Goal: Task Accomplishment & Management: Use online tool/utility

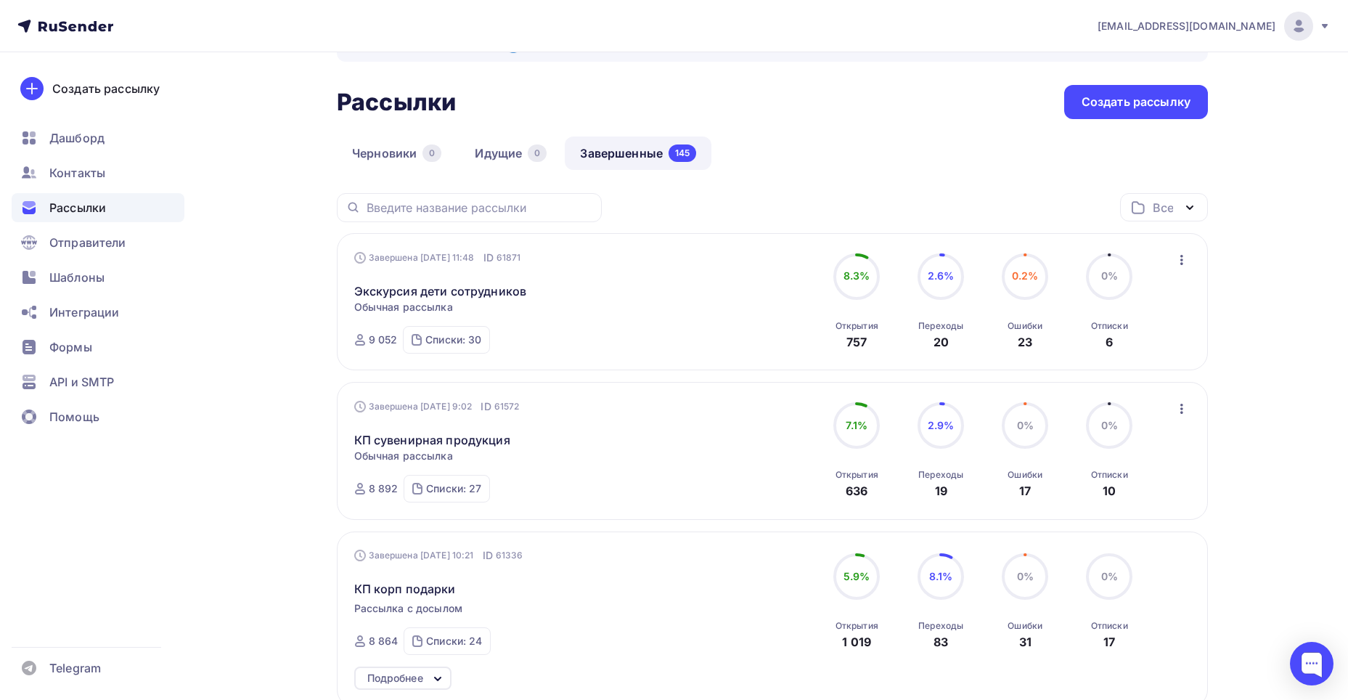
scroll to position [73, 0]
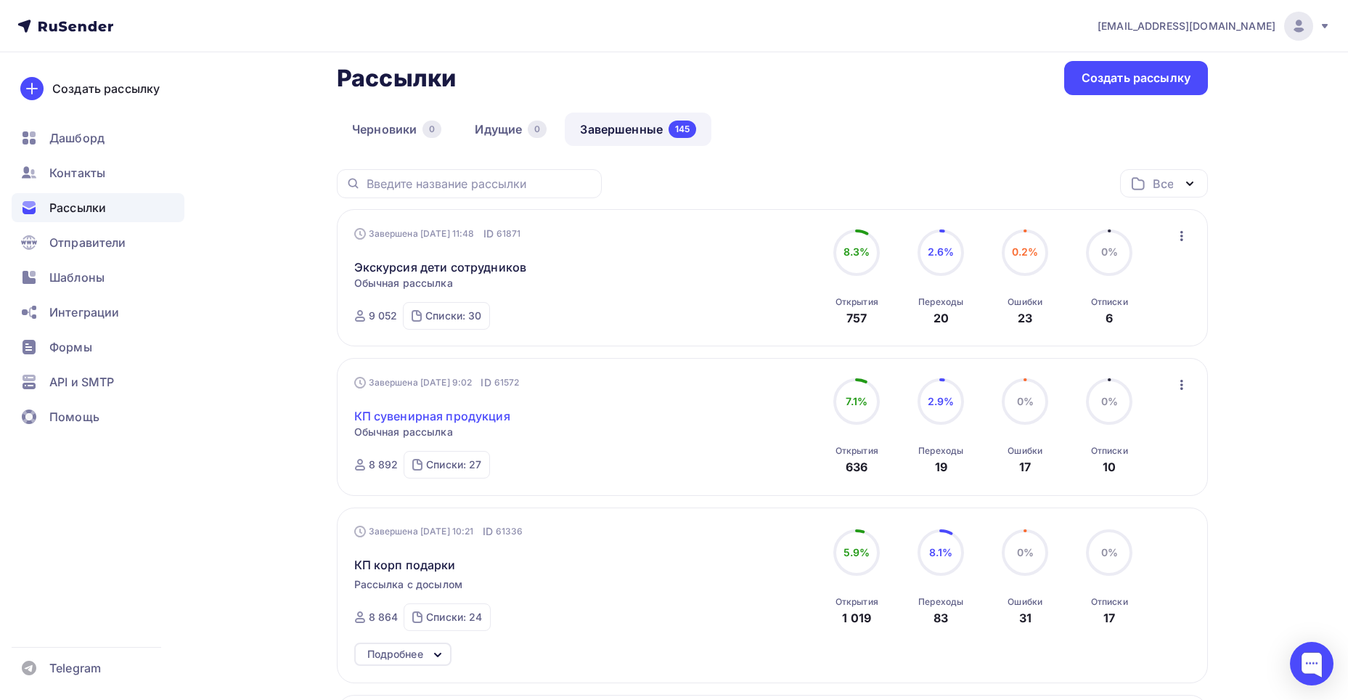
click at [471, 422] on link "КП сувенирная продукция" at bounding box center [432, 415] width 156 height 17
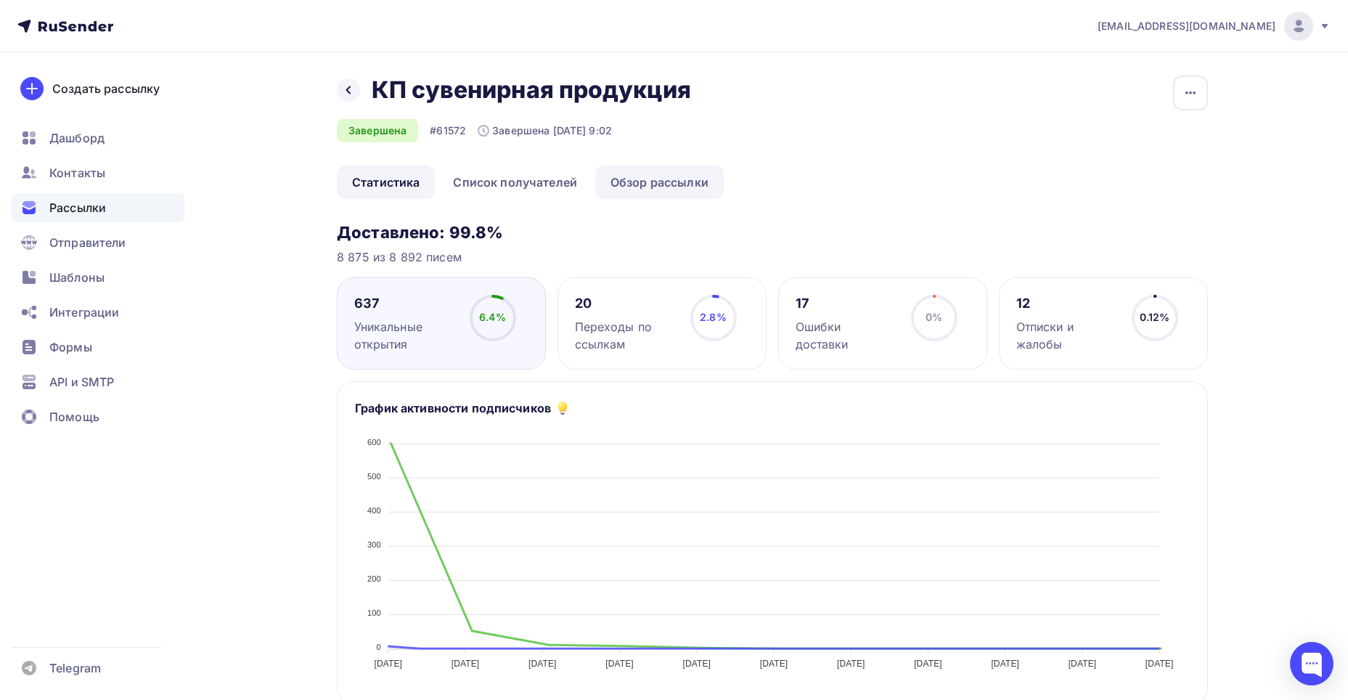
click at [639, 184] on link "Обзор рассылки" at bounding box center [659, 181] width 128 height 33
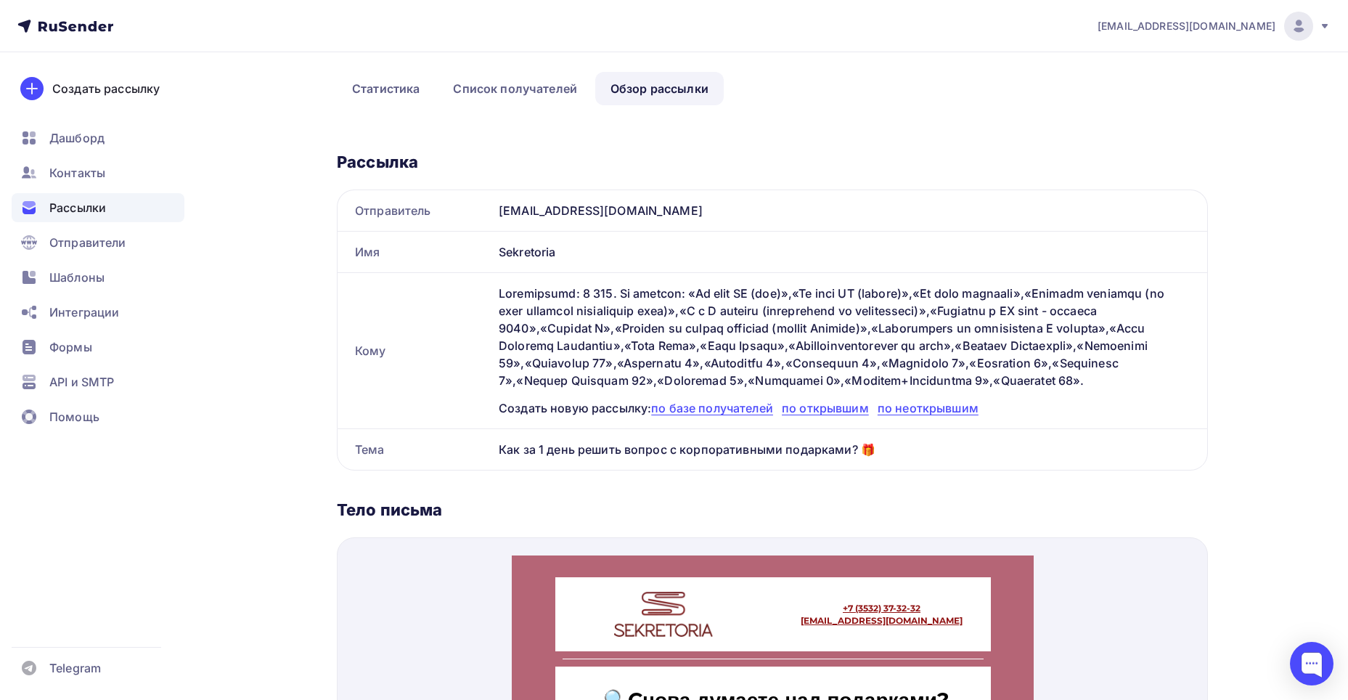
scroll to position [21, 0]
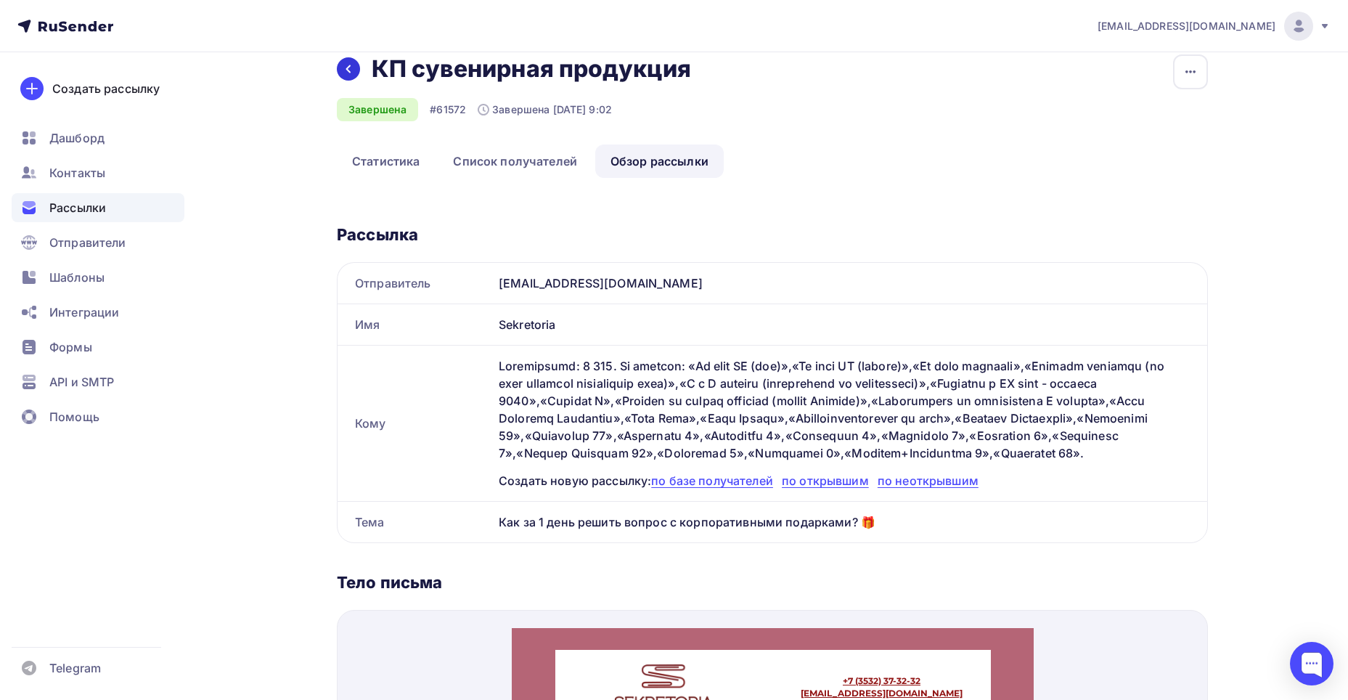
click at [350, 63] on icon at bounding box center [349, 69] width 12 height 12
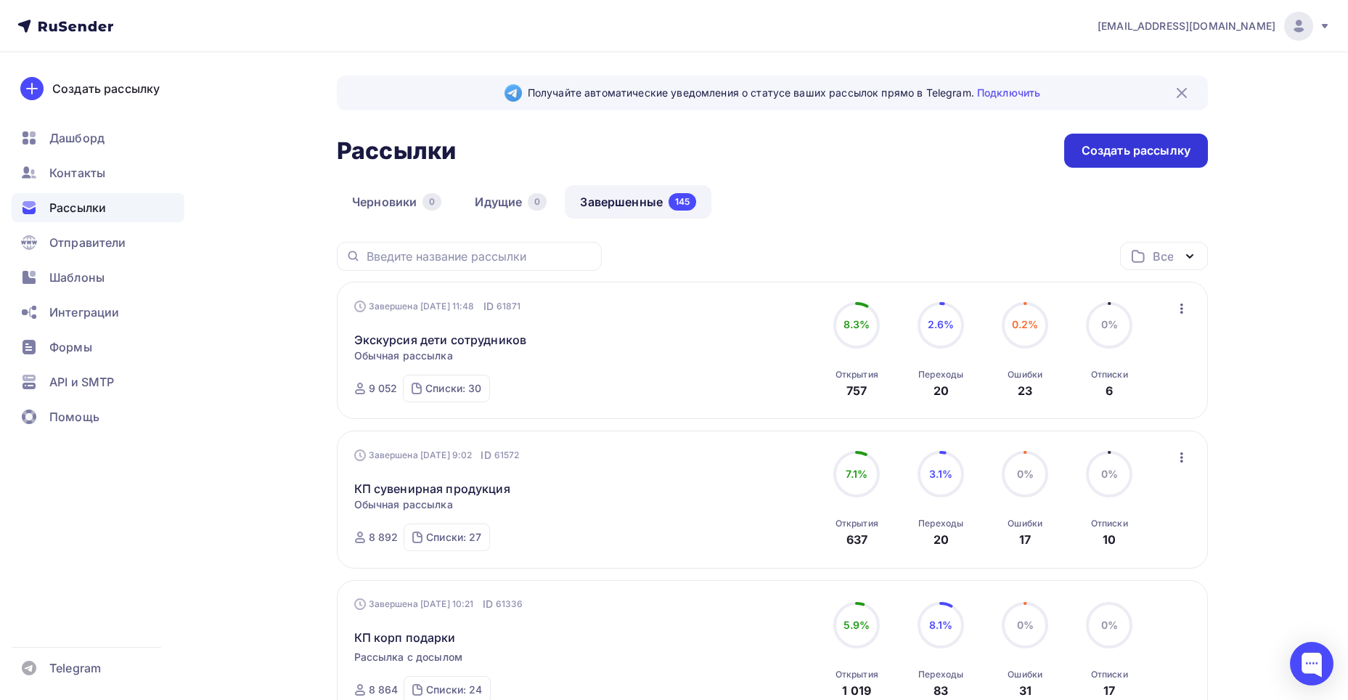
click at [1092, 140] on div "Создать рассылку" at bounding box center [1136, 151] width 144 height 34
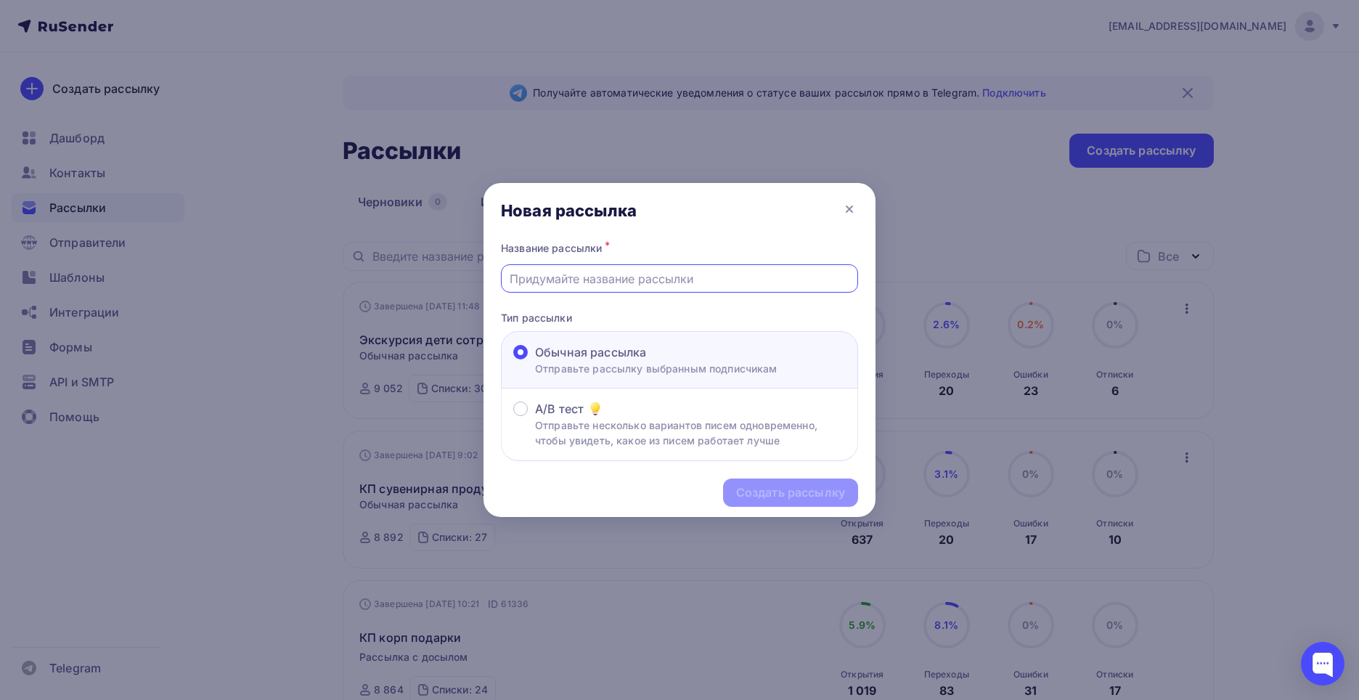
click at [720, 274] on input "text" at bounding box center [680, 278] width 340 height 17
type input "Бонусы на мебель"
click at [786, 487] on div "Создать рассылку" at bounding box center [790, 492] width 109 height 17
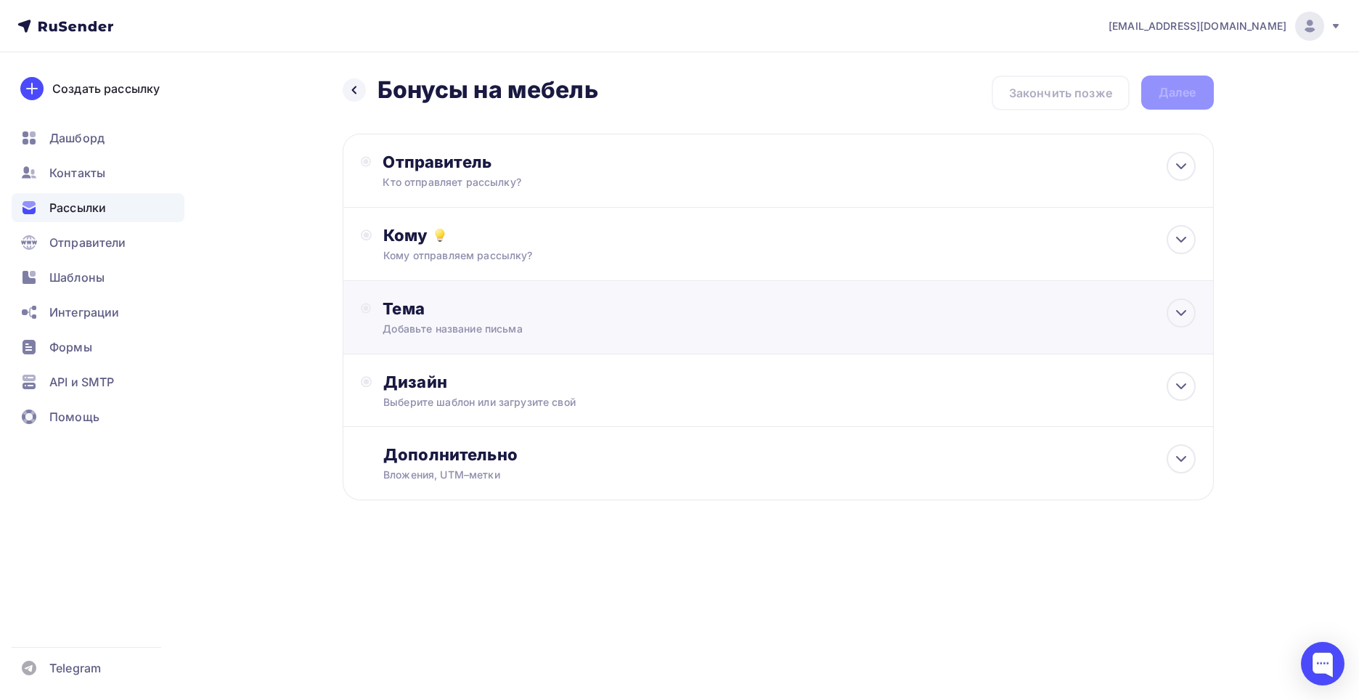
click at [748, 298] on div "Тема Добавьте название письма Тема * Рекомендуем использовать не более 150 симв…" at bounding box center [778, 317] width 871 height 73
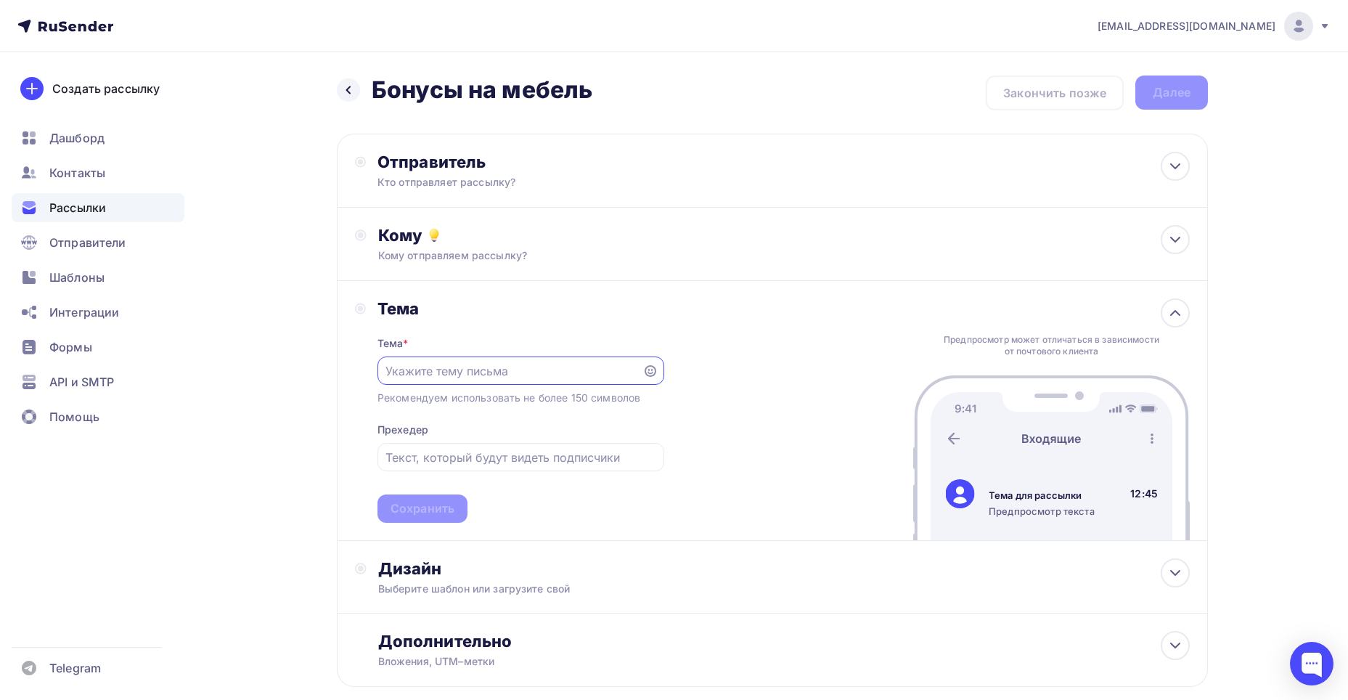
click at [367, 319] on div "Тема Тема * Рекомендуем использовать не более 150 символов Прехедер Сохранить" at bounding box center [509, 410] width 309 height 224
click at [293, 322] on div "Назад Бонусы на мебель Бонусы на мебель Закончить позже Далее Отправитель Кто о…" at bounding box center [674, 416] width 1190 height 728
drag, startPoint x: 446, startPoint y: 579, endPoint x: 445, endPoint y: 557, distance: 21.8
click at [446, 578] on div "Дизайн Выберите шаблон или загрузите свой" at bounding box center [783, 577] width 811 height 38
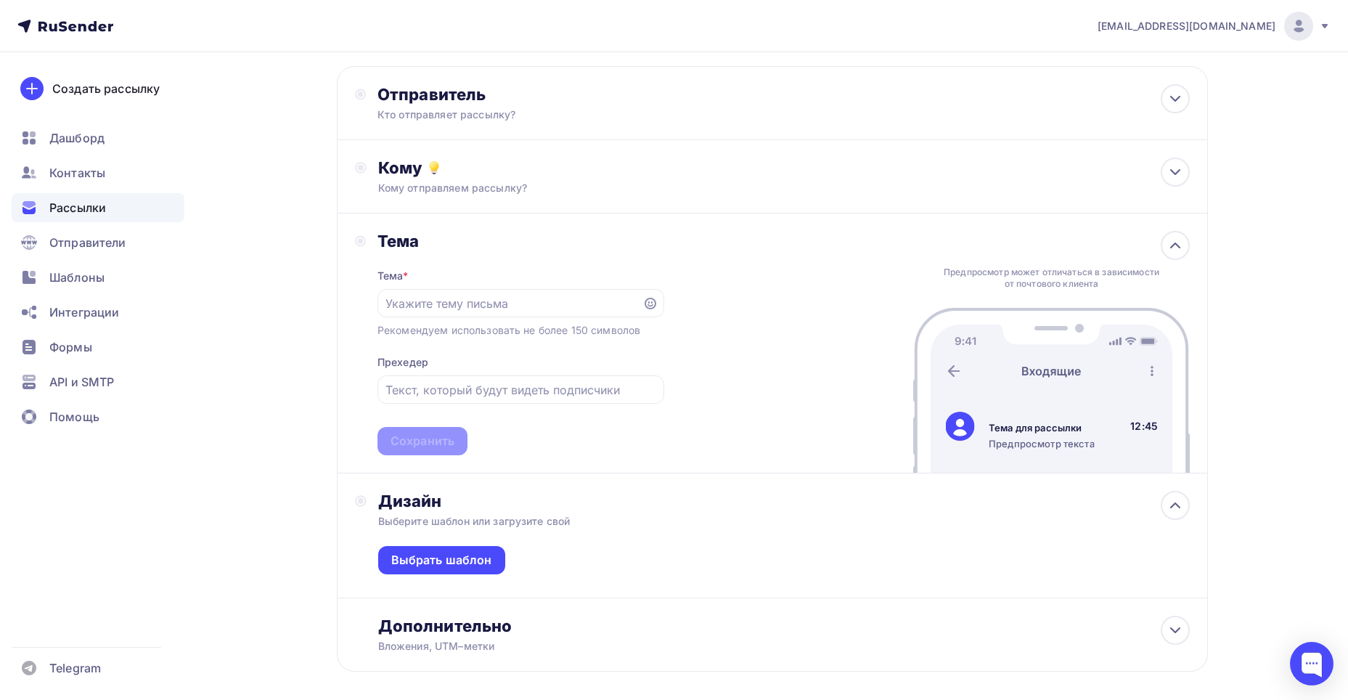
scroll to position [133, 0]
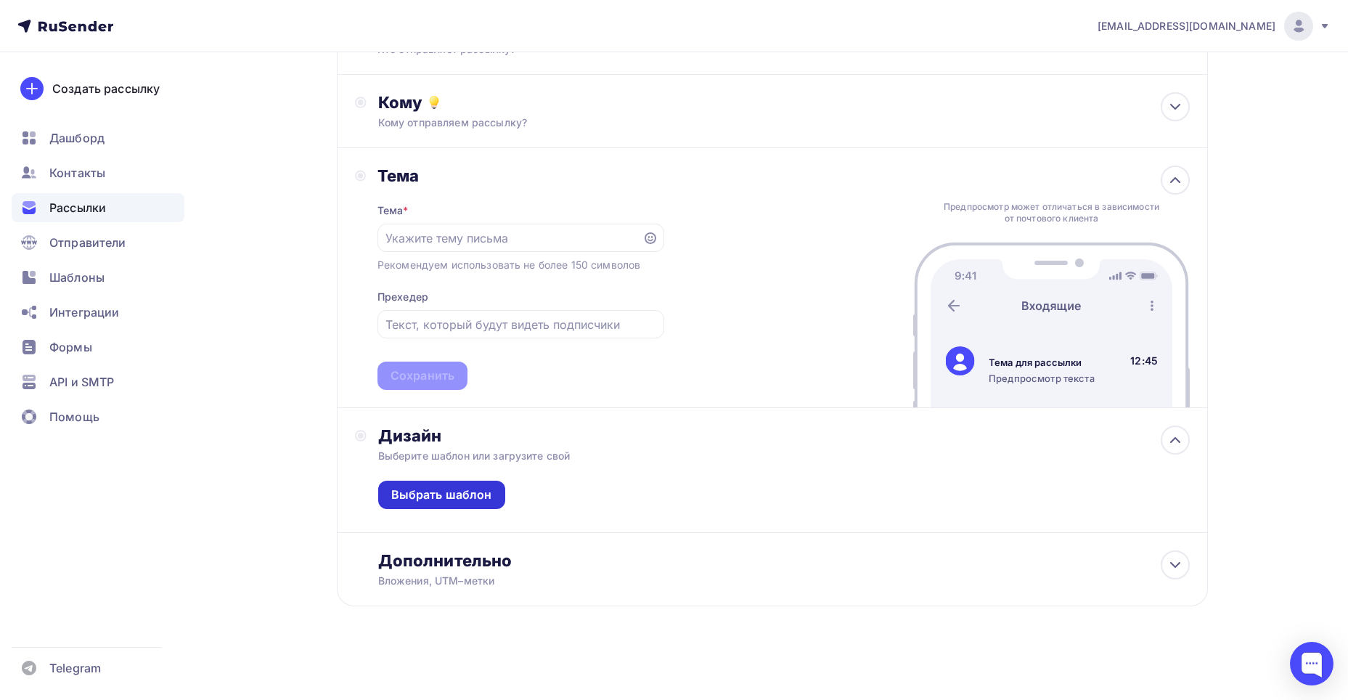
click at [449, 494] on div "Выбрать шаблон" at bounding box center [441, 494] width 101 height 17
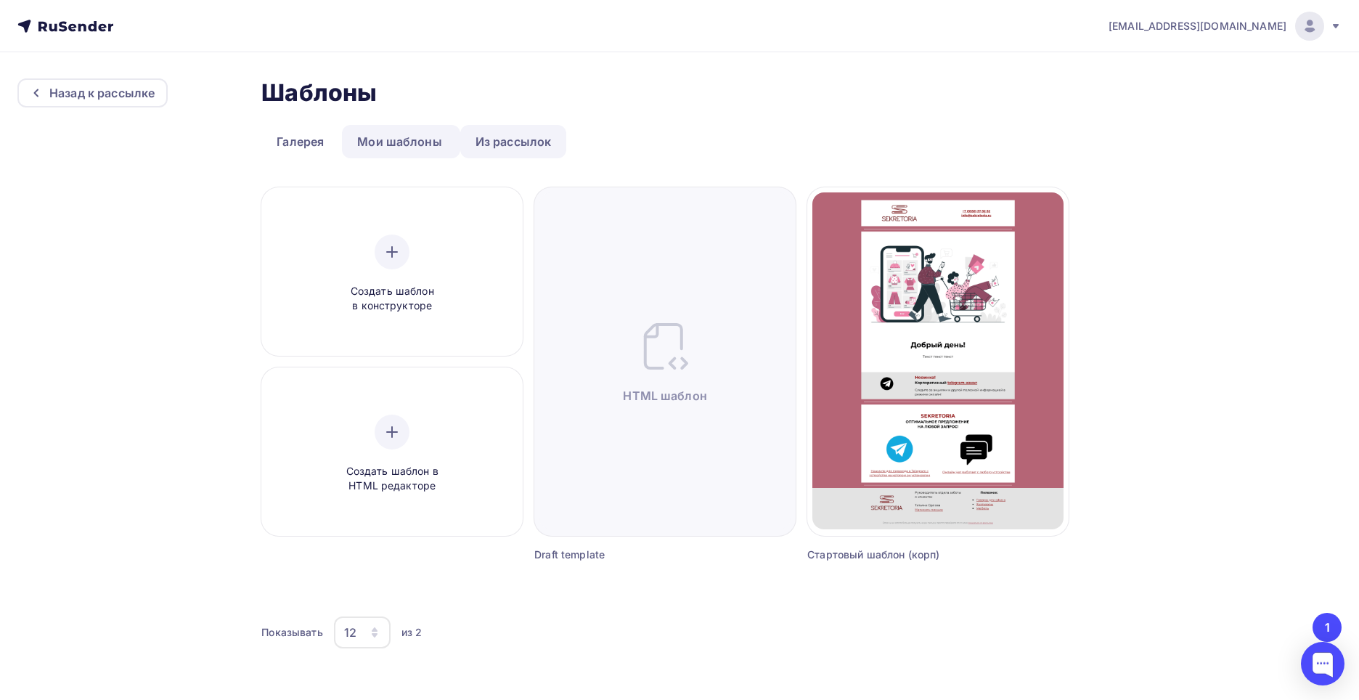
click at [509, 136] on link "Из рассылок" at bounding box center [513, 141] width 107 height 33
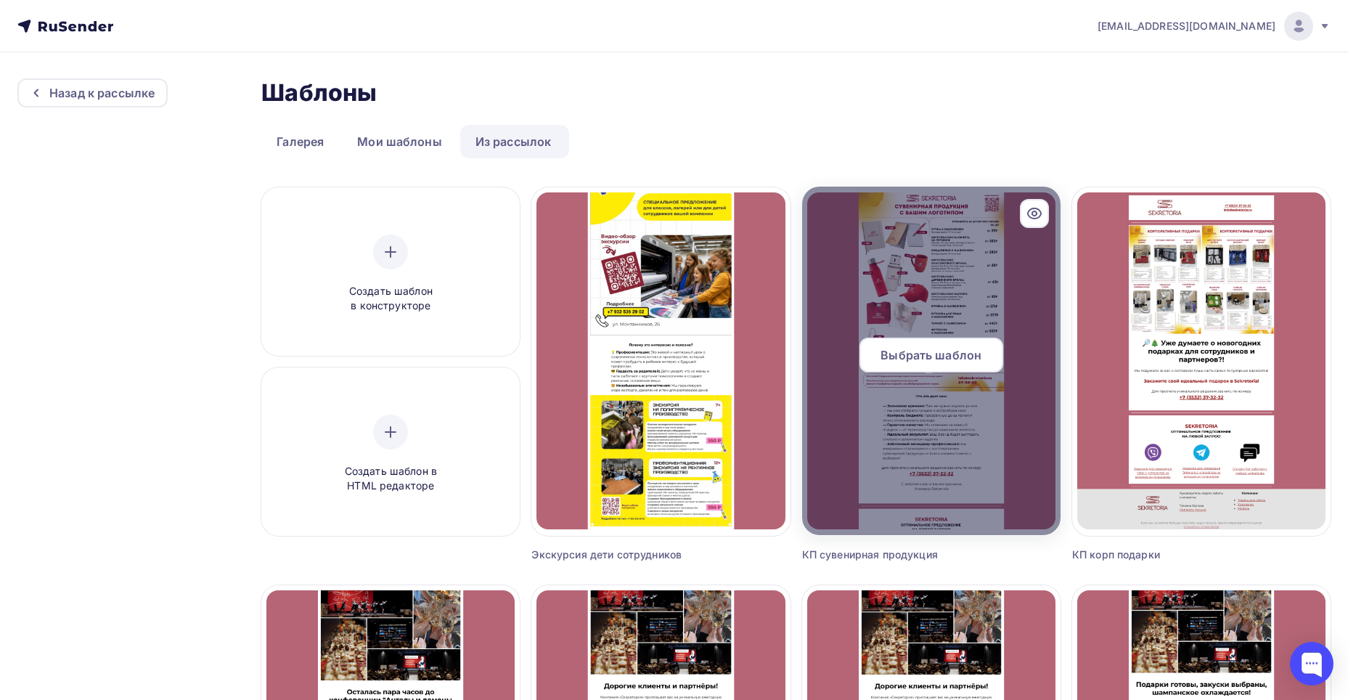
click at [961, 361] on span "Выбрать шаблон" at bounding box center [930, 354] width 101 height 17
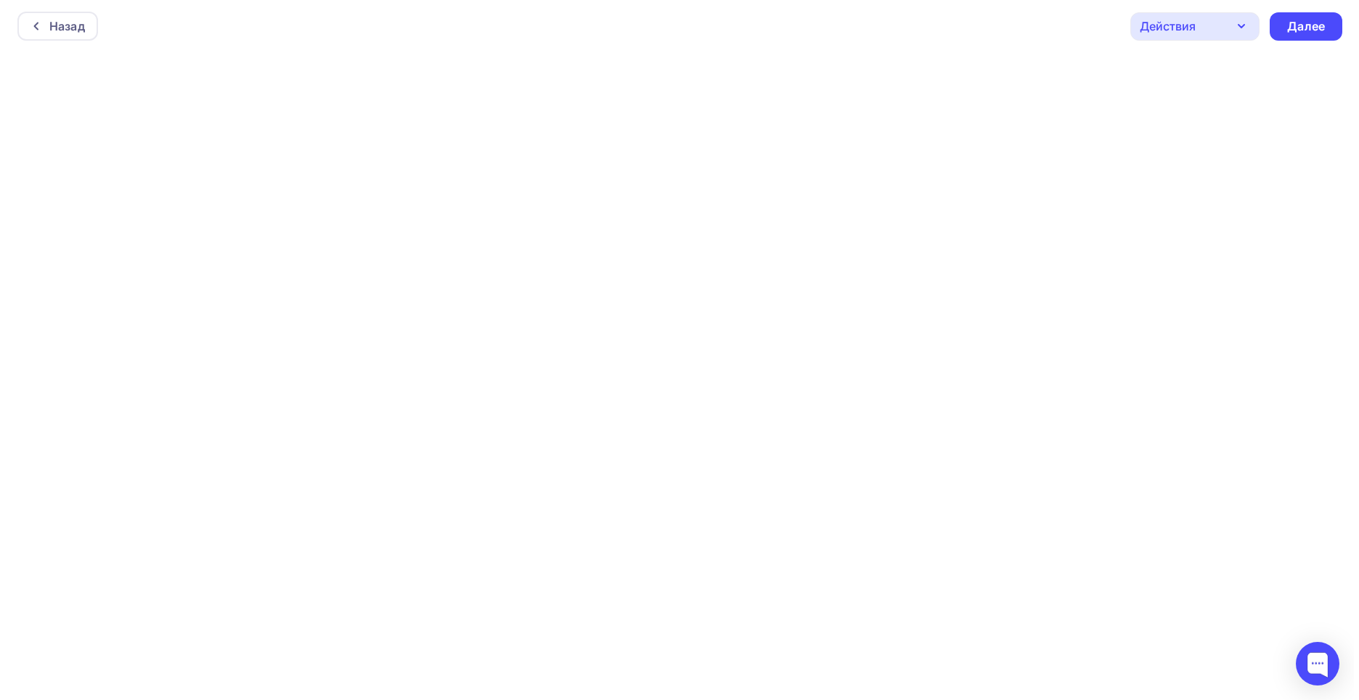
scroll to position [4, 0]
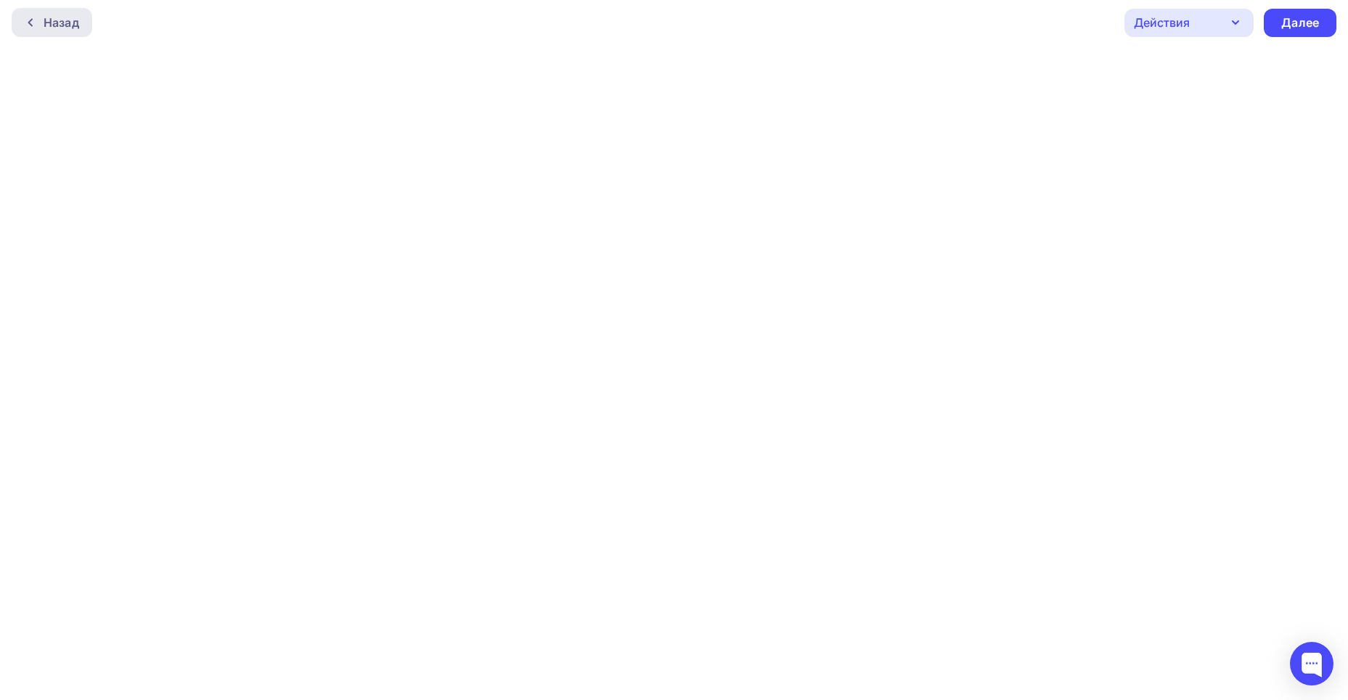
click at [25, 15] on div "Назад" at bounding box center [52, 22] width 81 height 29
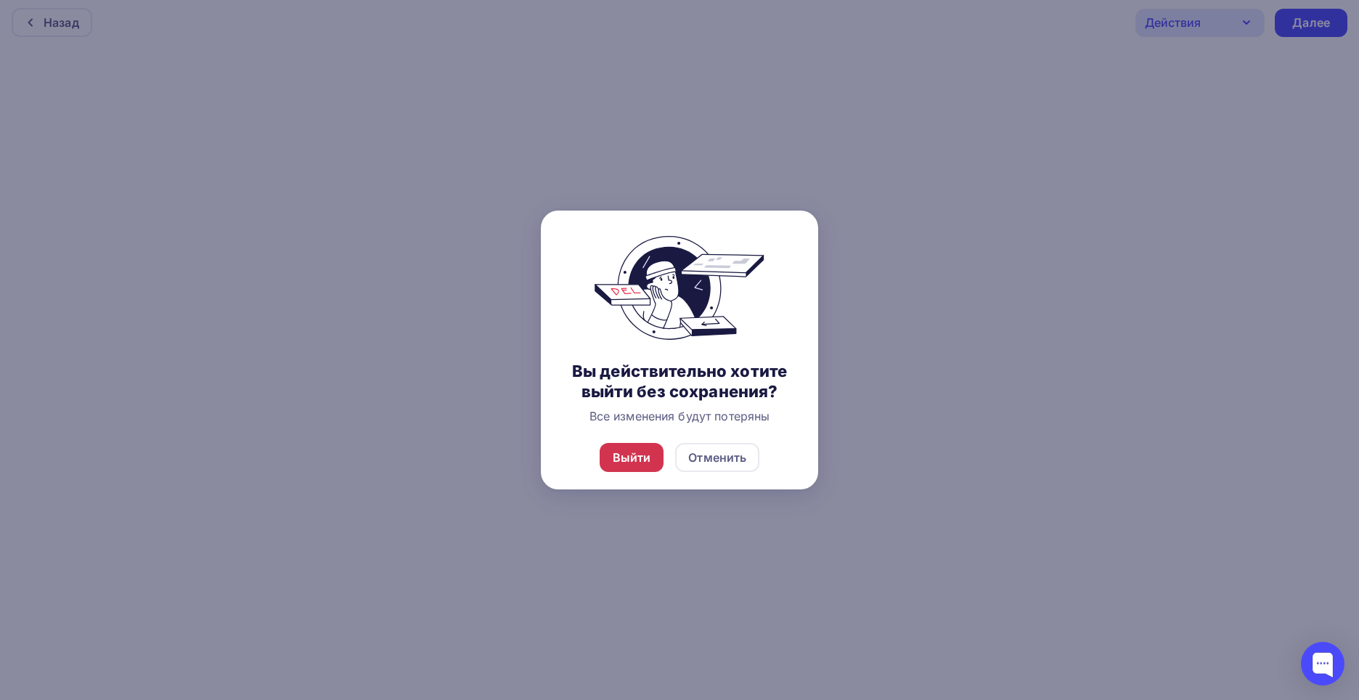
click at [640, 451] on div "Выйти" at bounding box center [632, 457] width 38 height 17
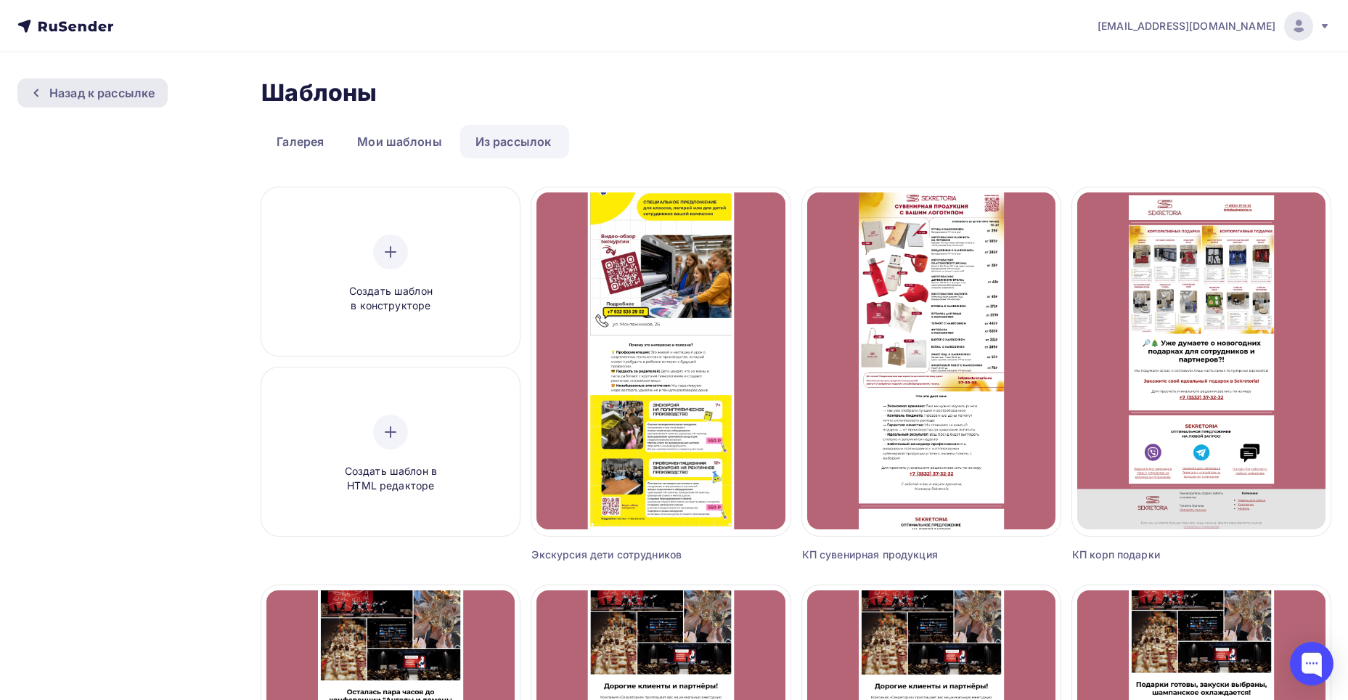
click at [113, 94] on div "Назад к рассылке" at bounding box center [101, 92] width 105 height 17
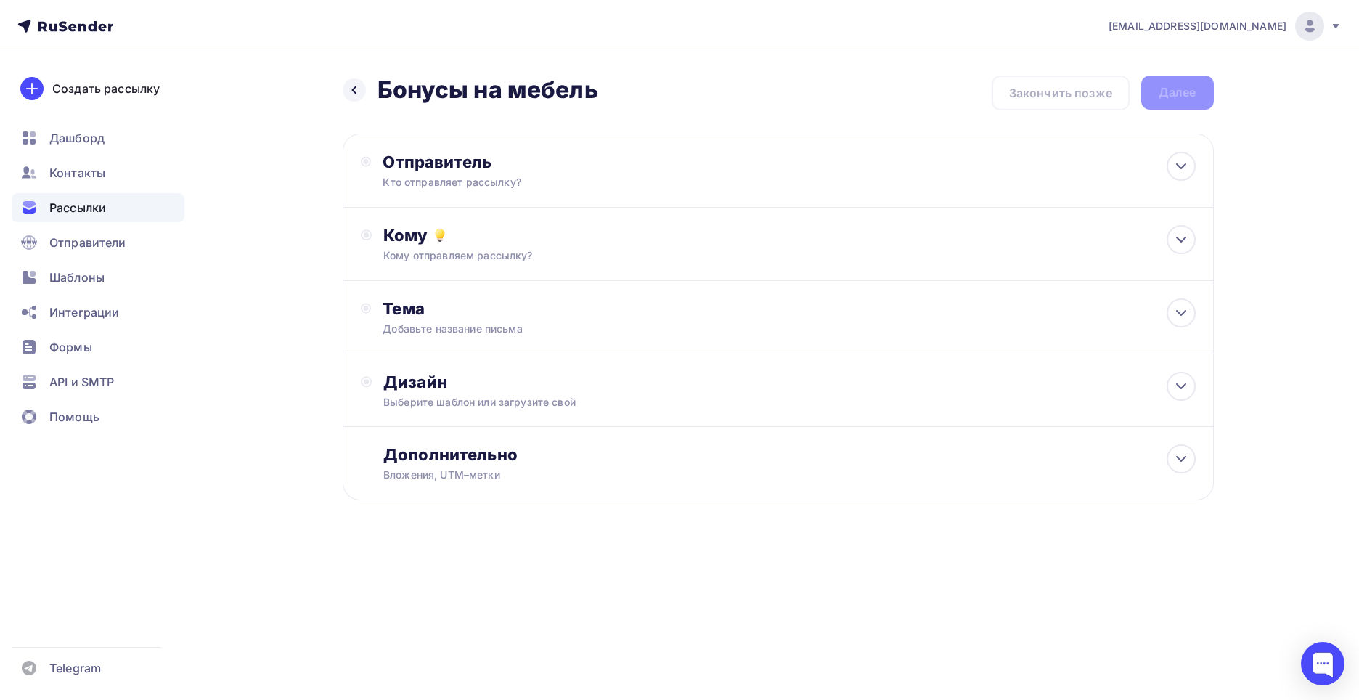
click at [1058, 86] on div "Назад Бонусы на мебель Бонусы на мебель Закончить позже Далее" at bounding box center [778, 92] width 871 height 35
click at [111, 174] on div "Контакты" at bounding box center [98, 172] width 173 height 29
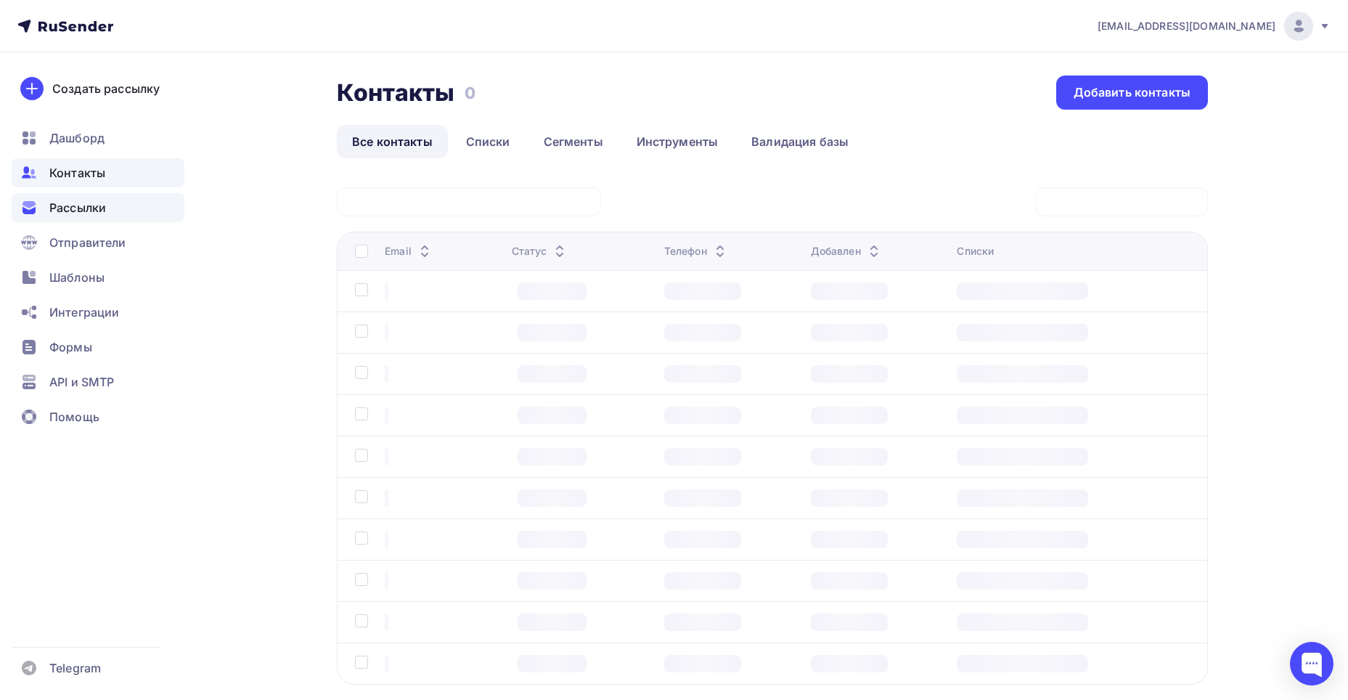
click at [107, 203] on div "Рассылки" at bounding box center [98, 207] width 173 height 29
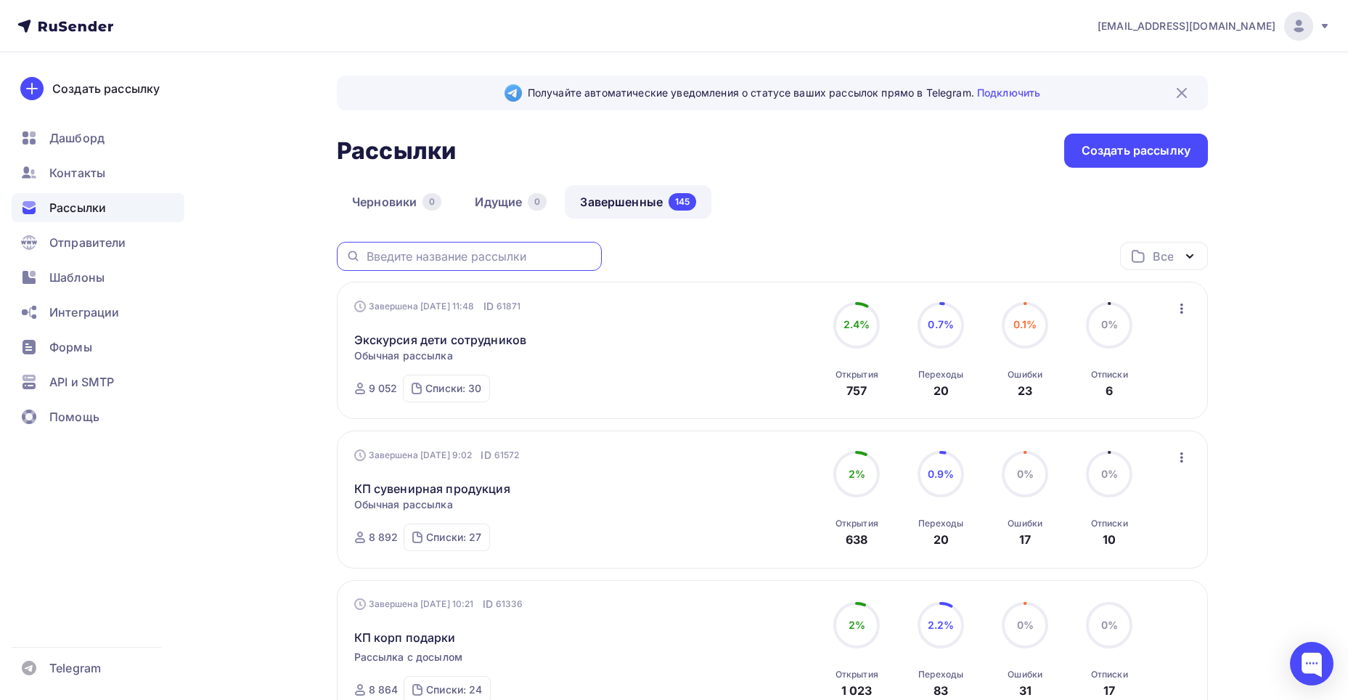
click at [510, 254] on input "text" at bounding box center [480, 256] width 226 height 16
type input "бумага"
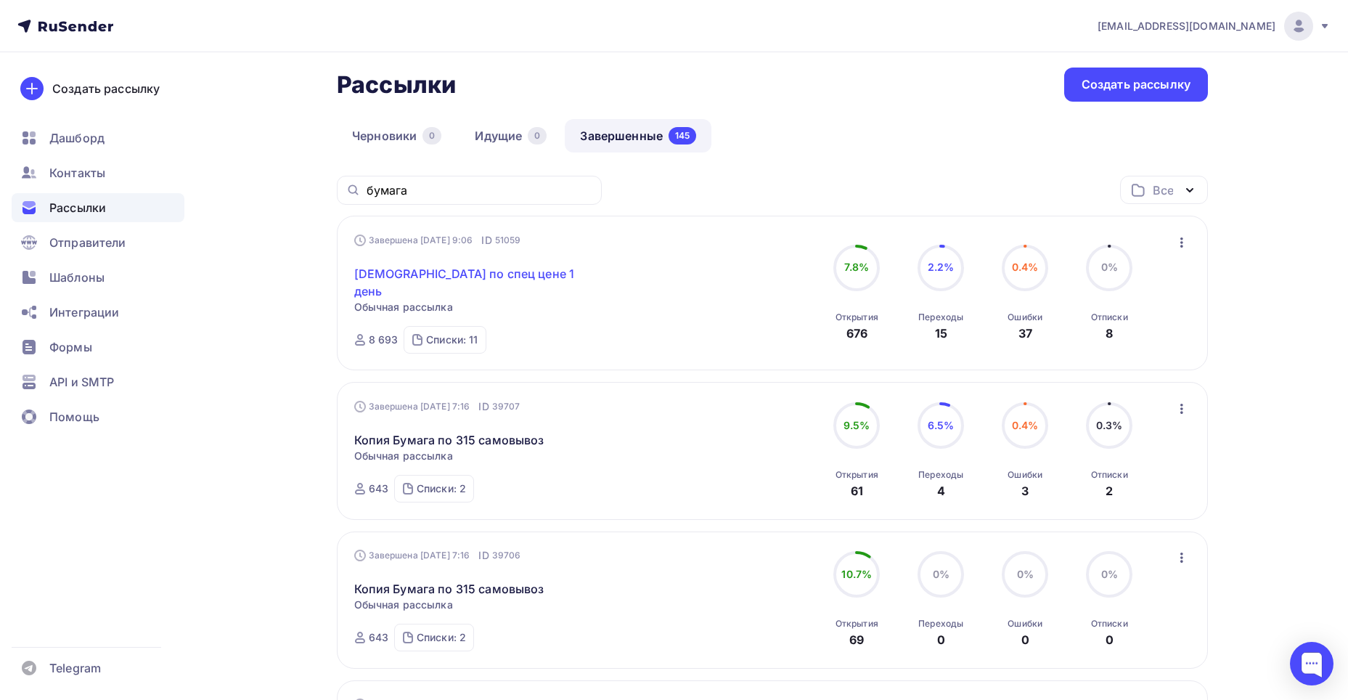
scroll to position [145, 0]
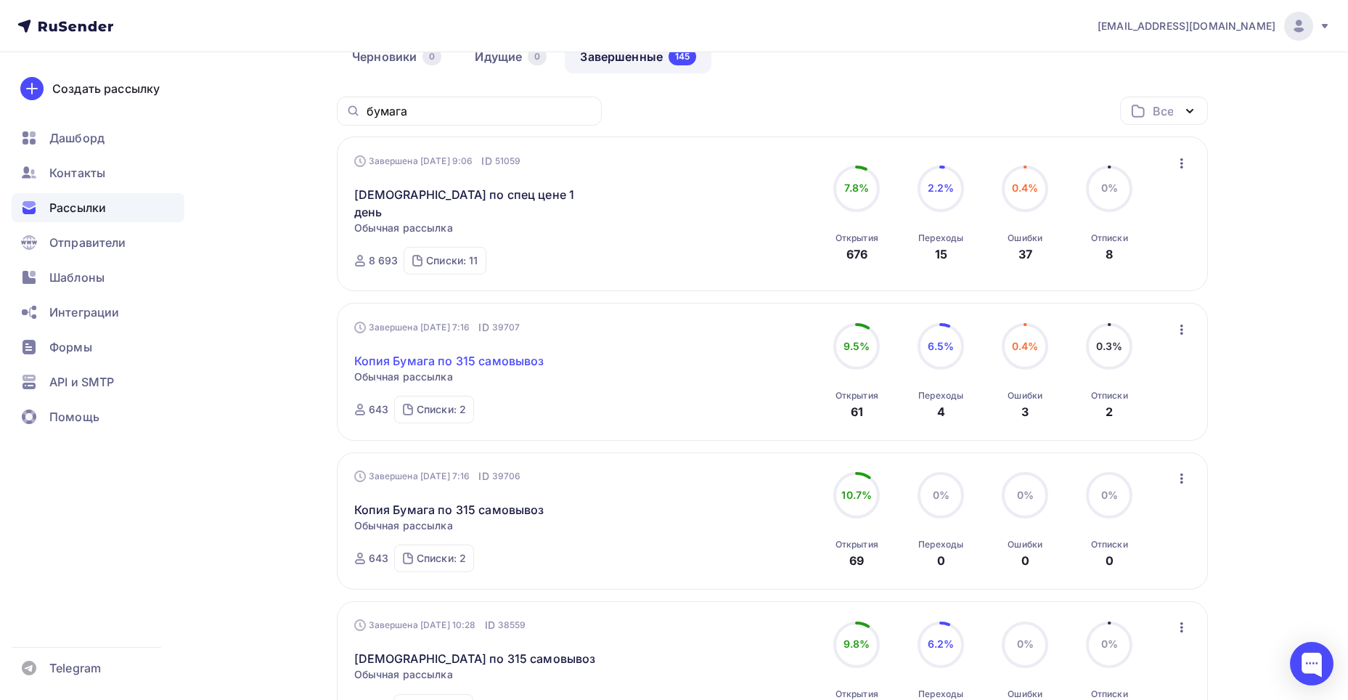
click at [479, 352] on link "Копия Бумага по 315 самовывоз" at bounding box center [449, 360] width 190 height 17
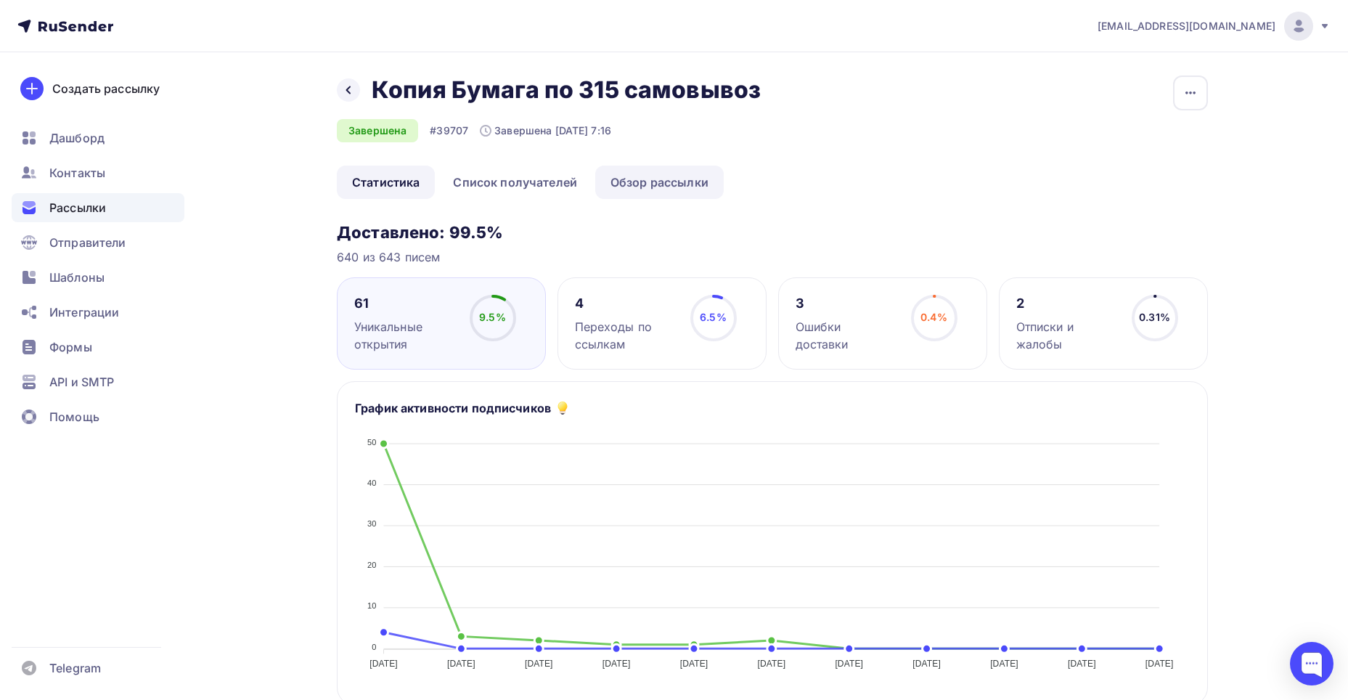
click at [601, 179] on link "Обзор рассылки" at bounding box center [659, 181] width 128 height 33
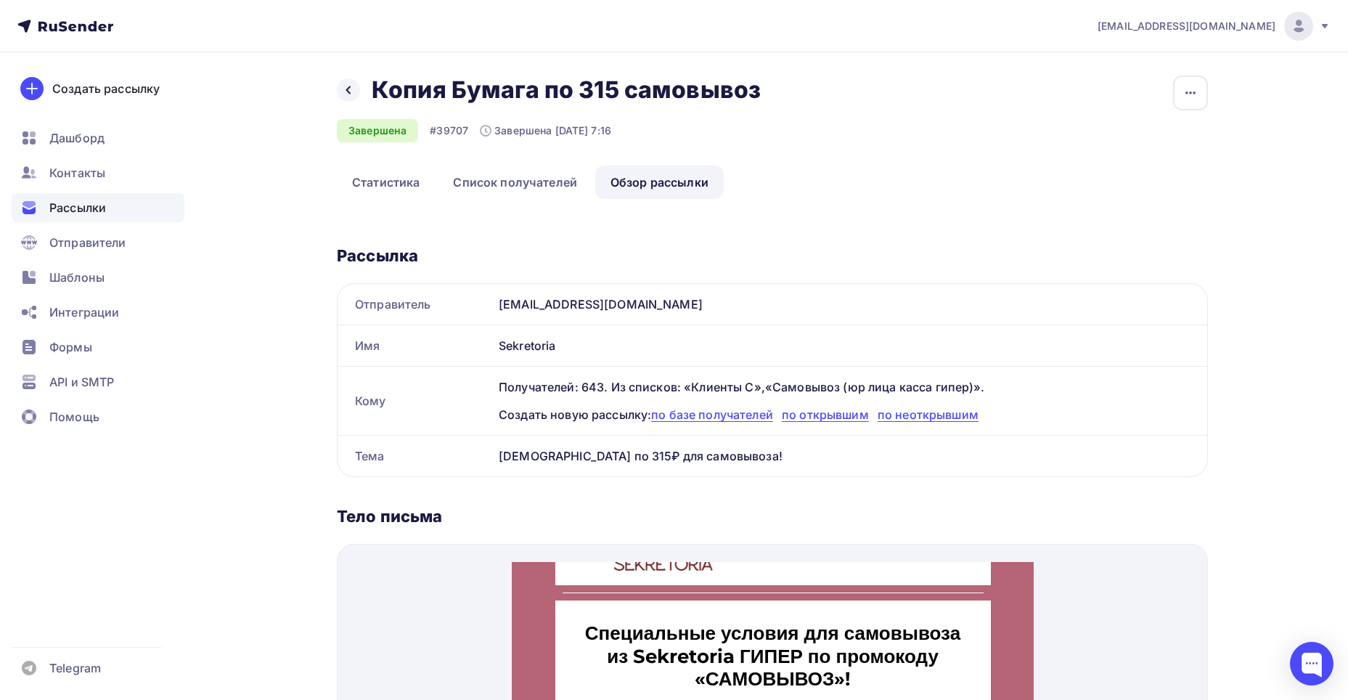
click at [359, 83] on div "Назад Копия Бумага по 315 самовывоз Копия Бумага по 315 самовывоз" at bounding box center [554, 89] width 434 height 29
click at [351, 85] on icon at bounding box center [349, 90] width 12 height 12
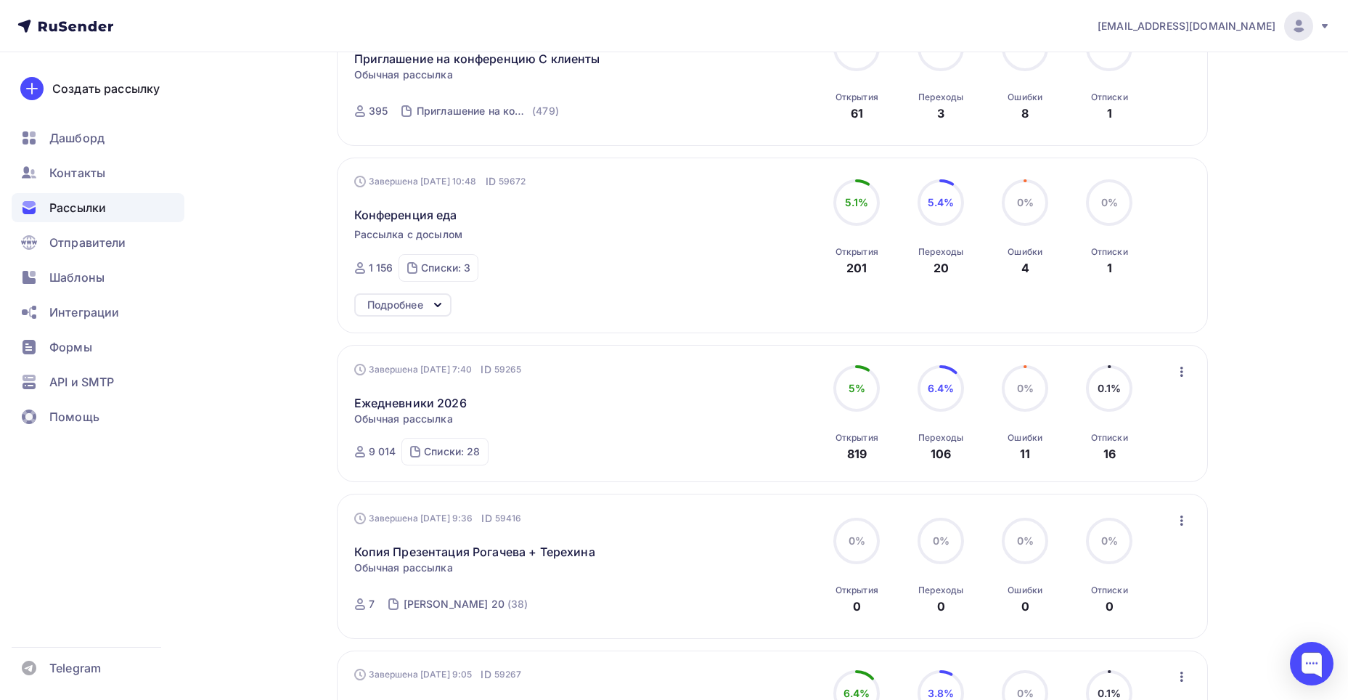
scroll to position [1352, 0]
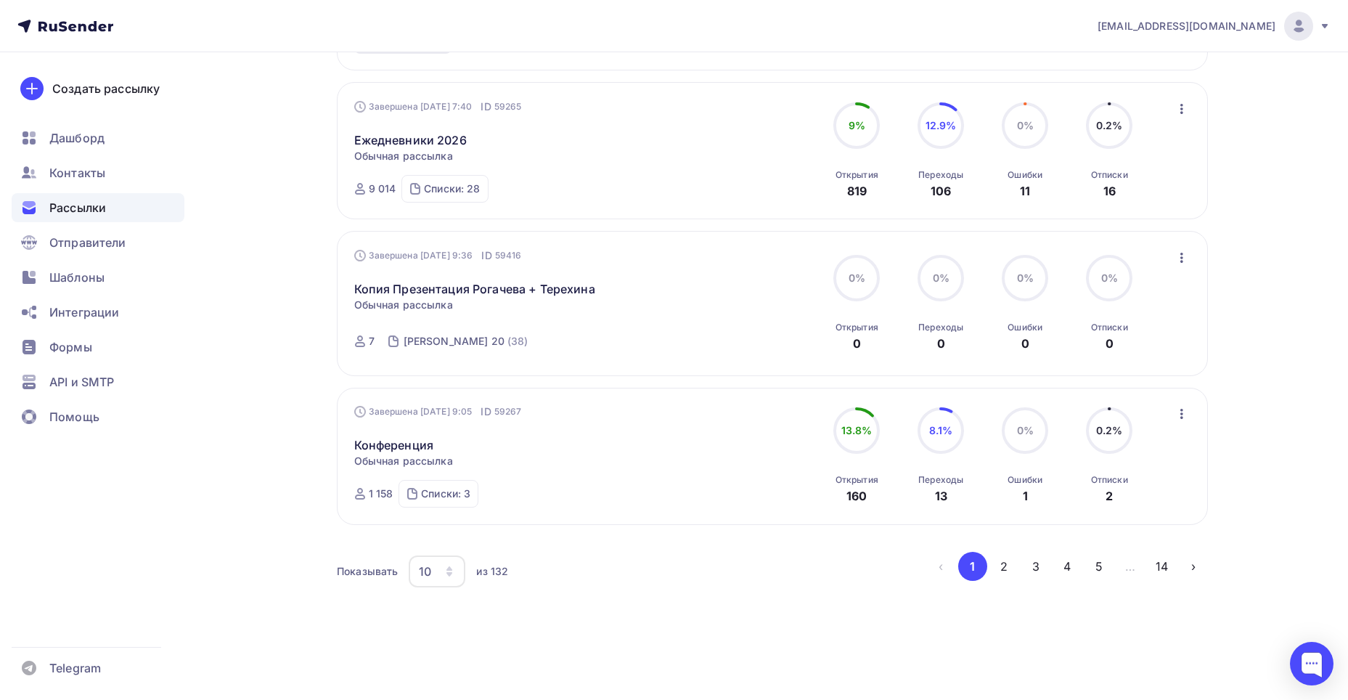
click at [436, 576] on div "10" at bounding box center [437, 571] width 57 height 32
click at [461, 525] on div "100" at bounding box center [494, 526] width 139 height 17
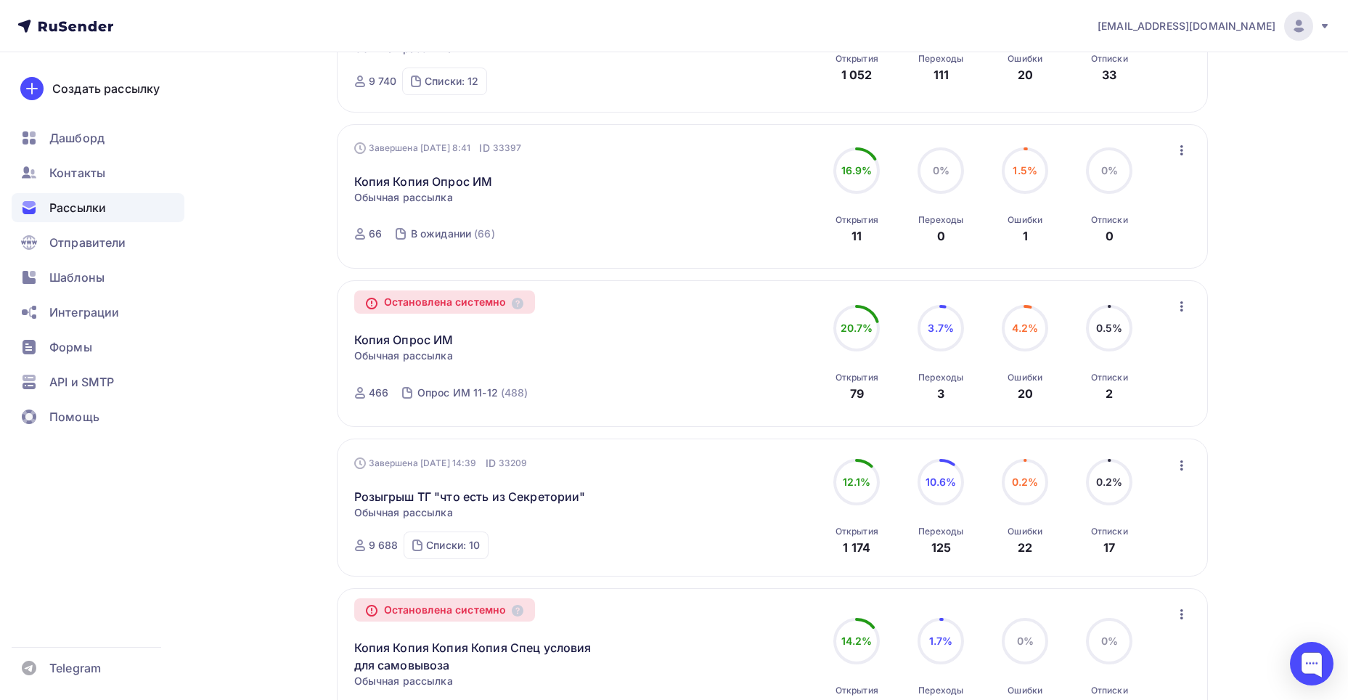
scroll to position [11989, 0]
click at [583, 637] on link "Копия Копия Копия Копия Спец условия для самовывоза" at bounding box center [478, 654] width 249 height 35
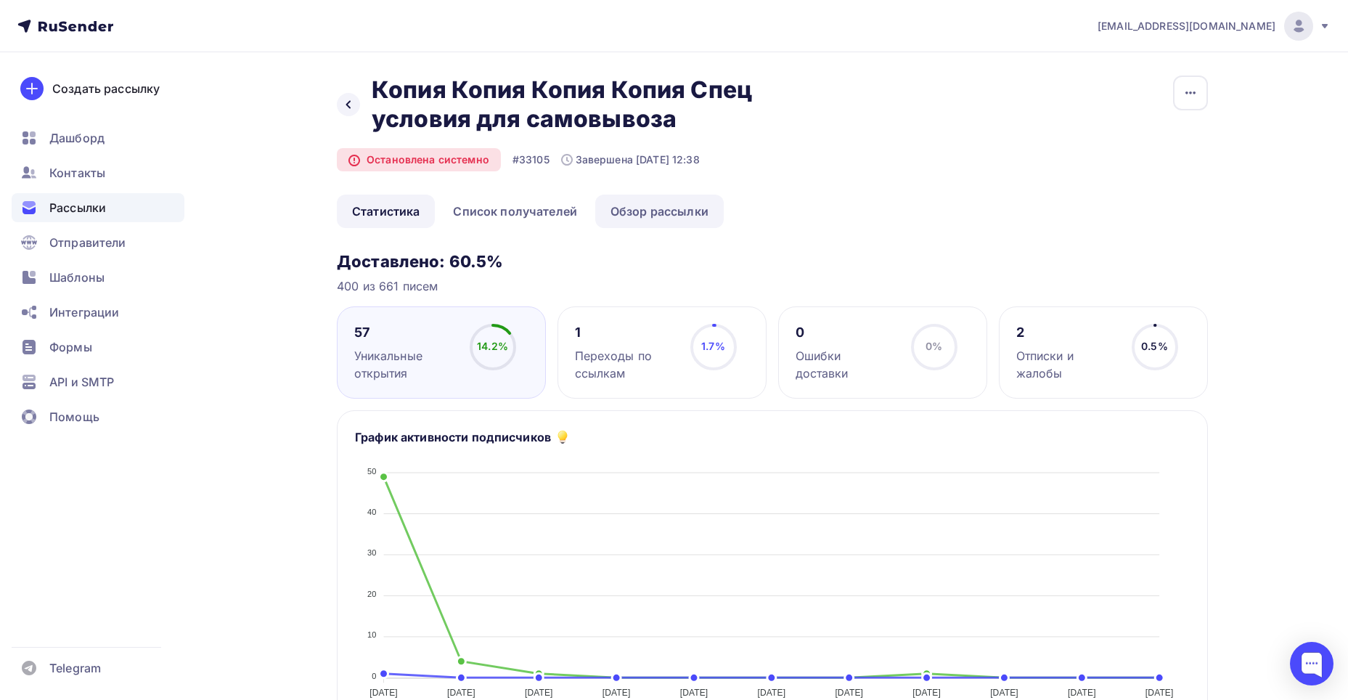
click at [633, 210] on link "Обзор рассылки" at bounding box center [659, 211] width 128 height 33
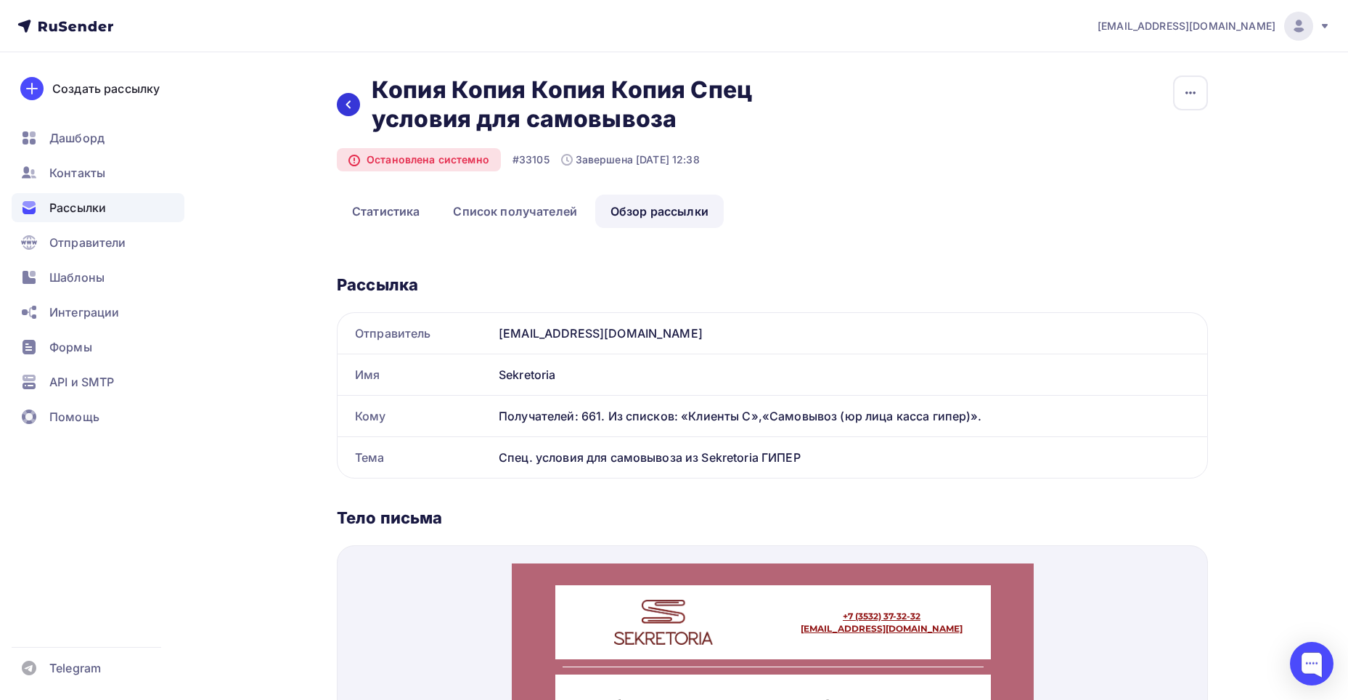
click at [346, 107] on icon at bounding box center [349, 105] width 12 height 12
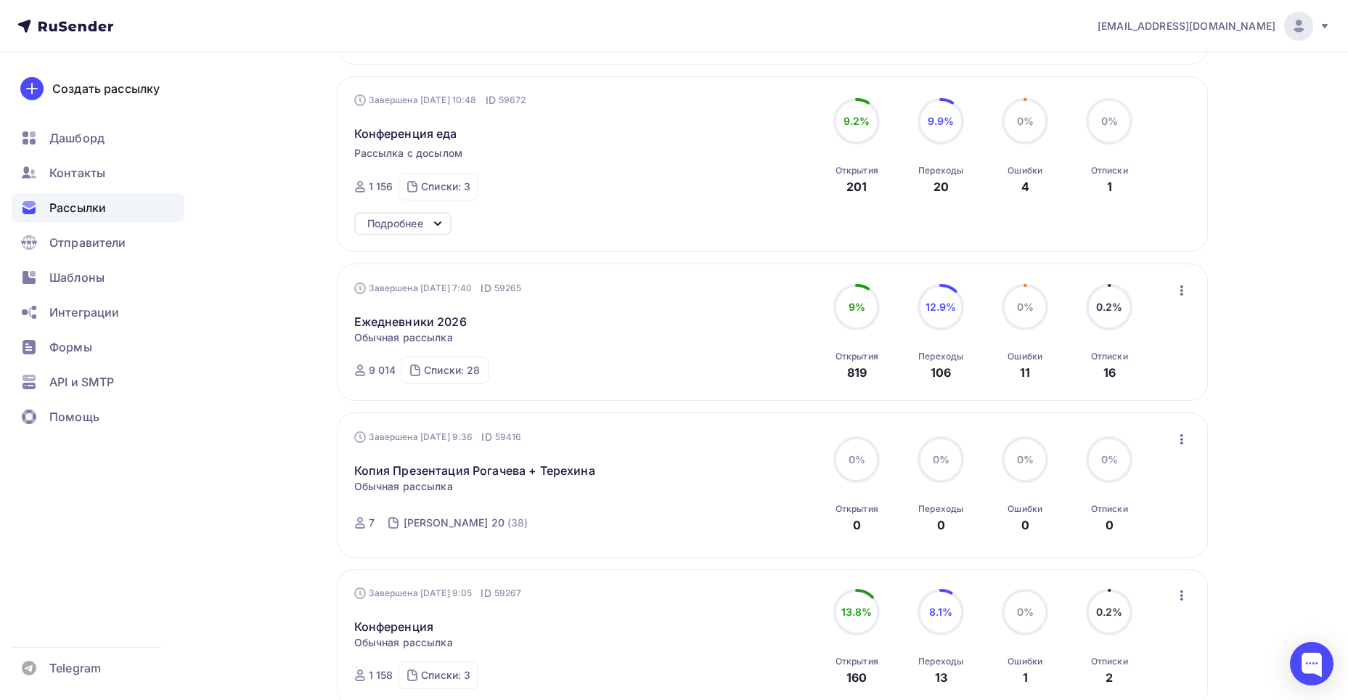
scroll to position [1352, 0]
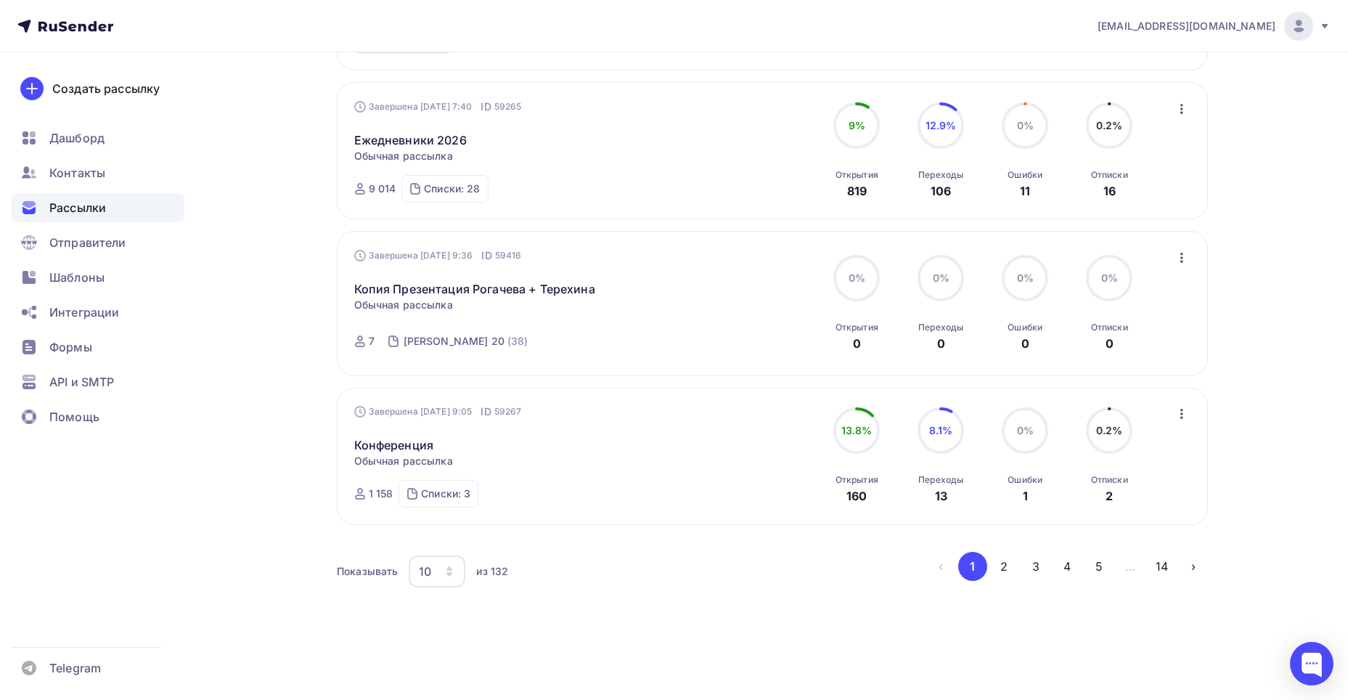
click at [443, 571] on div "10" at bounding box center [437, 571] width 57 height 32
click at [440, 528] on div "100" at bounding box center [494, 526] width 139 height 17
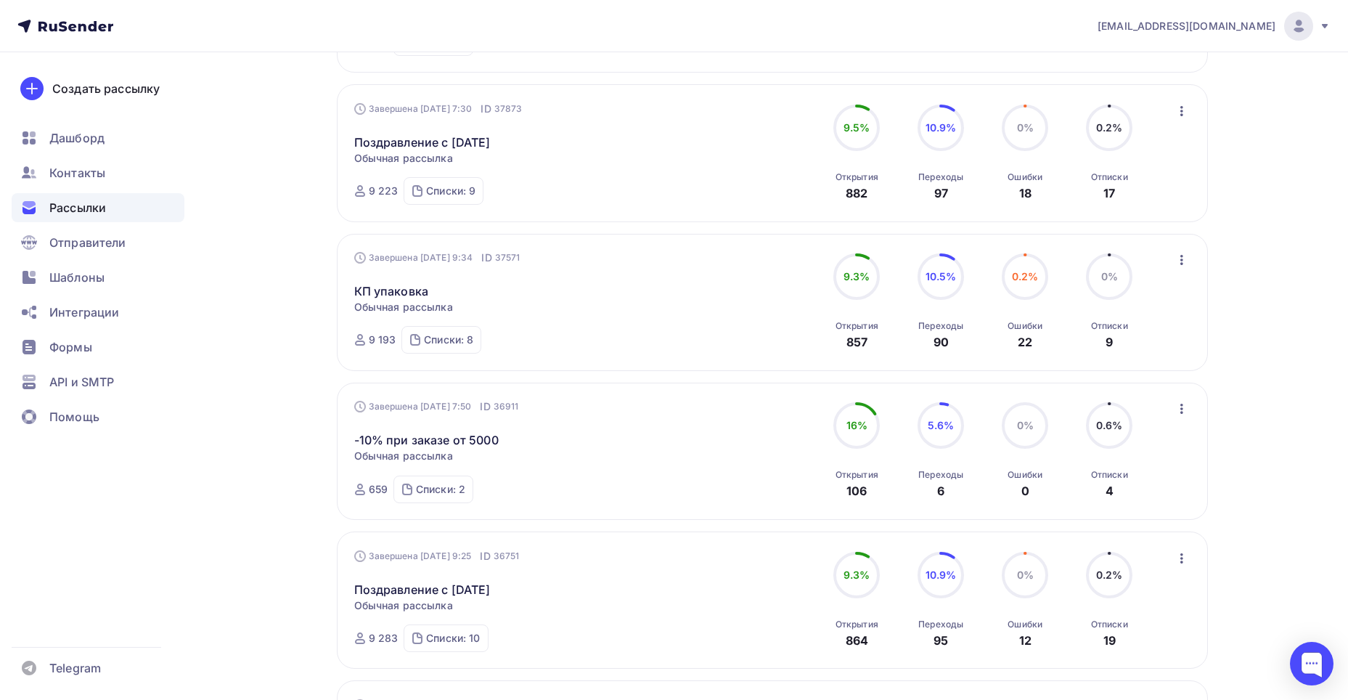
scroll to position [9632, 0]
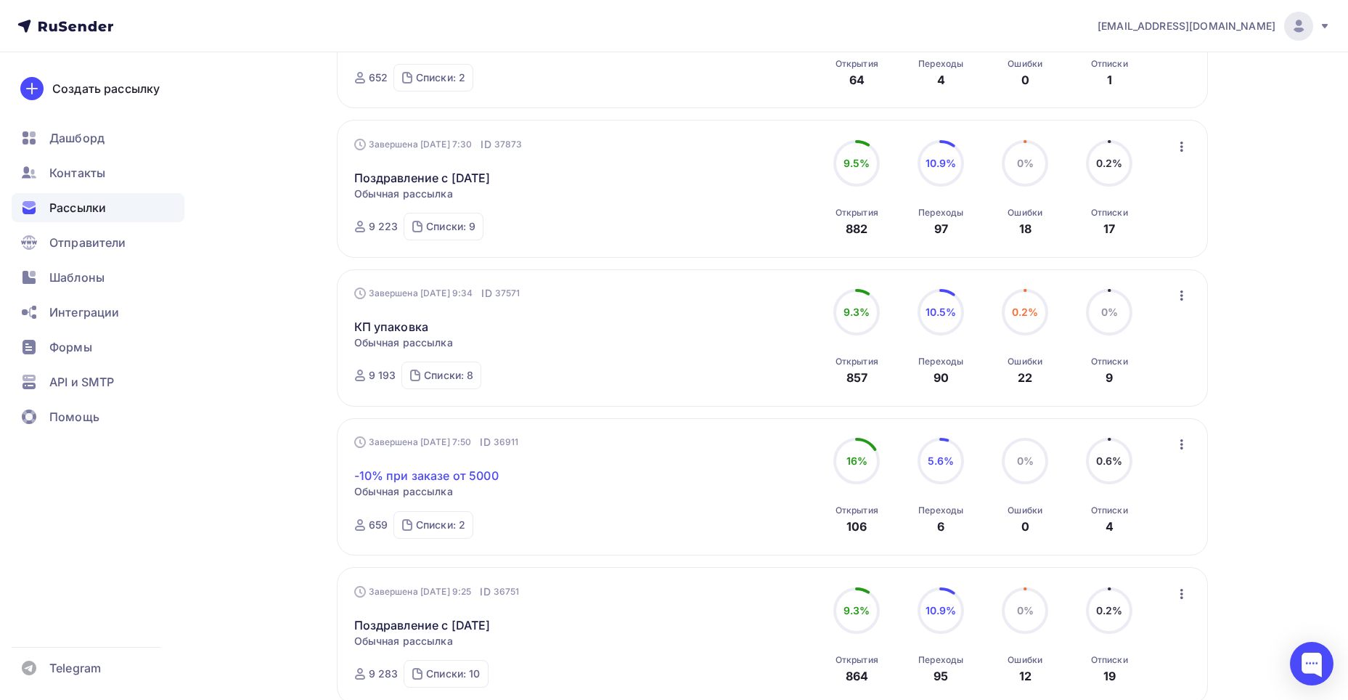
click at [489, 467] on link "-10% при заказе от 5000" at bounding box center [426, 475] width 144 height 17
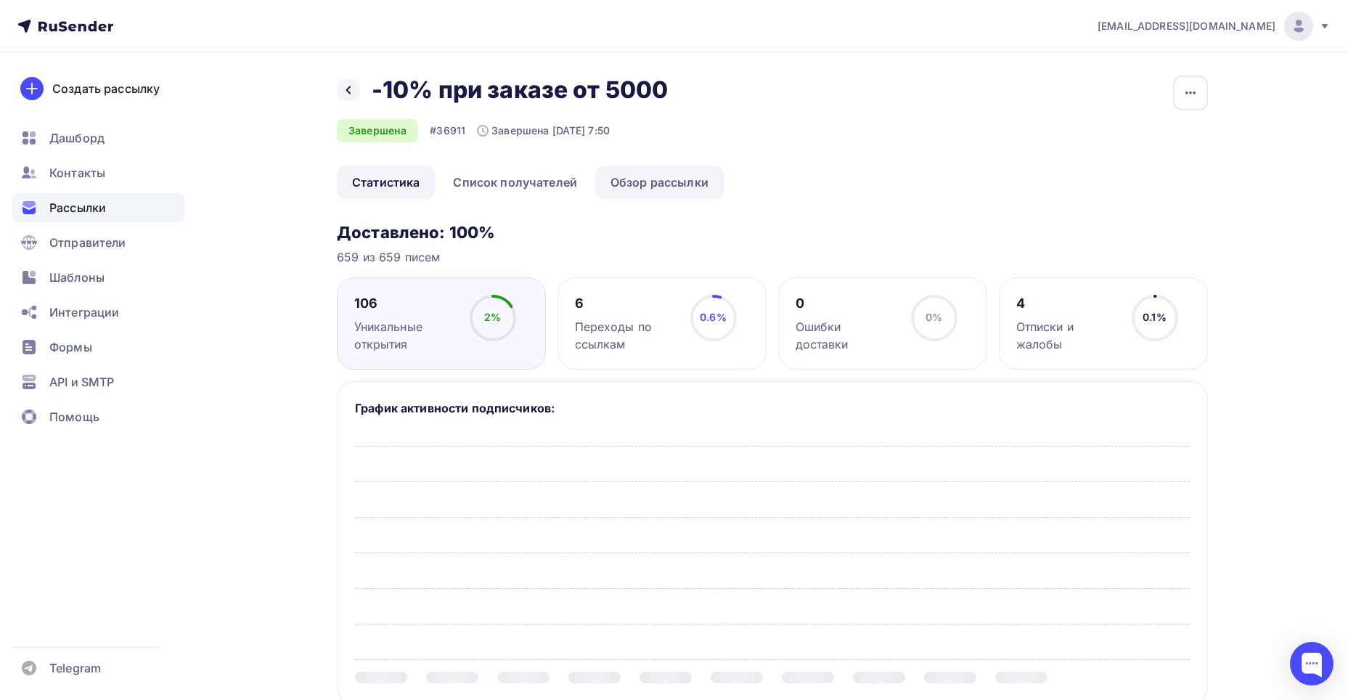
click at [629, 182] on link "Обзор рассылки" at bounding box center [659, 181] width 128 height 33
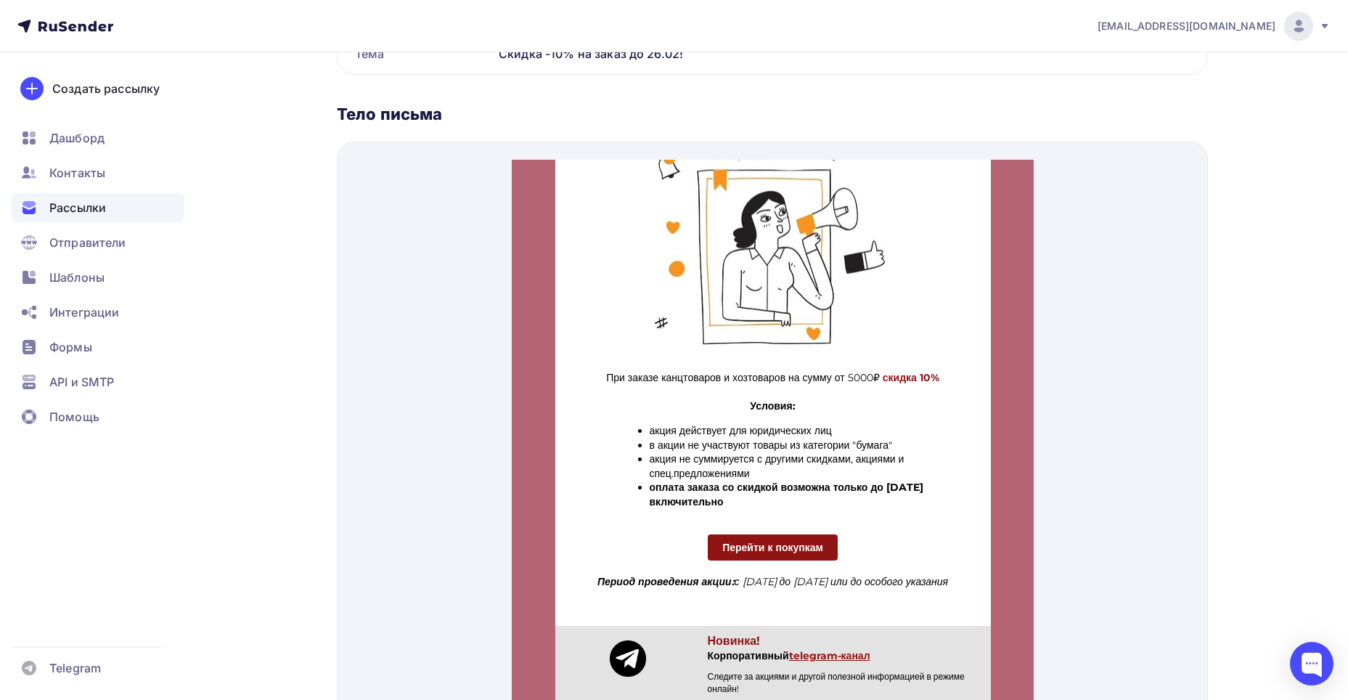
scroll to position [425, 0]
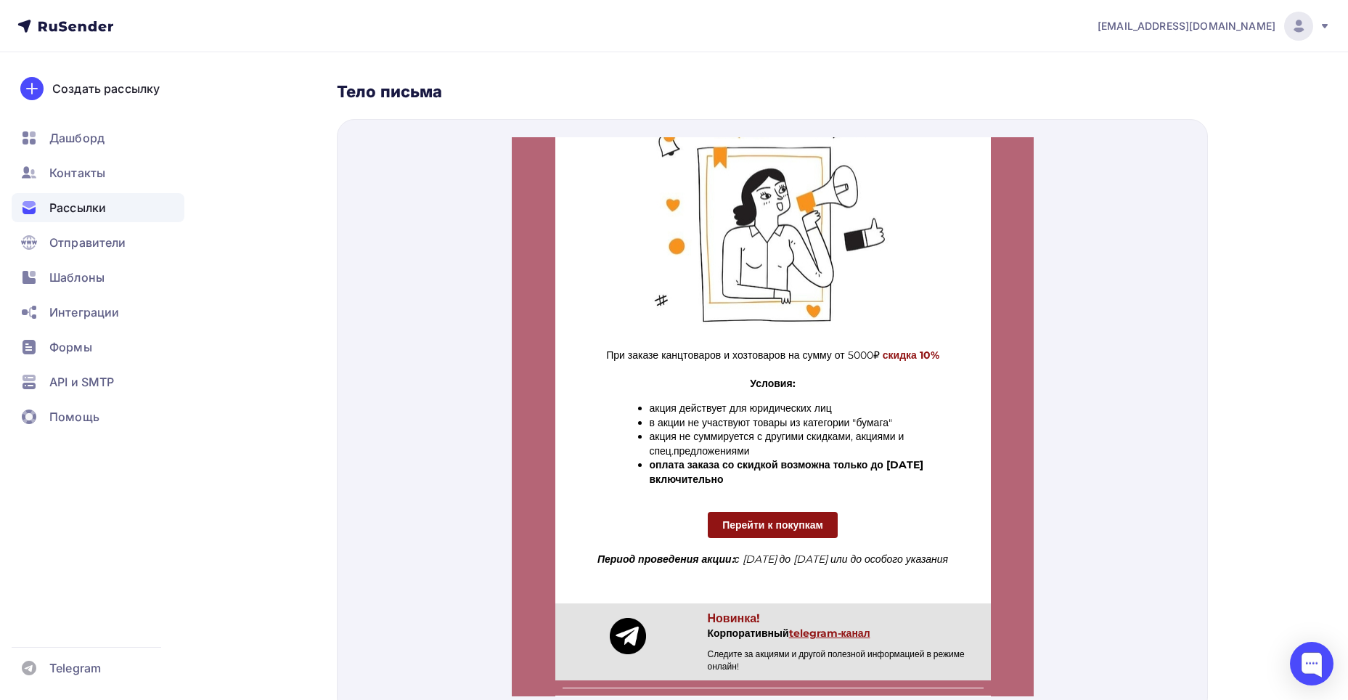
click at [130, 212] on div "Рассылки" at bounding box center [98, 207] width 173 height 29
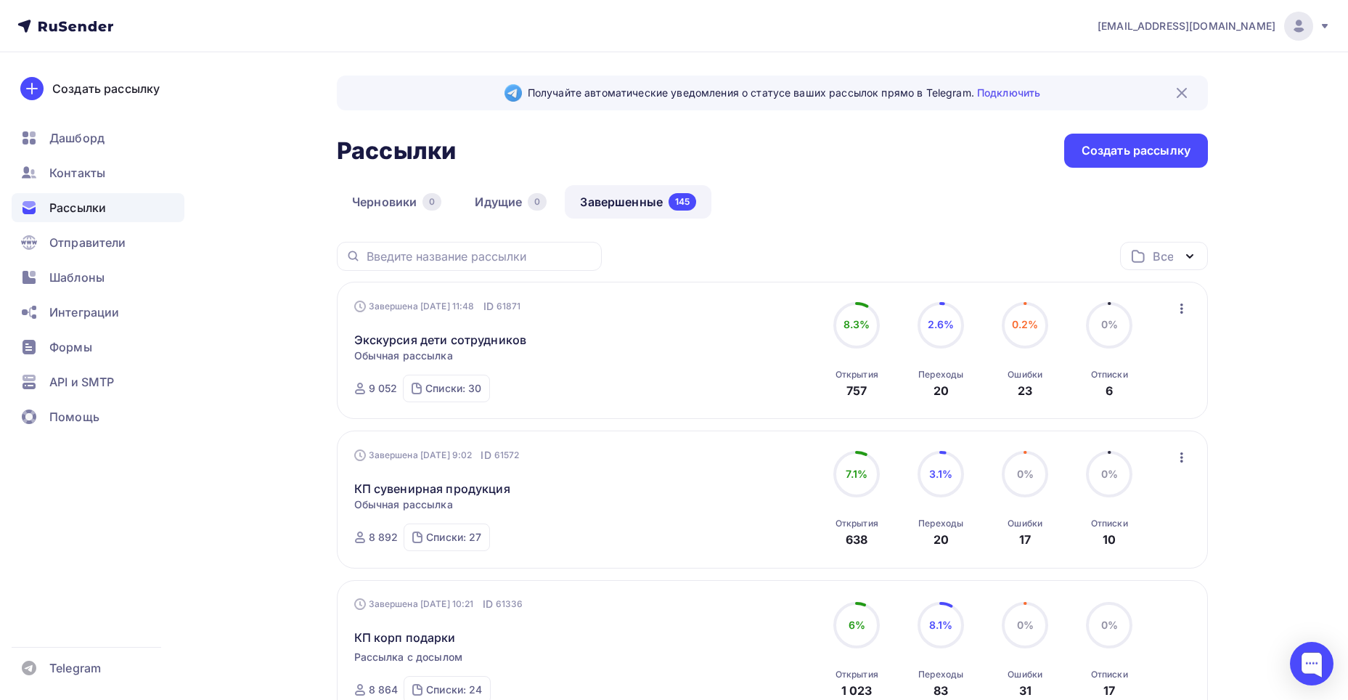
click at [1184, 454] on icon "button" at bounding box center [1181, 457] width 17 height 17
click at [1158, 553] on div "Копировать в новую" at bounding box center [1115, 552] width 149 height 17
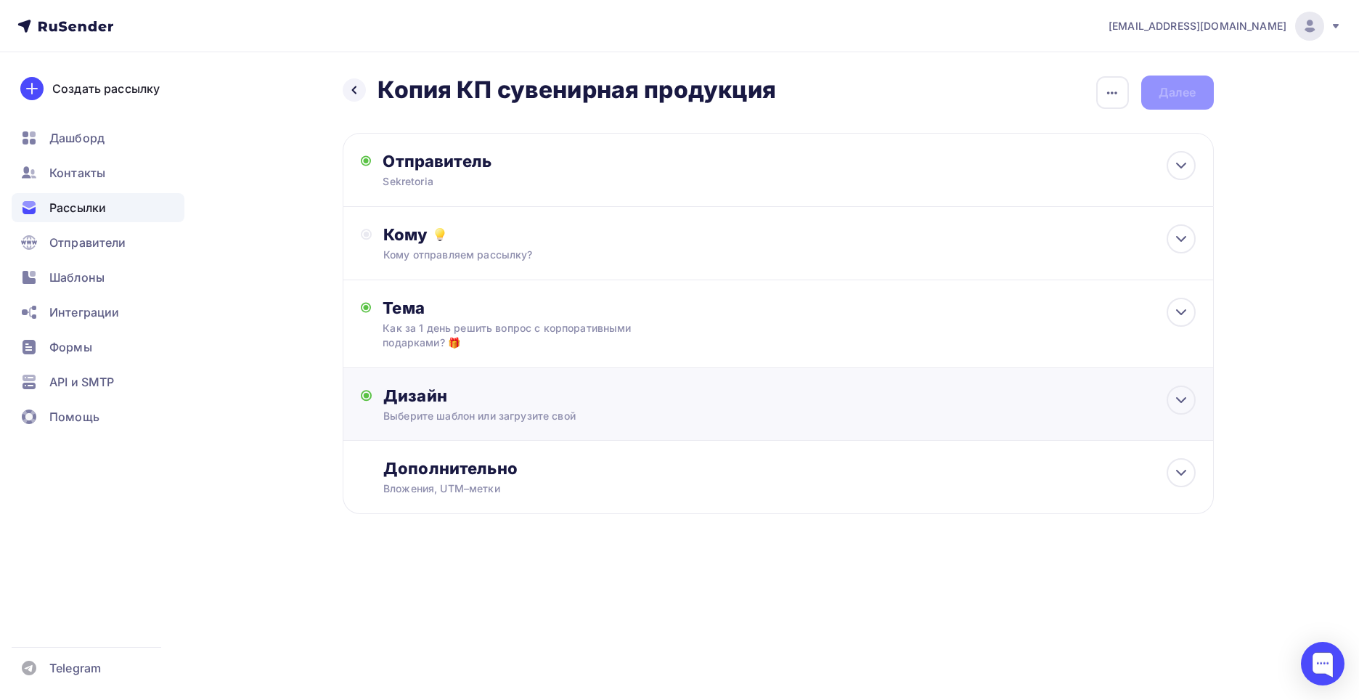
click at [497, 381] on div "Дизайн Выберите шаблон или загрузите свой Размер письма: 122 Kb Заменить шаблон…" at bounding box center [778, 404] width 871 height 73
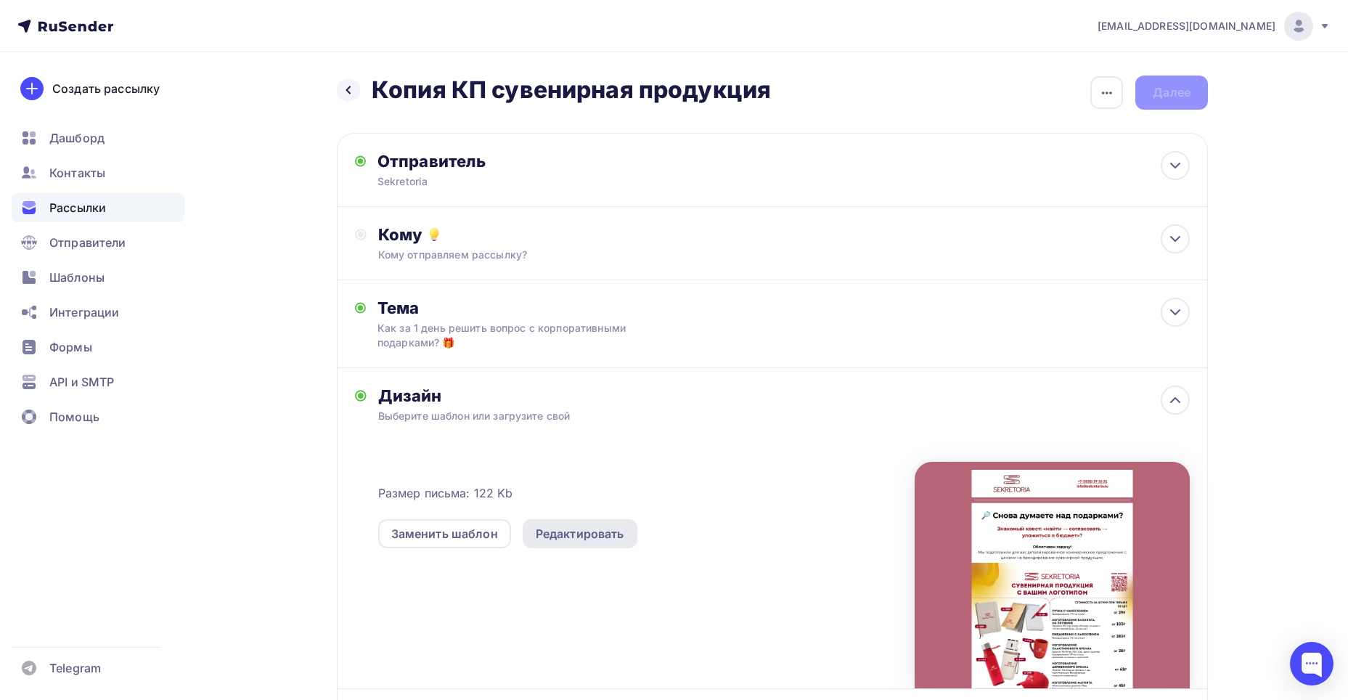
click at [550, 535] on div "Редактировать" at bounding box center [580, 533] width 89 height 17
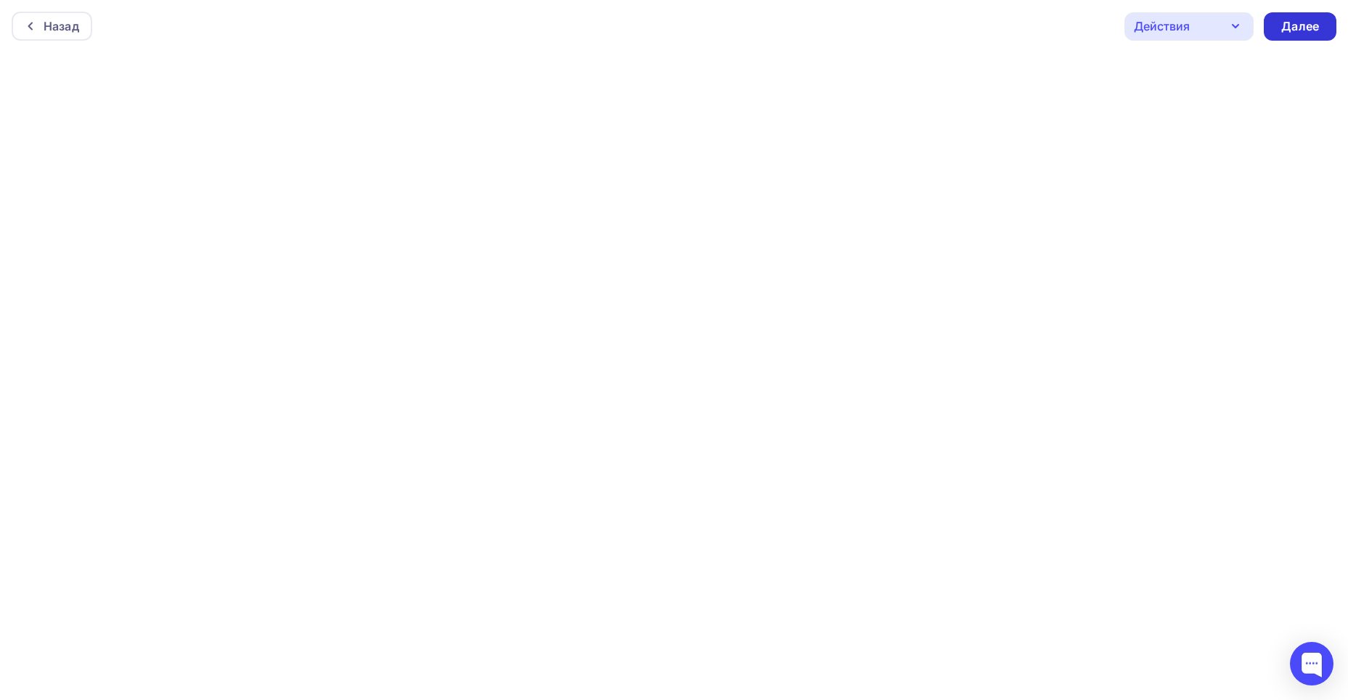
click at [1309, 25] on div "Далее" at bounding box center [1300, 26] width 38 height 17
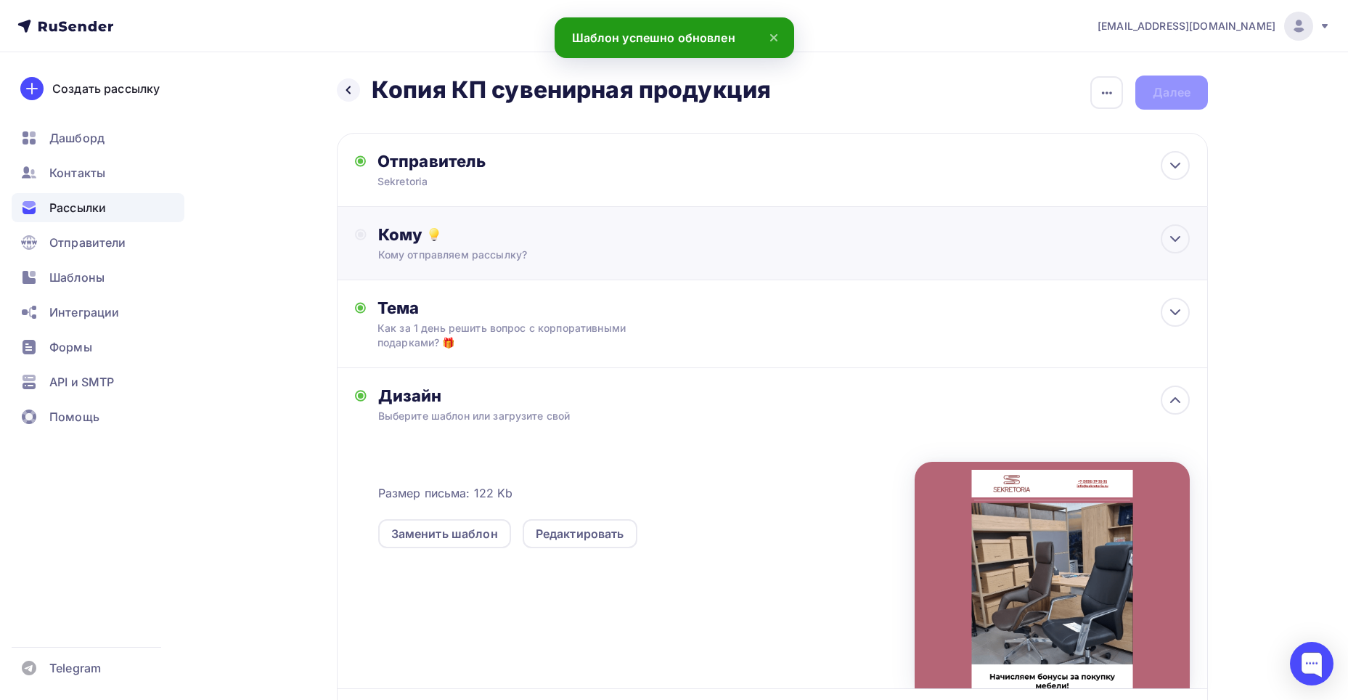
click at [526, 248] on div "Кому отправляем рассылку?" at bounding box center [743, 255] width 731 height 15
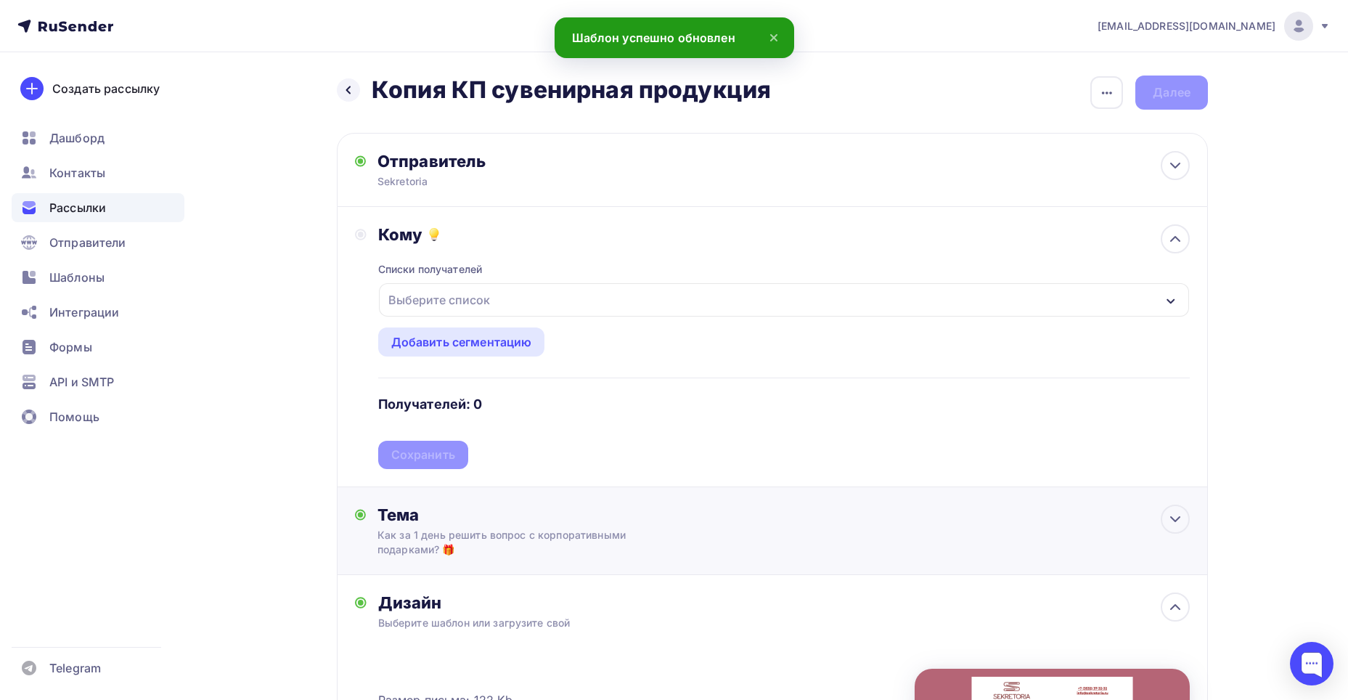
click at [602, 521] on div "Тема" at bounding box center [520, 514] width 287 height 20
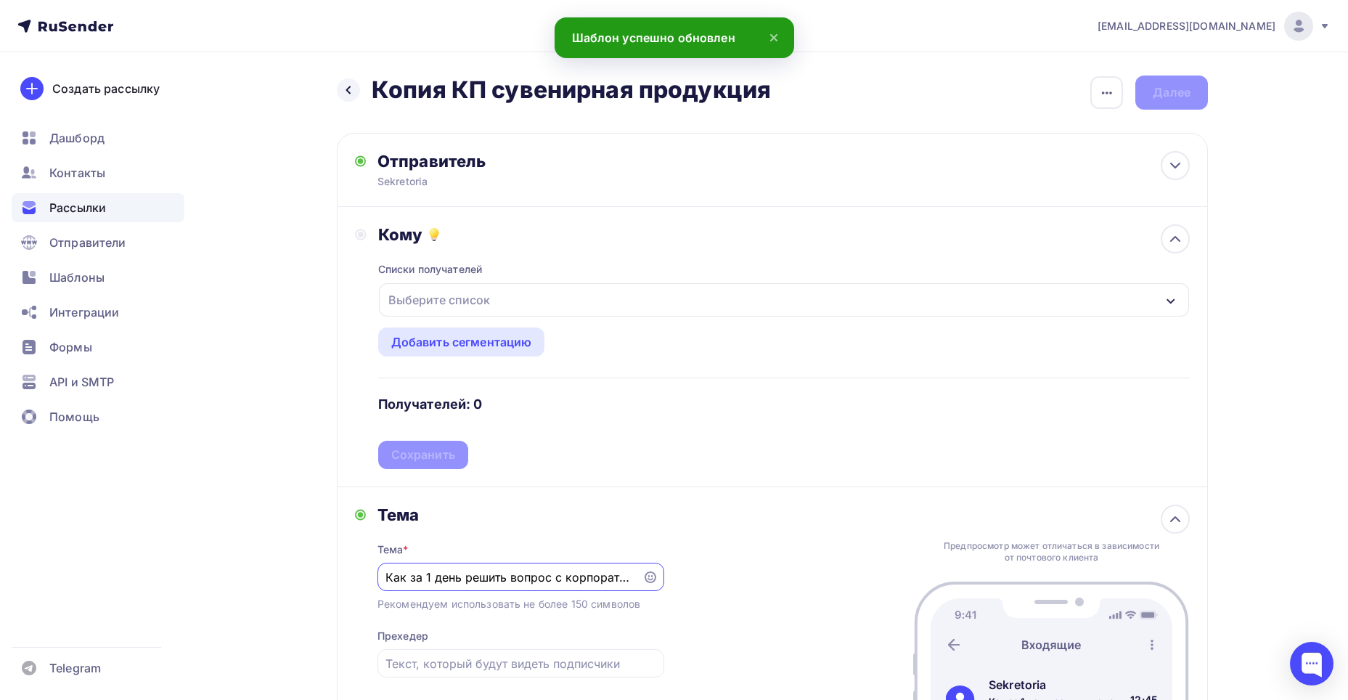
drag, startPoint x: 628, startPoint y: 576, endPoint x: 373, endPoint y: 566, distance: 255.0
click at [373, 566] on div "[PERSON_NAME] * Как за 1 день решить вопрос с корпоративными подарками? 🎁 Реком…" at bounding box center [509, 616] width 309 height 224
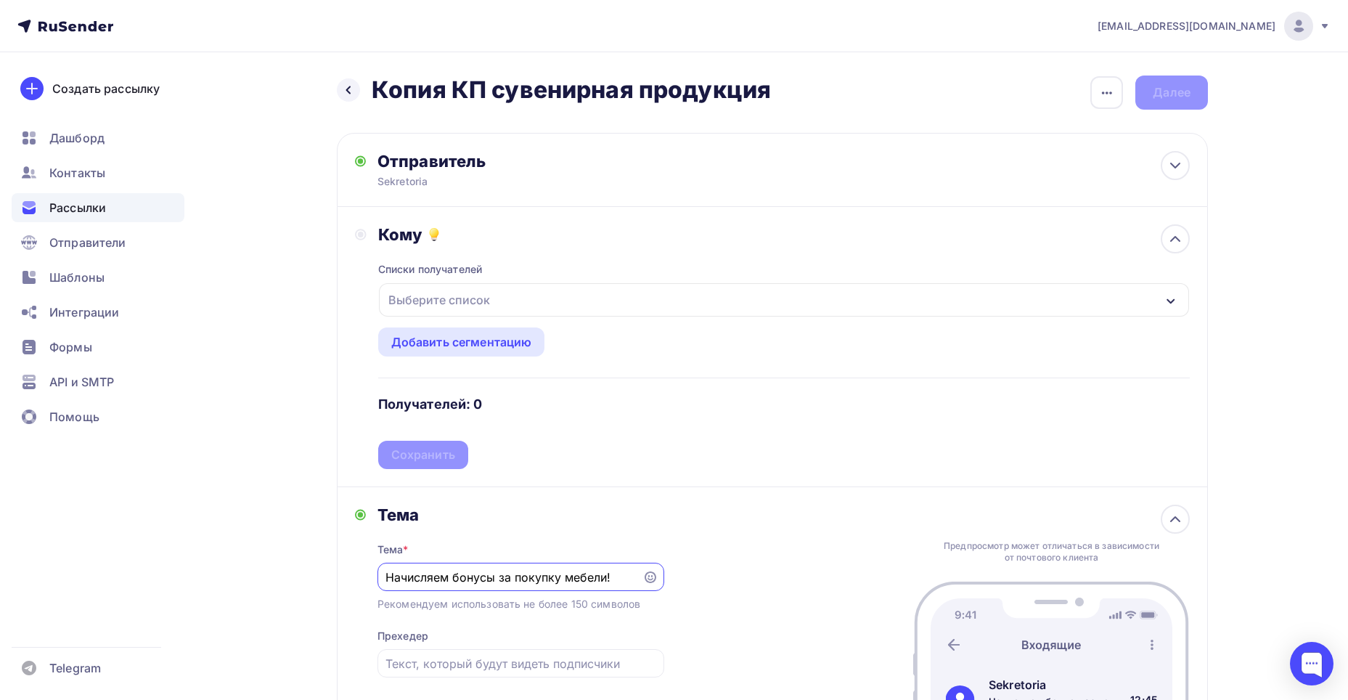
type input "Начисляем бонусы за покупку мебели!"
click at [541, 491] on div "Тема Тема * Начисляем бонусы за покупку мебели! Рекомендуем использовать не бол…" at bounding box center [772, 617] width 871 height 260
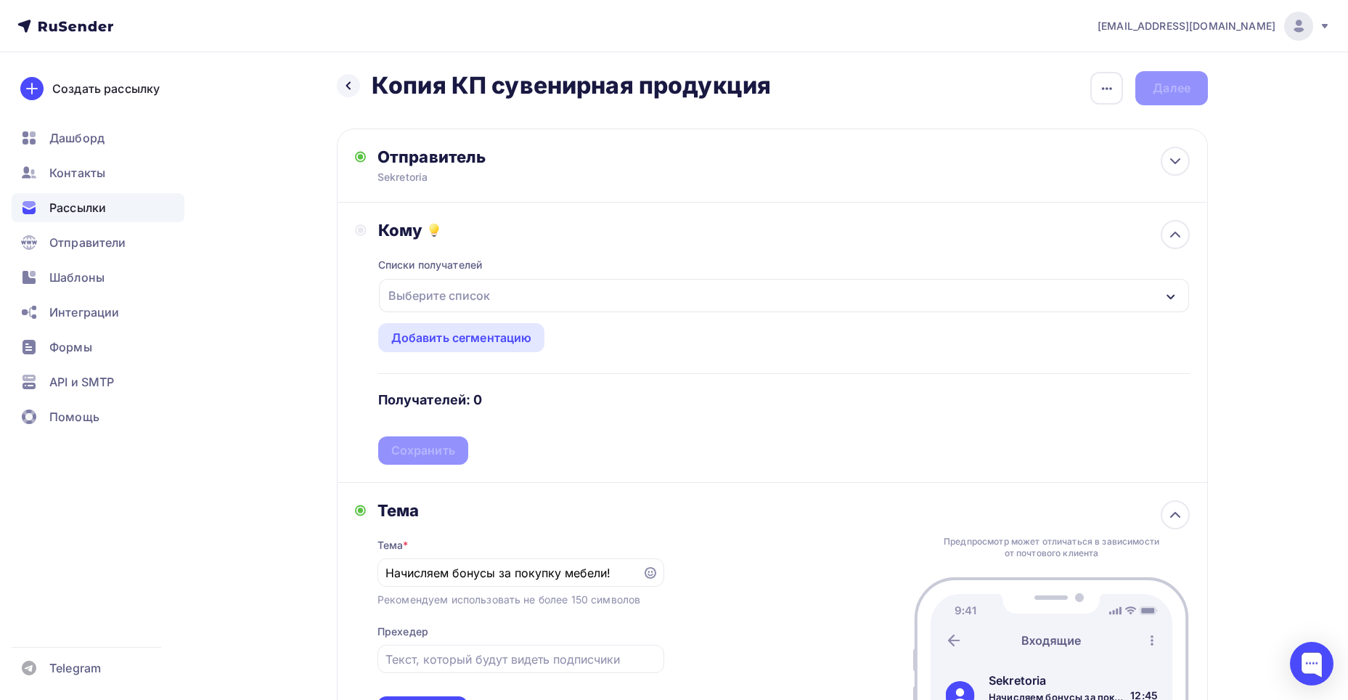
scroll to position [145, 0]
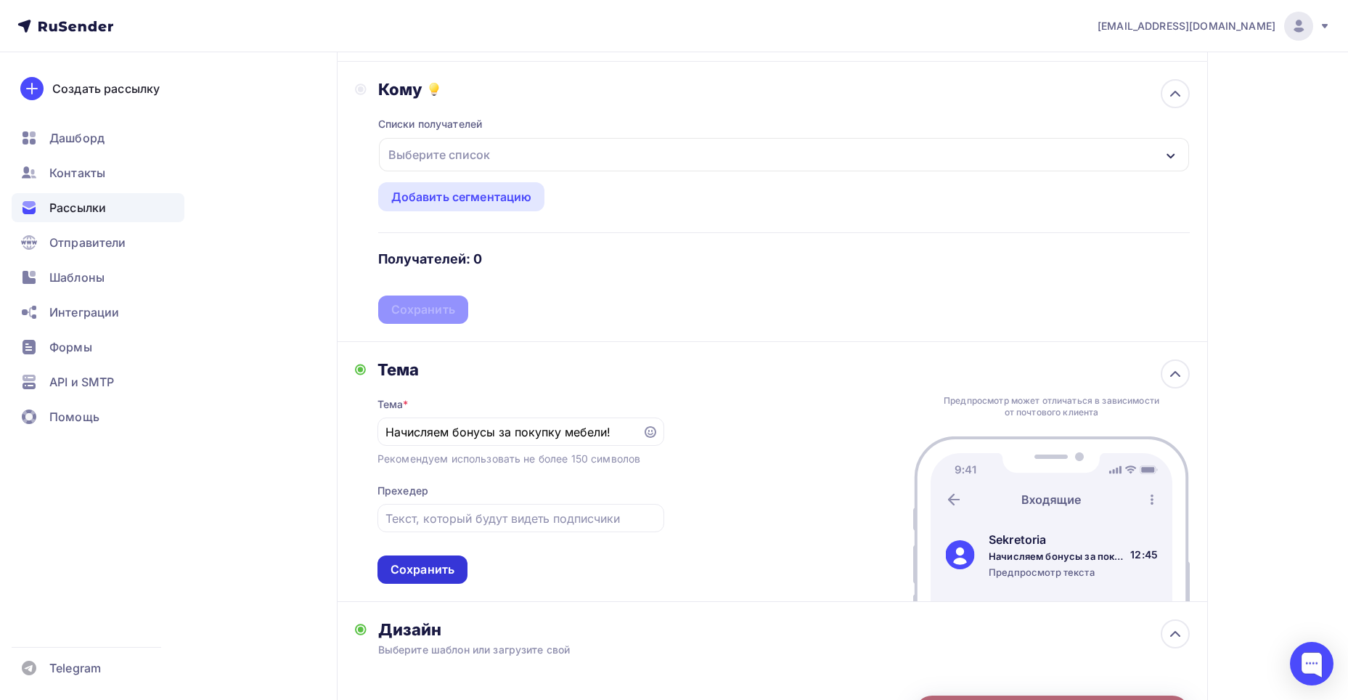
click at [441, 568] on div "Сохранить" at bounding box center [423, 569] width 64 height 17
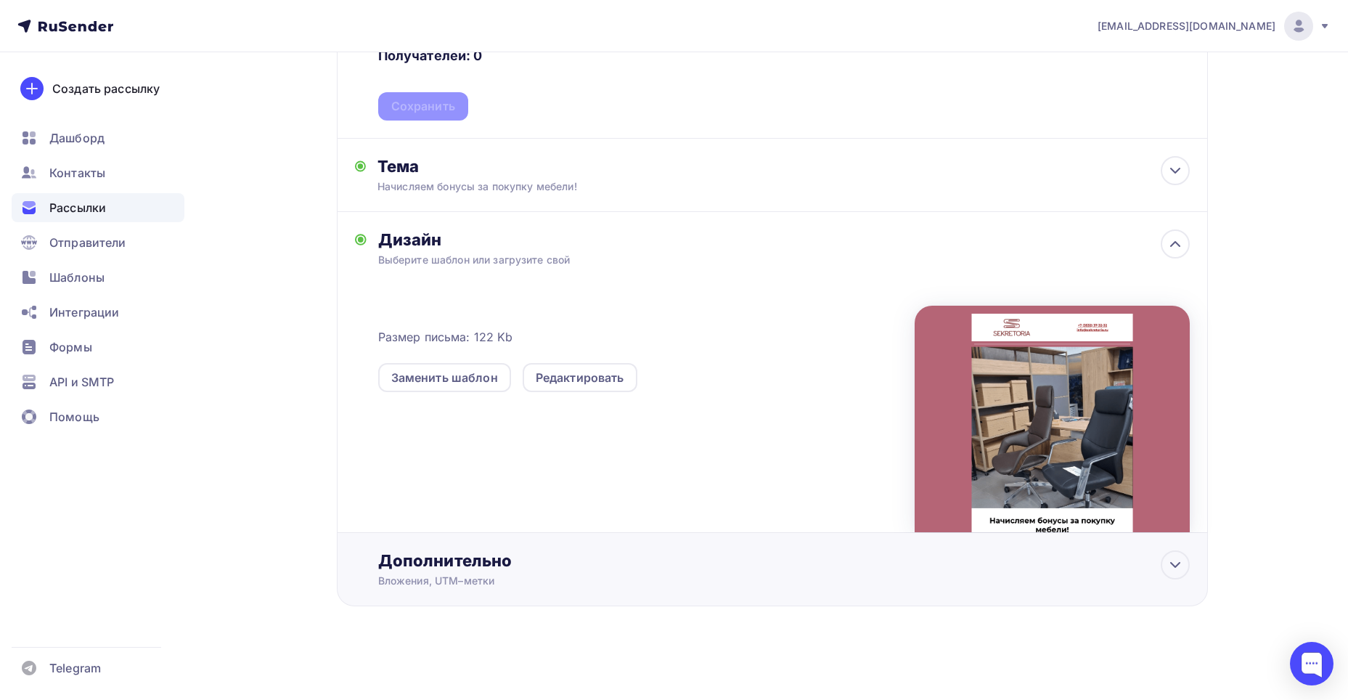
click at [695, 562] on div "Дополнительно" at bounding box center [783, 560] width 811 height 20
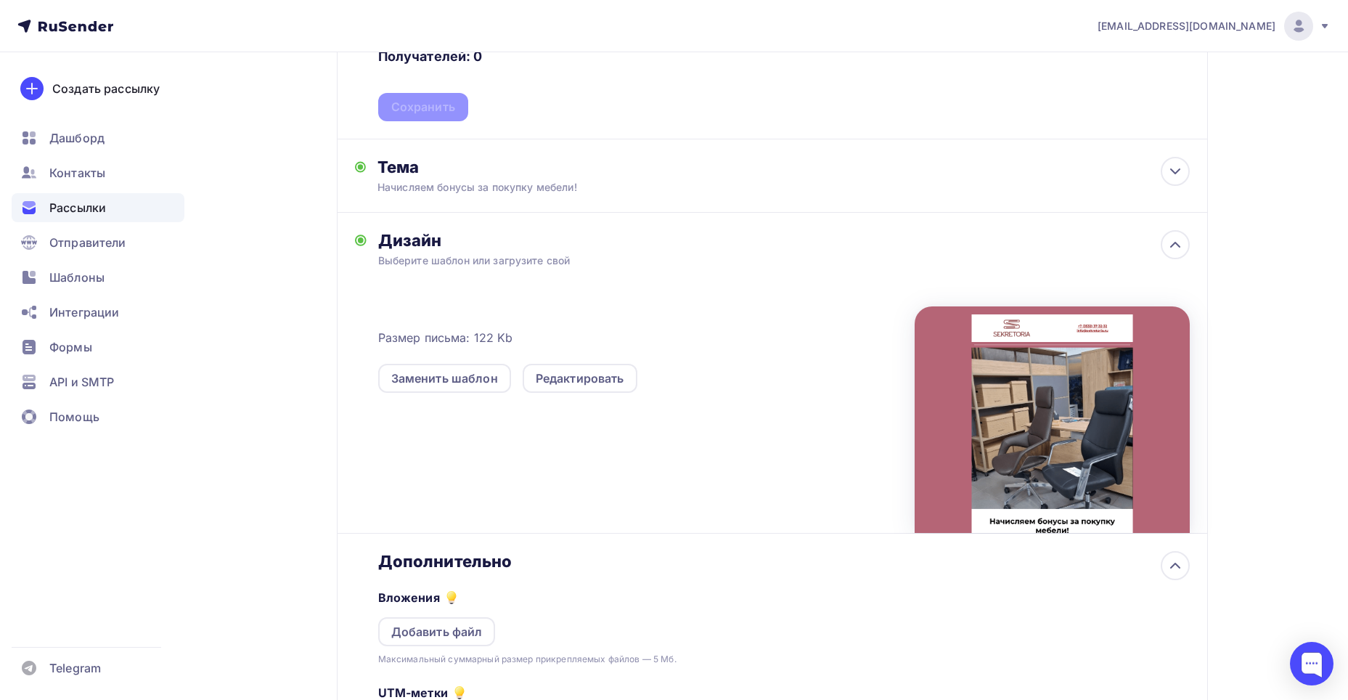
scroll to position [0, 0]
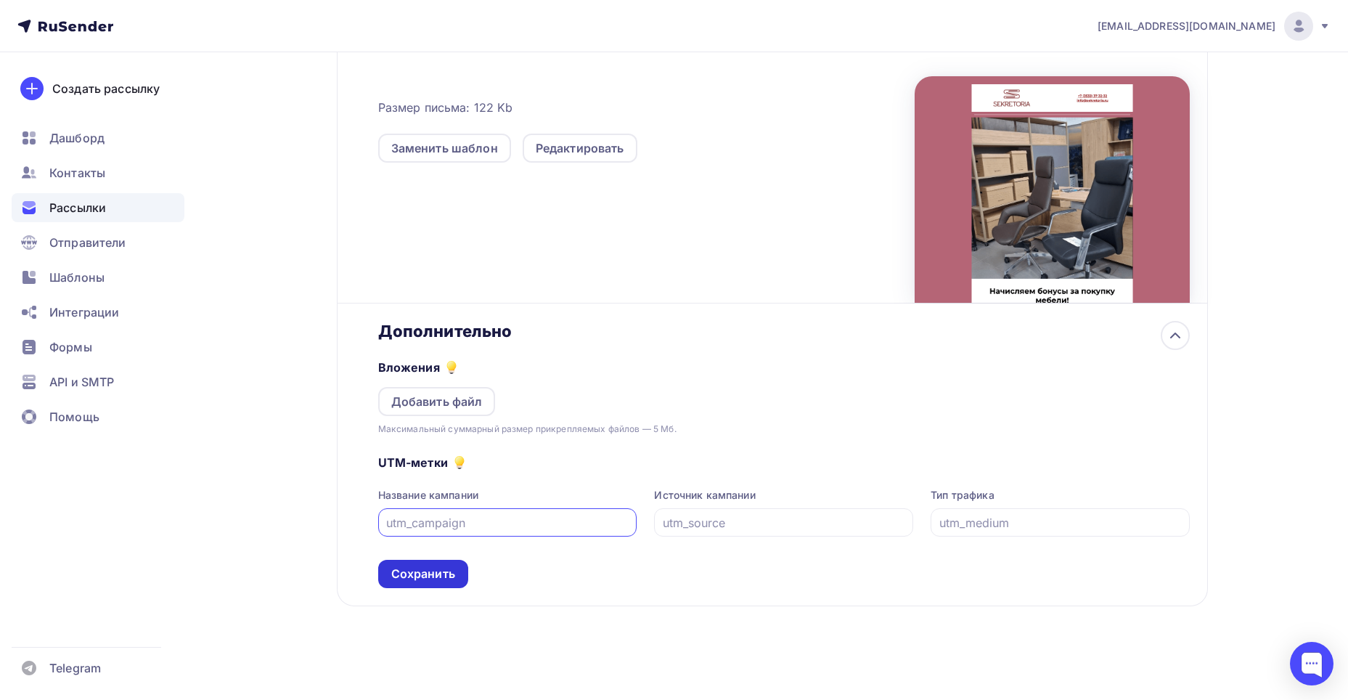
click at [427, 570] on div "Сохранить" at bounding box center [423, 573] width 64 height 17
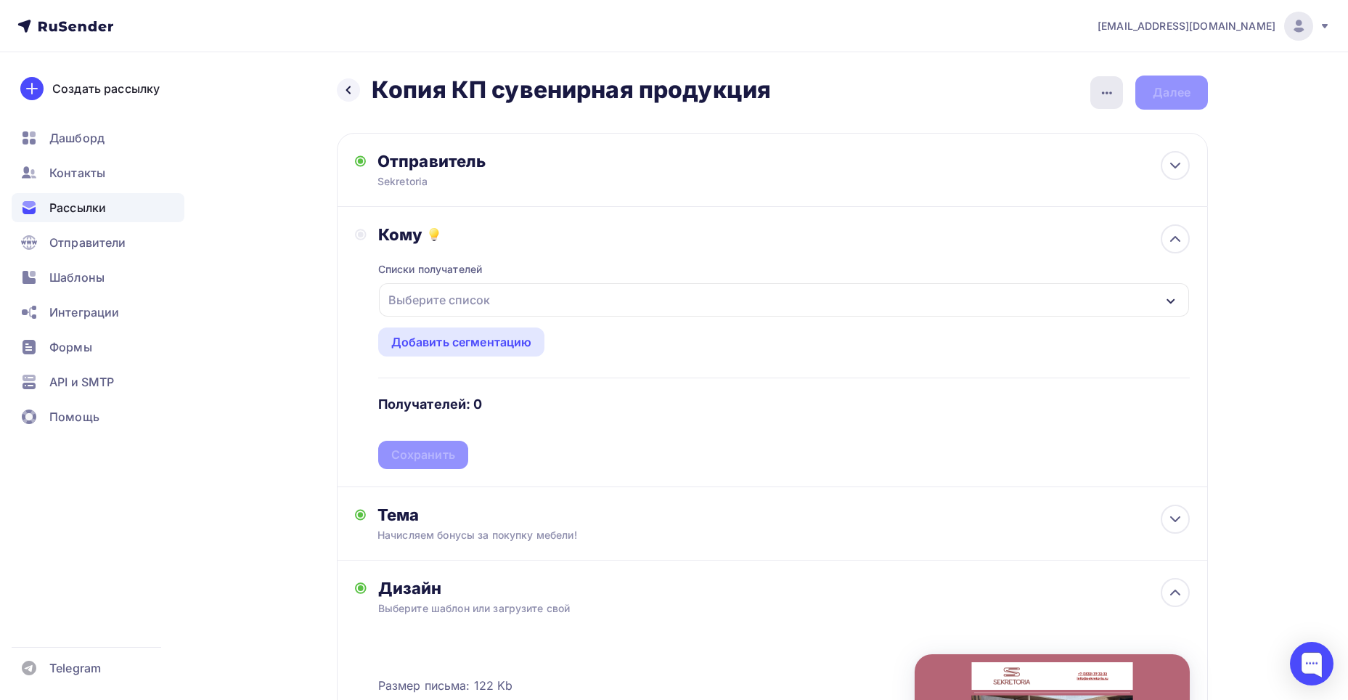
drag, startPoint x: 1106, startPoint y: 98, endPoint x: 1058, endPoint y: 100, distance: 48.7
click at [1105, 98] on icon "button" at bounding box center [1106, 92] width 17 height 17
click at [967, 173] on div "Переименовать рассылку" at bounding box center [1030, 166] width 180 height 17
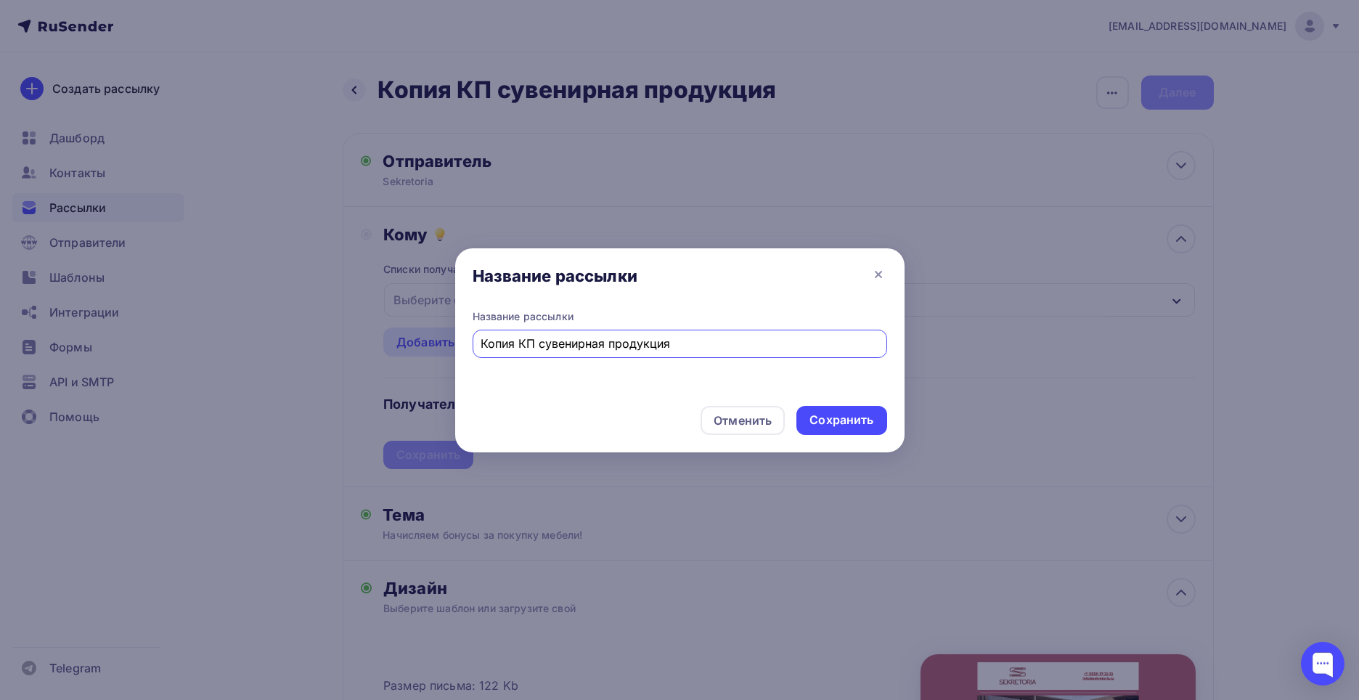
click at [594, 342] on input "Копия КП сувенирная продукция" at bounding box center [680, 343] width 398 height 17
type input "Бонусы за мебель"
click at [874, 413] on div "Сохранить" at bounding box center [841, 420] width 90 height 29
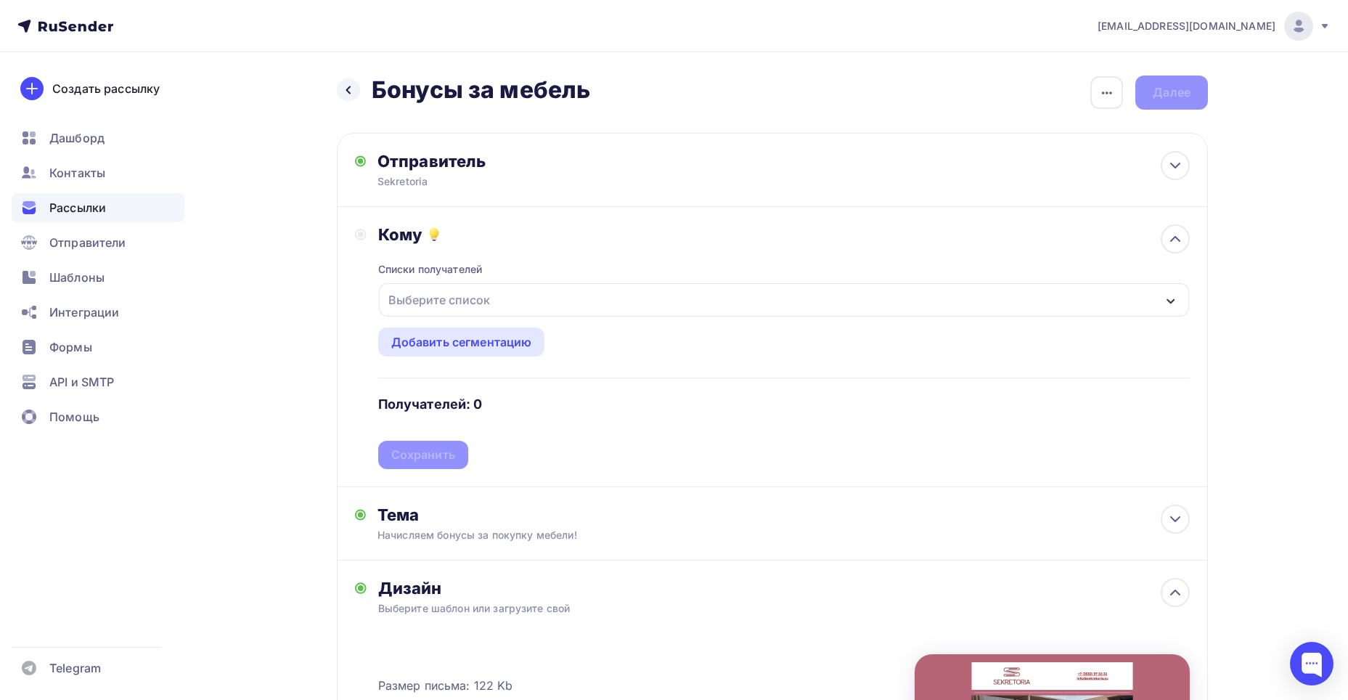
click at [520, 302] on div "Выберите список" at bounding box center [784, 299] width 810 height 33
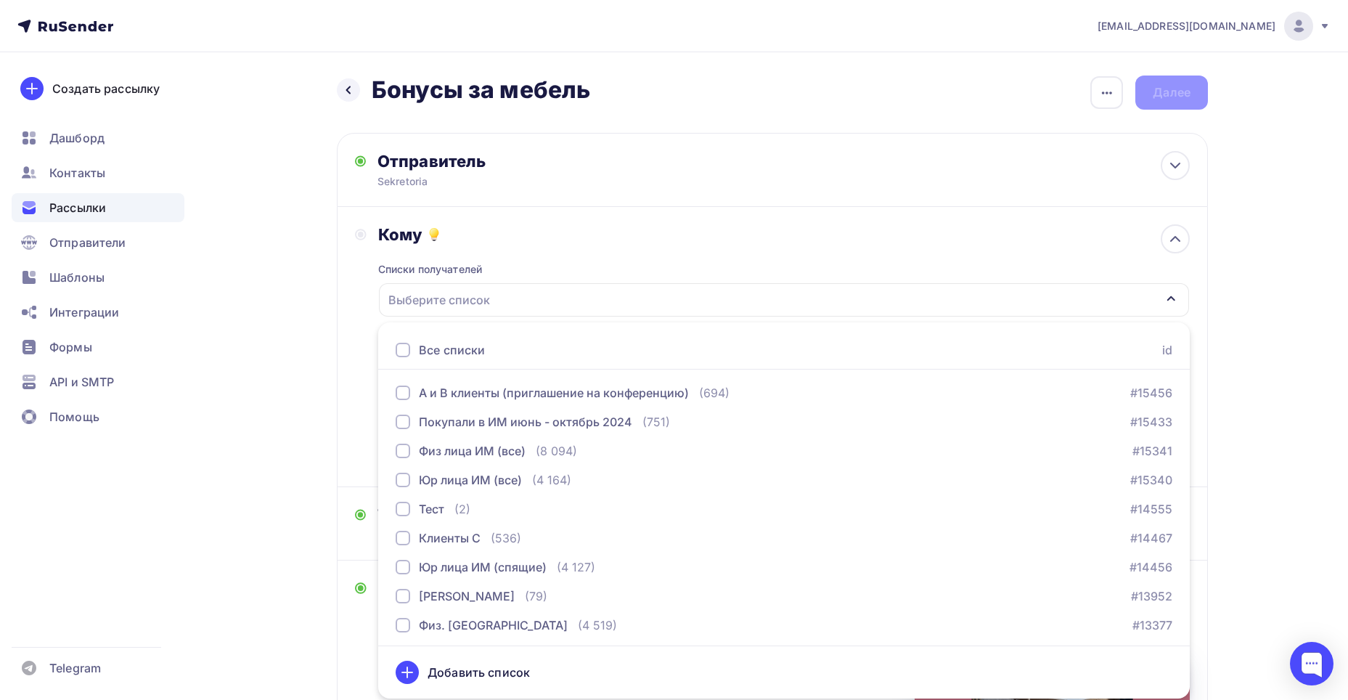
scroll to position [787, 0]
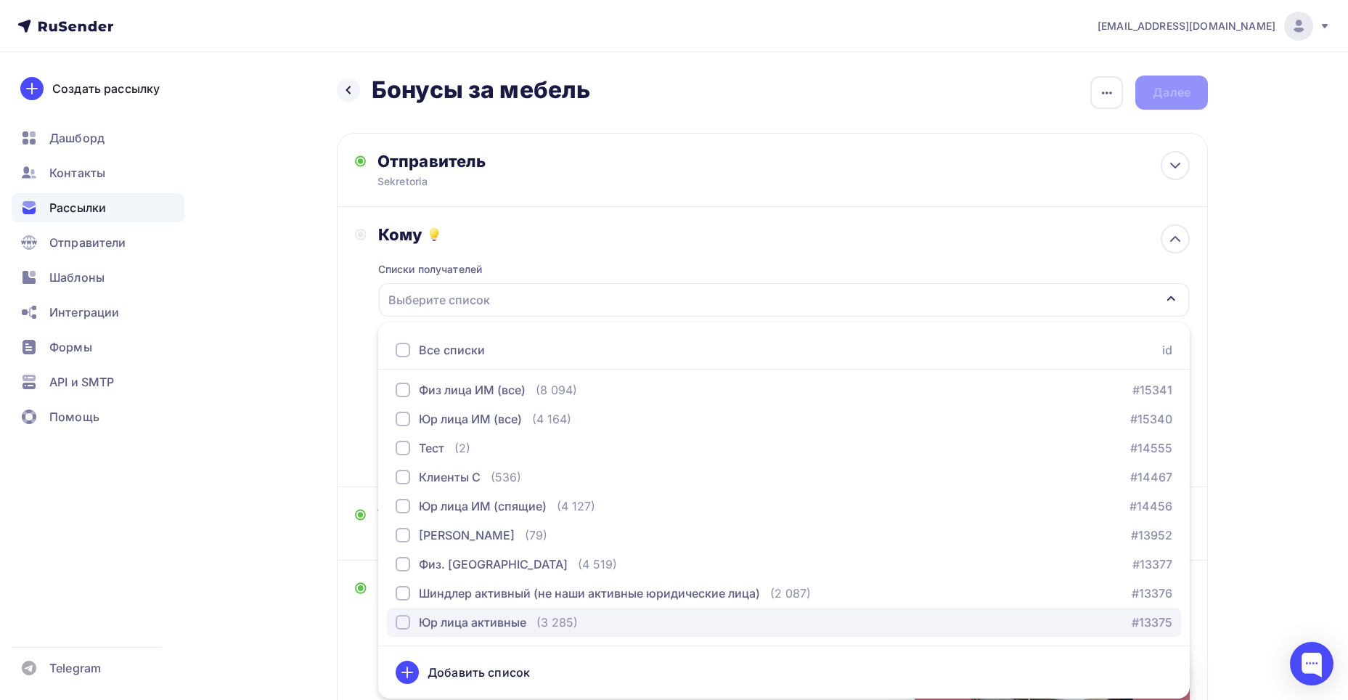
click at [501, 622] on div "Юр лица активные" at bounding box center [472, 621] width 107 height 17
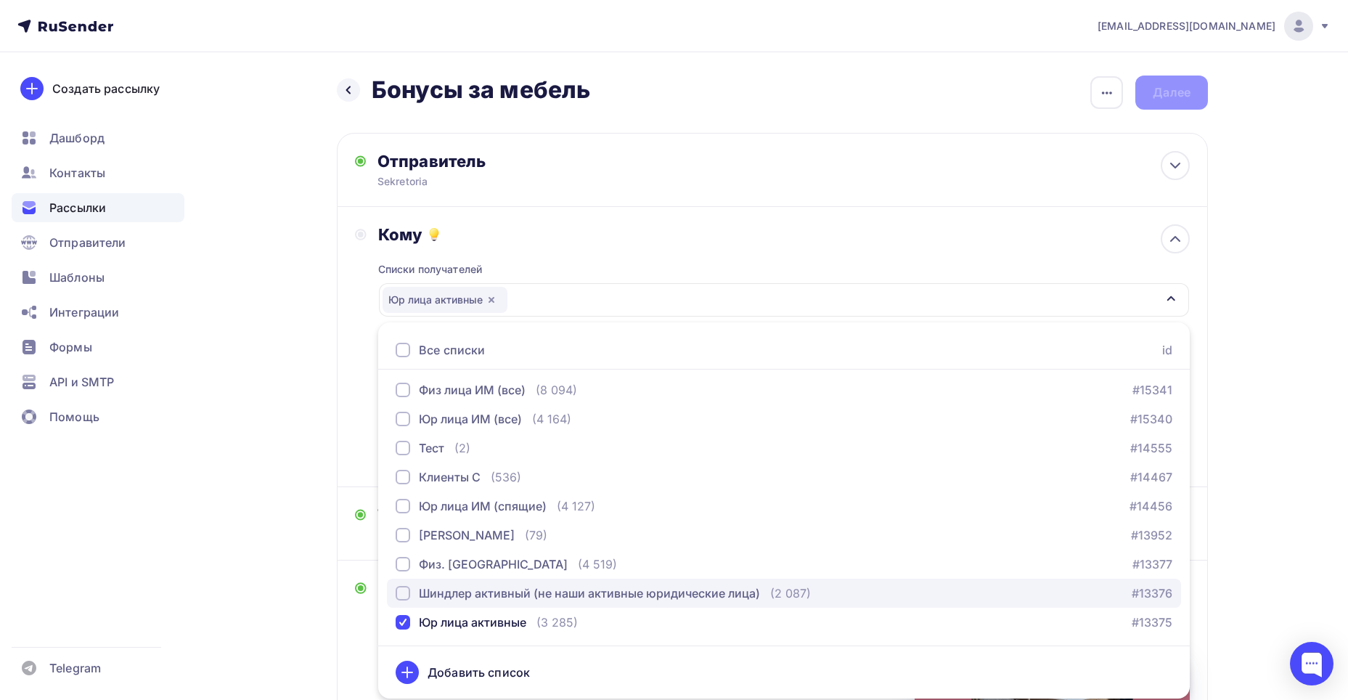
click at [486, 588] on div "Шиндлер активный (не наши активные юридические лица)" at bounding box center [589, 592] width 341 height 17
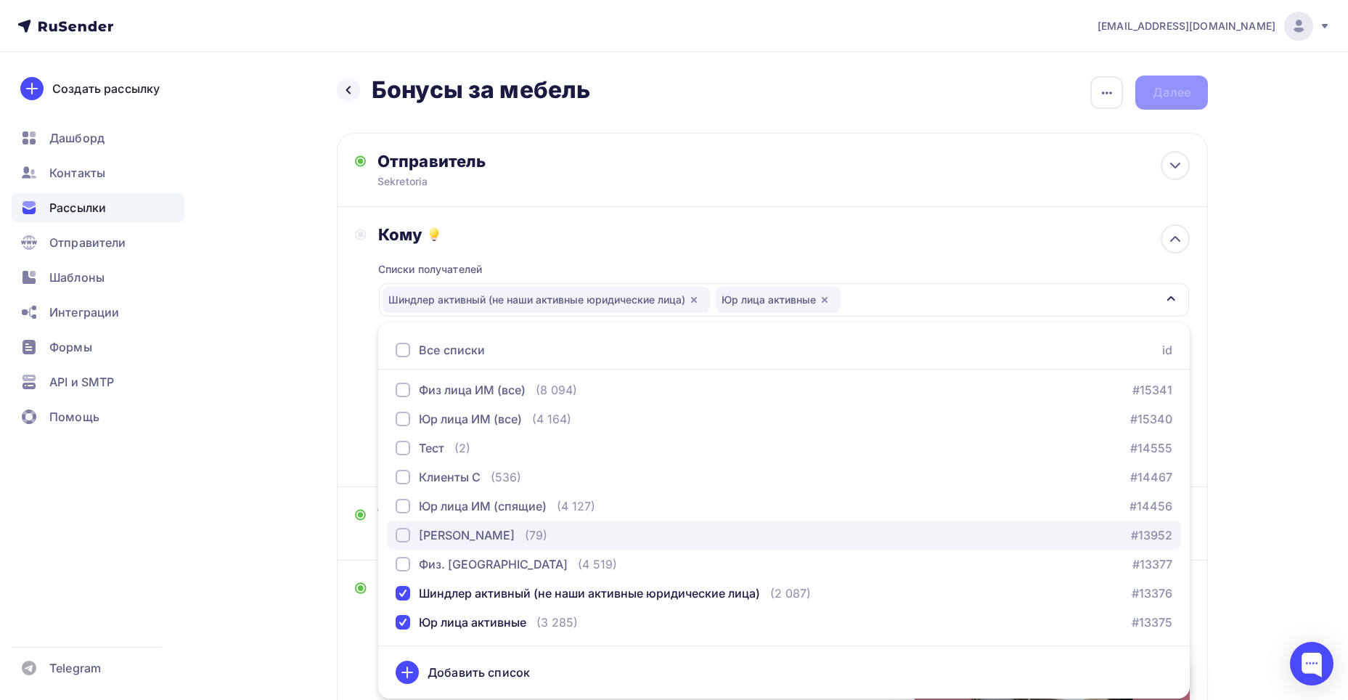
click at [464, 529] on div "[PERSON_NAME]" at bounding box center [467, 534] width 96 height 17
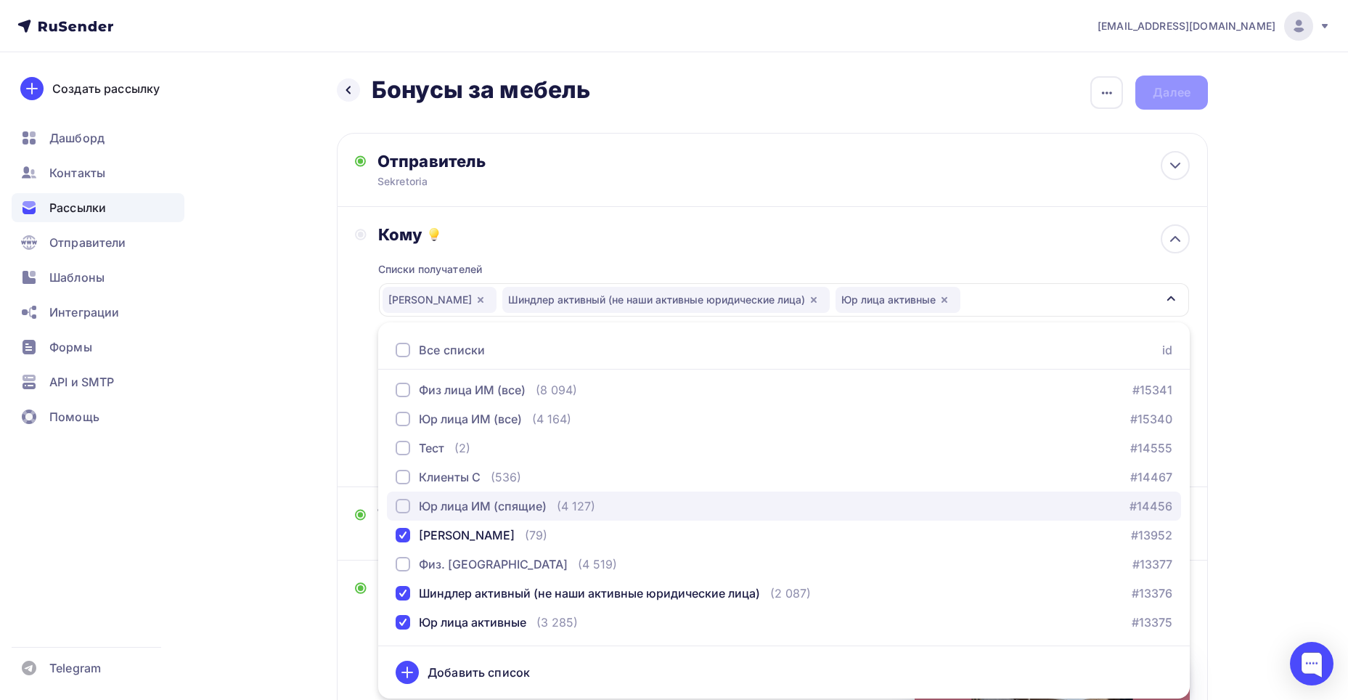
click at [455, 502] on div "Юр лица ИМ (спящие)" at bounding box center [483, 505] width 128 height 17
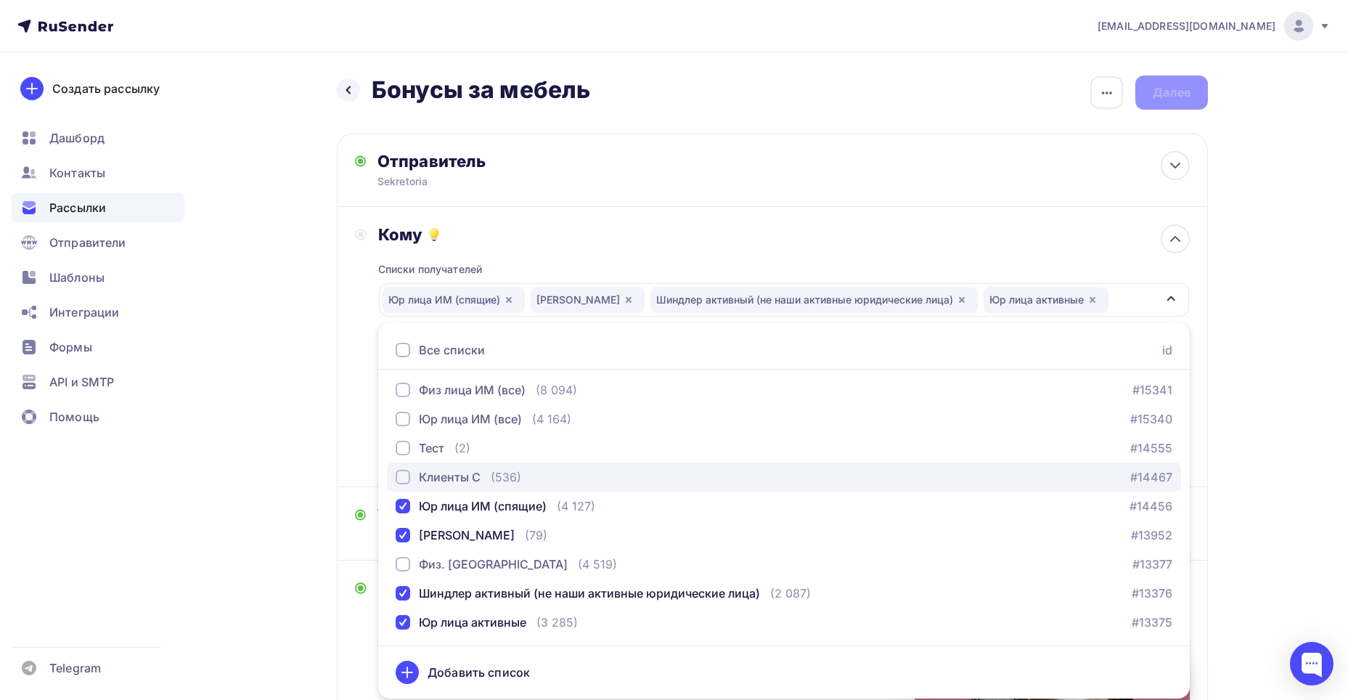
click at [446, 472] on div "Клиенты С" at bounding box center [450, 476] width 62 height 17
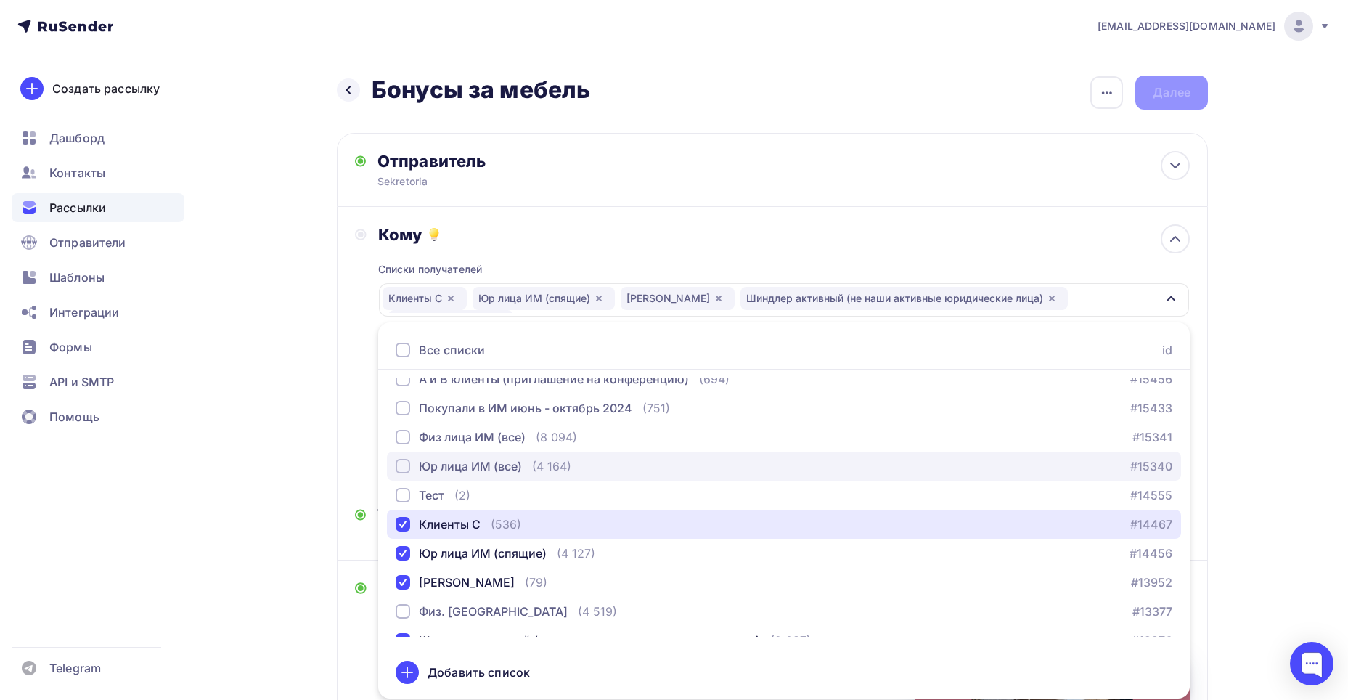
scroll to position [714, 0]
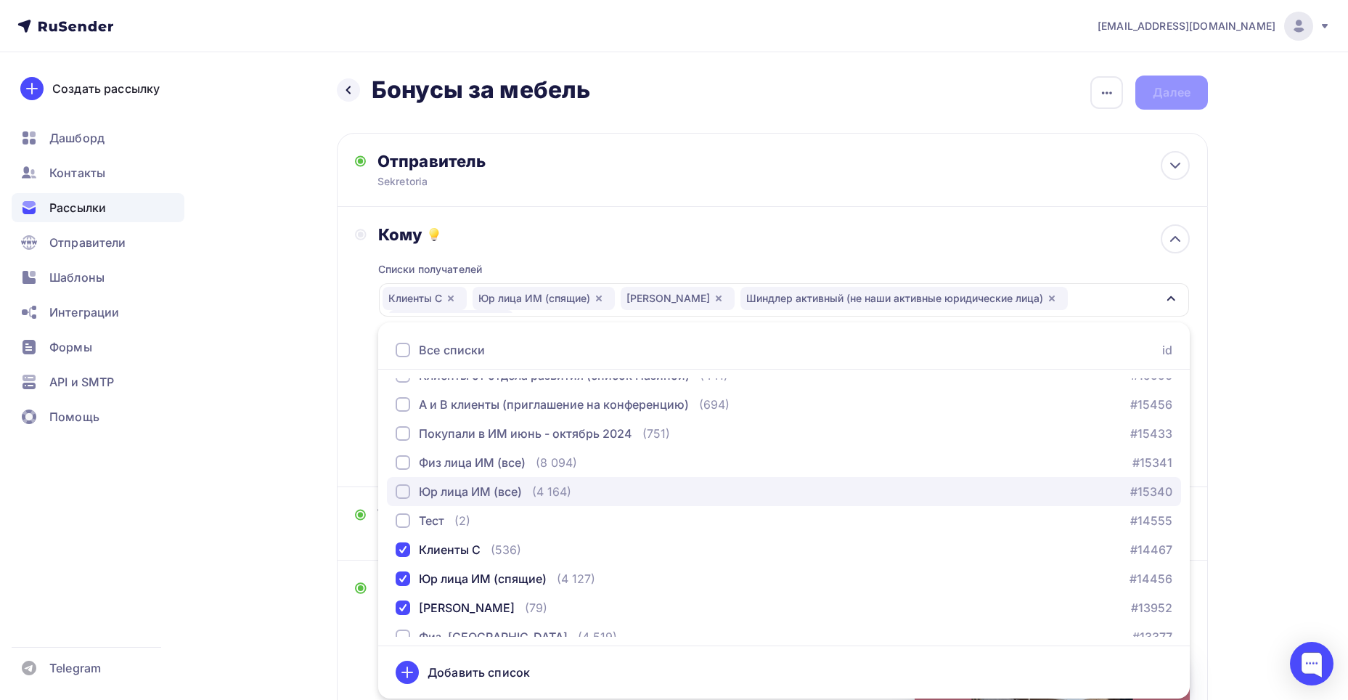
click at [496, 483] on div "Юр лица ИМ (все)" at bounding box center [470, 491] width 103 height 17
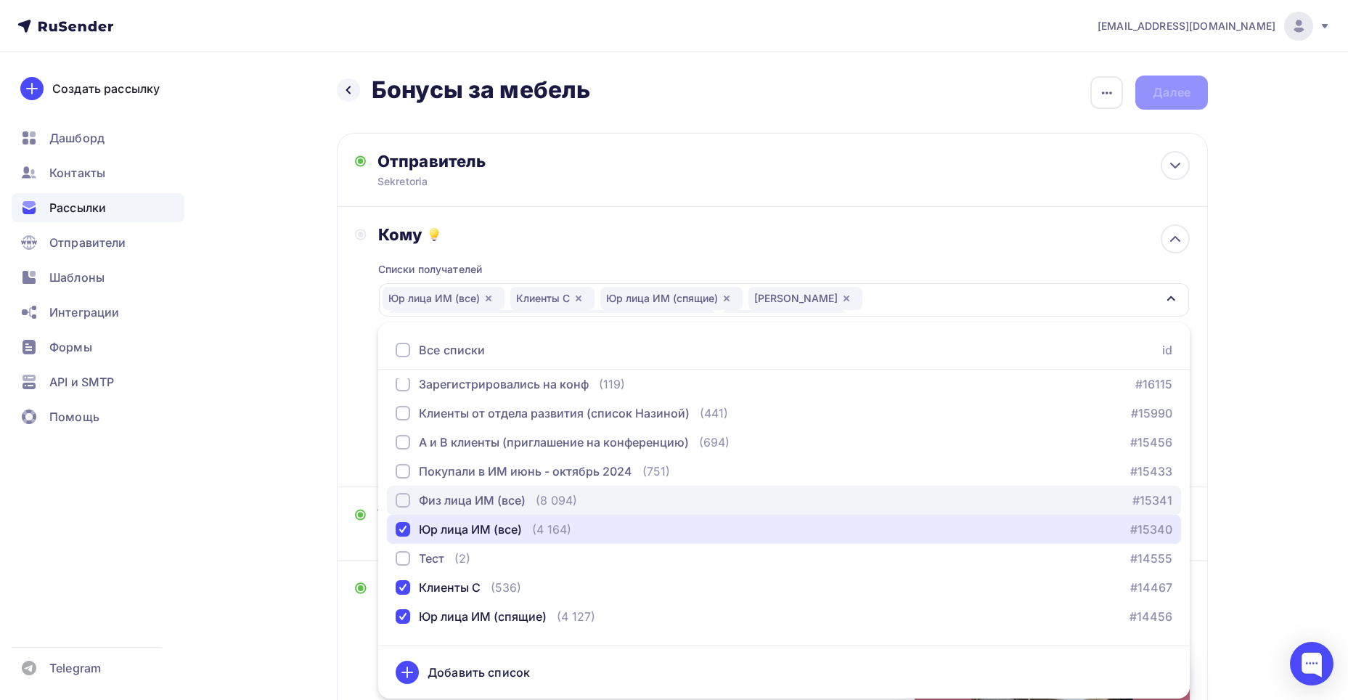
scroll to position [642, 0]
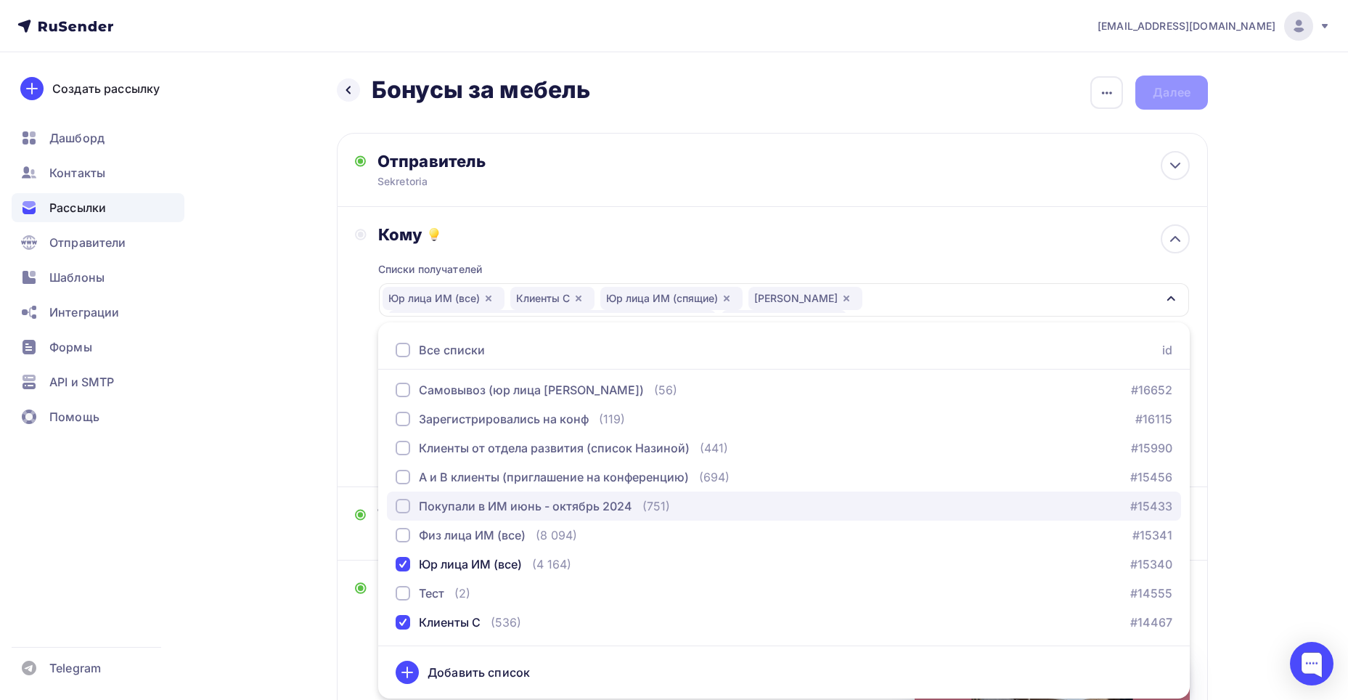
click at [547, 504] on div "Покупали в ИМ июнь - октябрь 2024" at bounding box center [525, 505] width 213 height 17
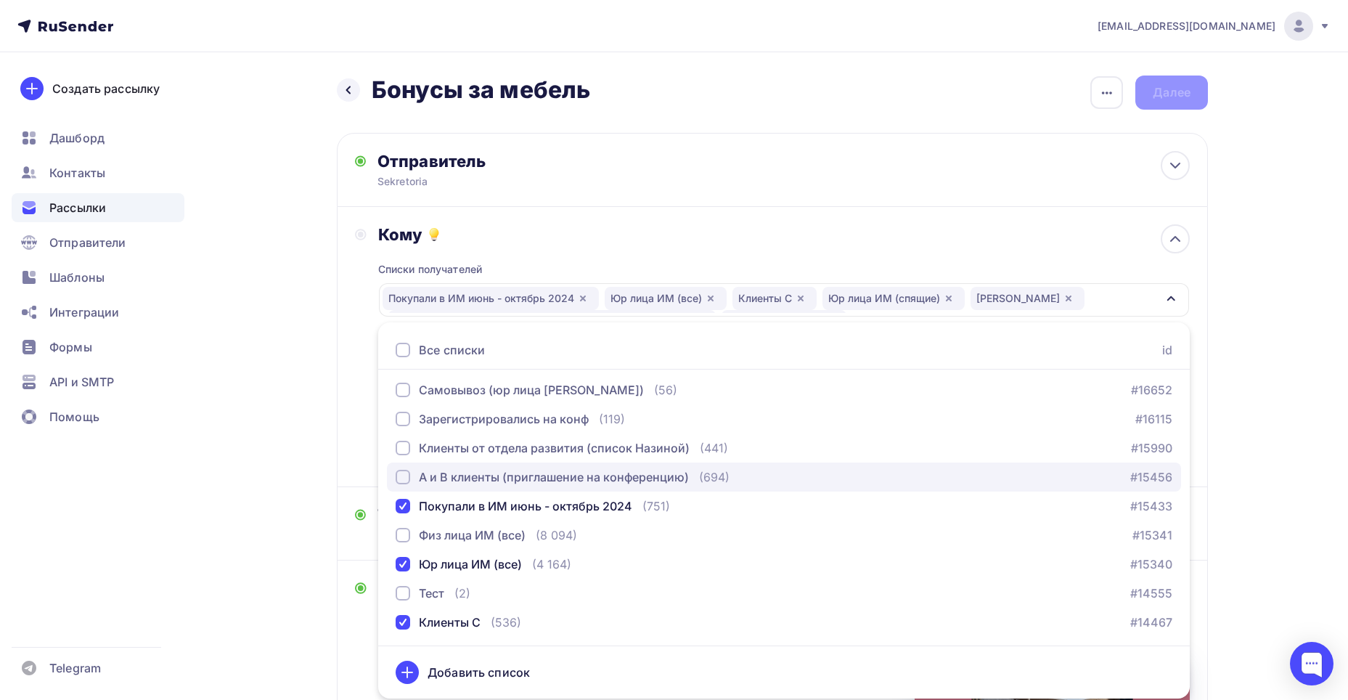
click at [536, 474] on div "А и В клиенты (приглашение на конференцию)" at bounding box center [554, 476] width 270 height 17
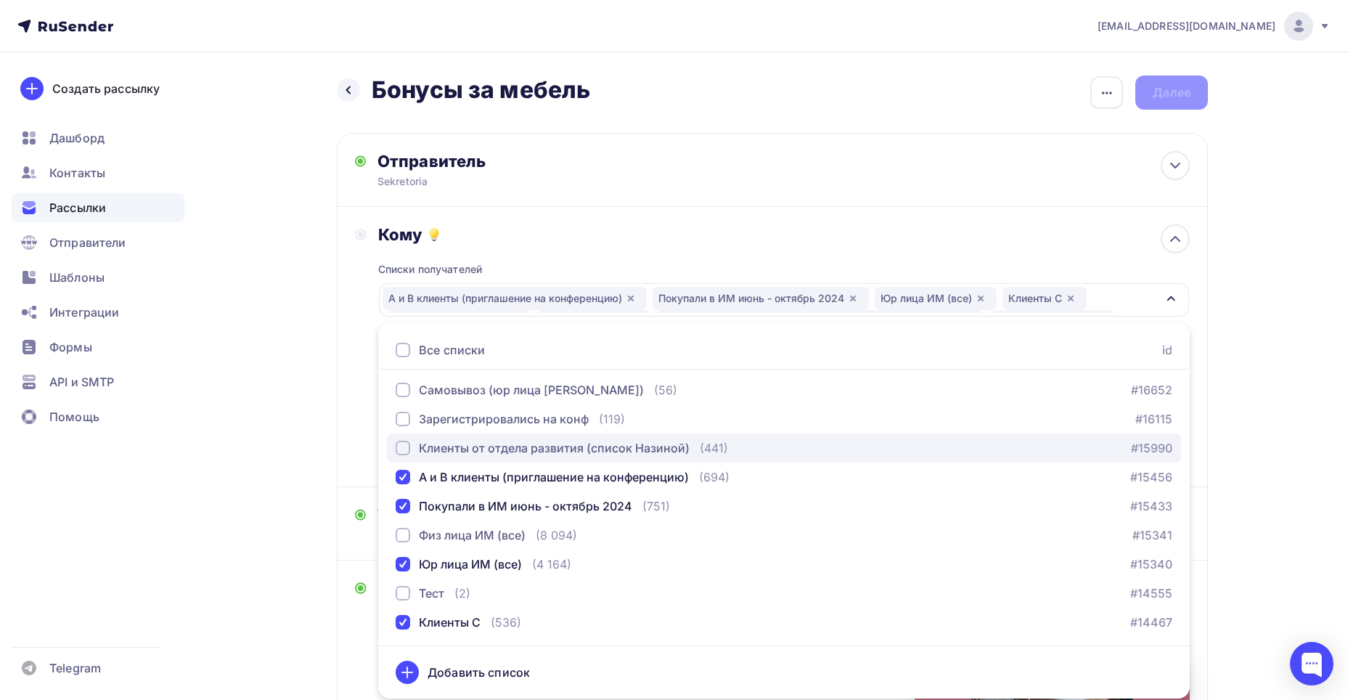
click at [526, 451] on div "Клиенты от отдела развития (список Назиной)" at bounding box center [554, 447] width 271 height 17
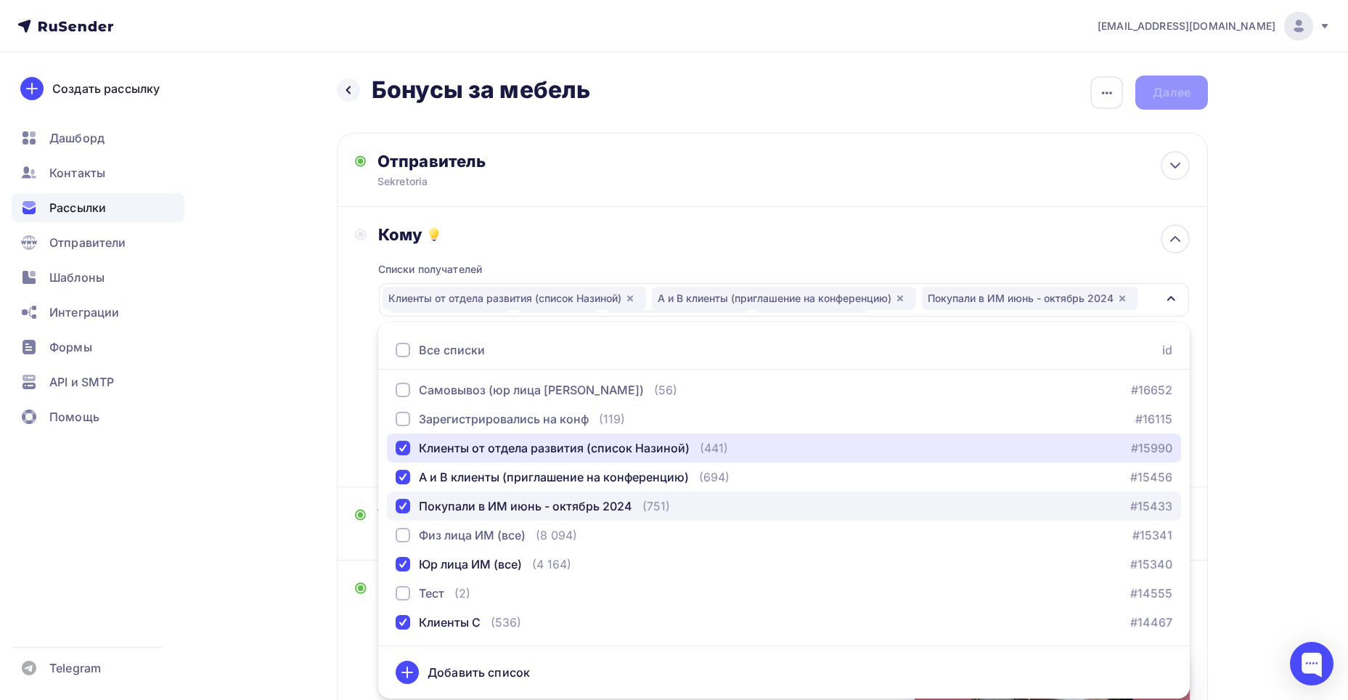
scroll to position [569, 0]
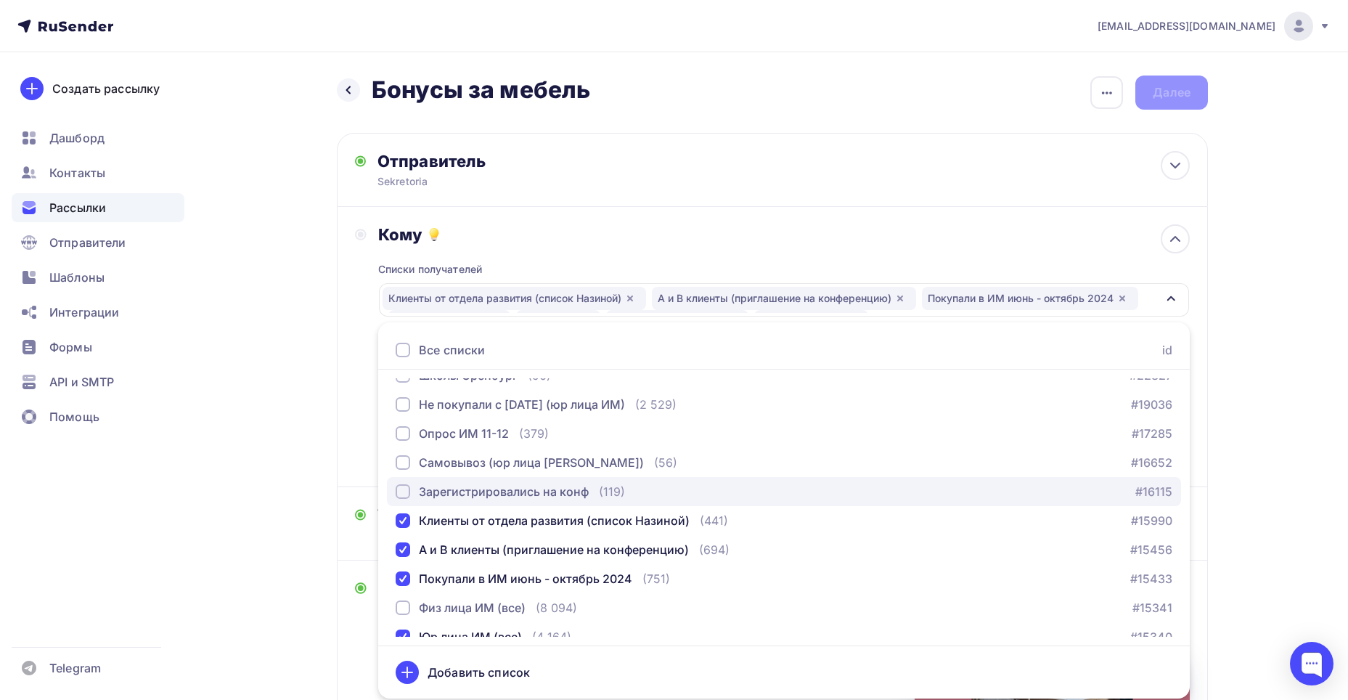
click at [555, 494] on div "Зарегистрировались на конф" at bounding box center [504, 491] width 170 height 17
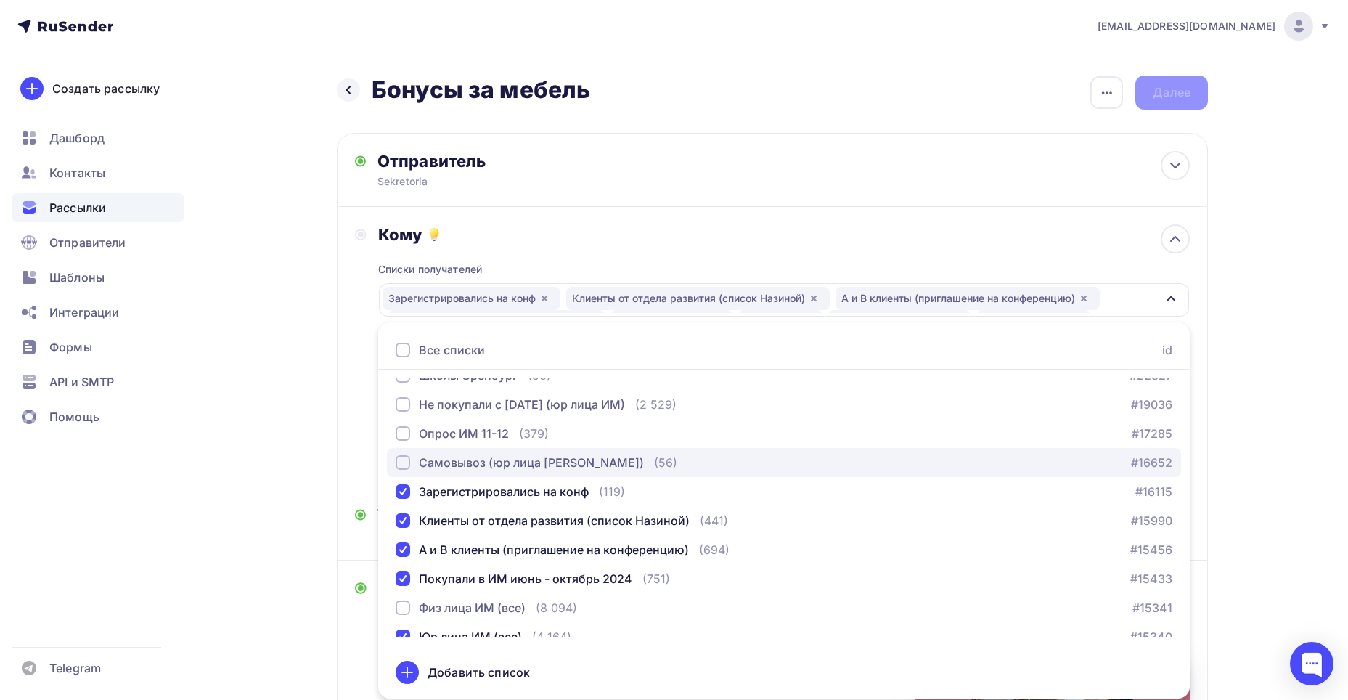
click at [539, 468] on div "Самовывоз (юр лица [PERSON_NAME])" at bounding box center [531, 462] width 225 height 17
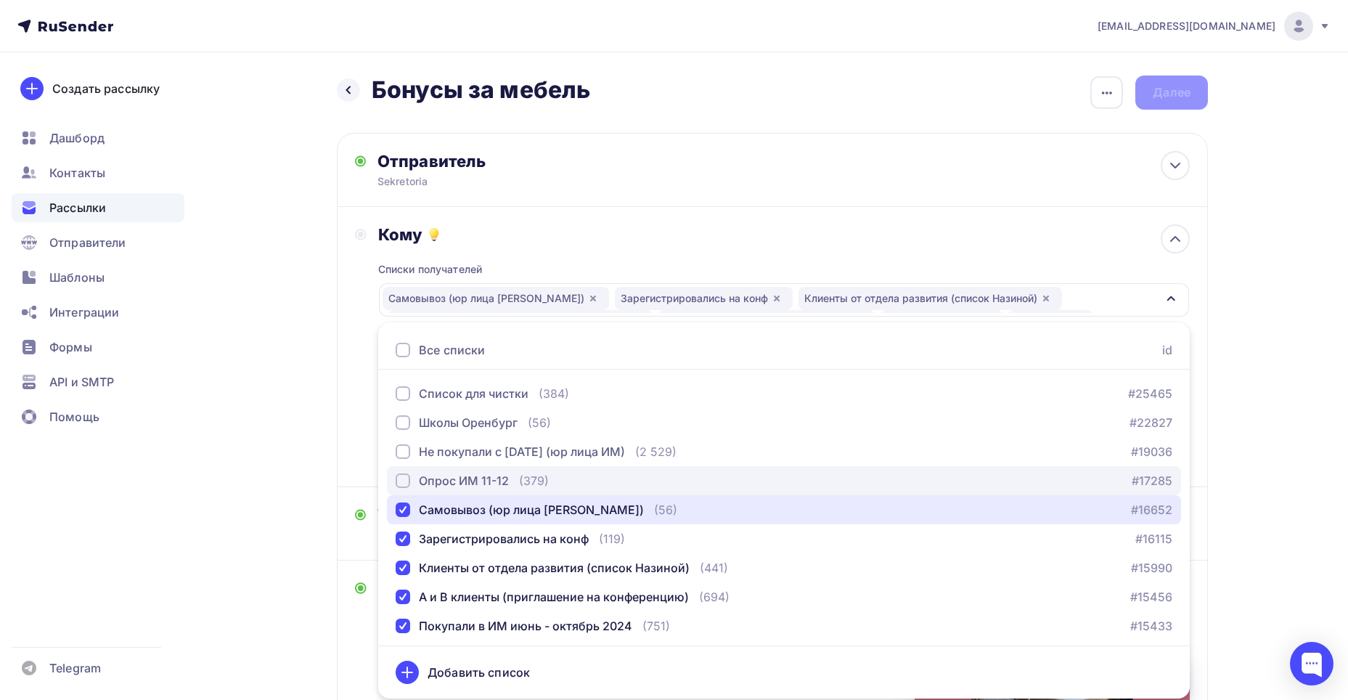
scroll to position [496, 0]
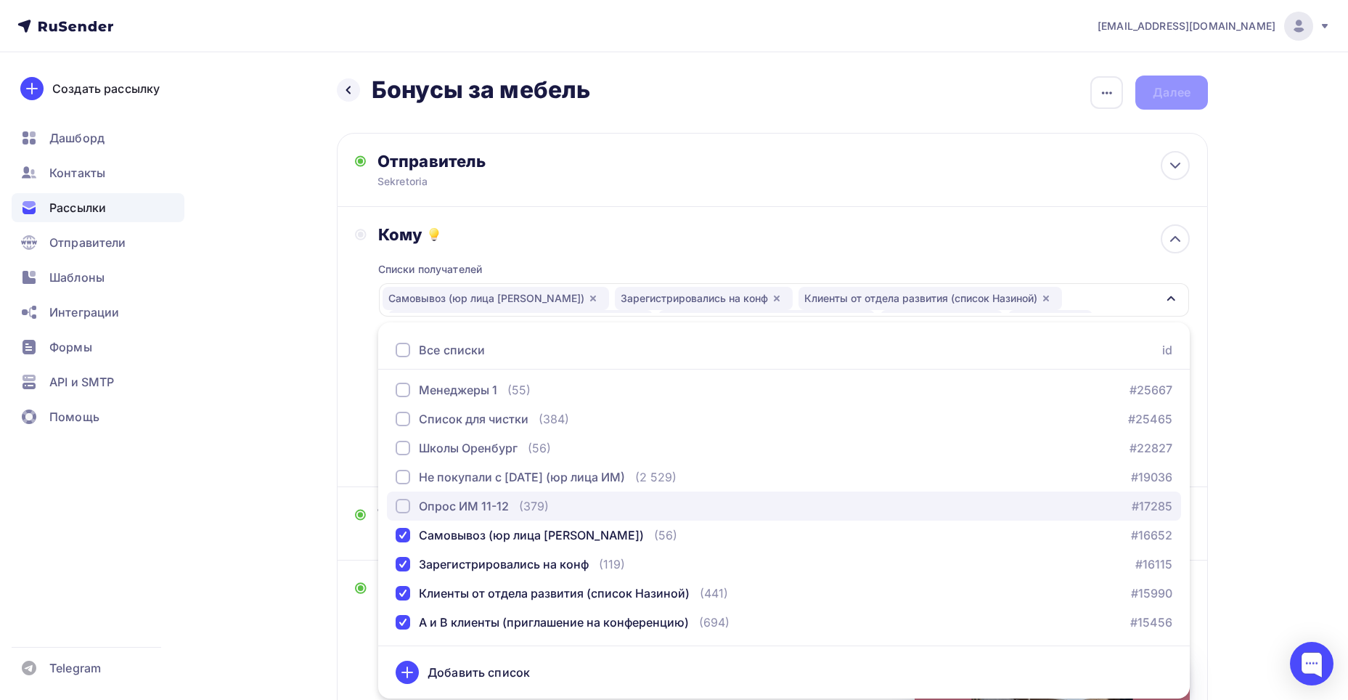
click at [523, 512] on div "(379)" at bounding box center [534, 505] width 30 height 17
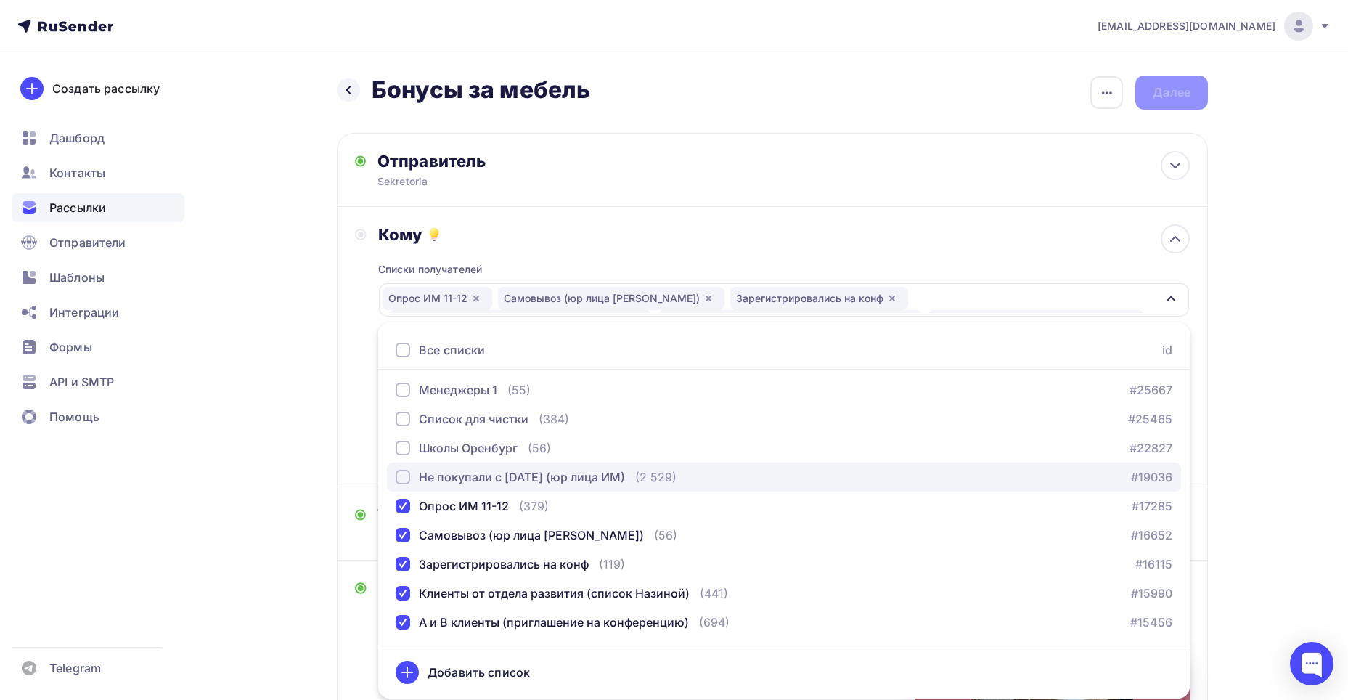
click at [510, 478] on div "Не покупали с [DATE] (юр лица ИМ)" at bounding box center [522, 476] width 206 height 17
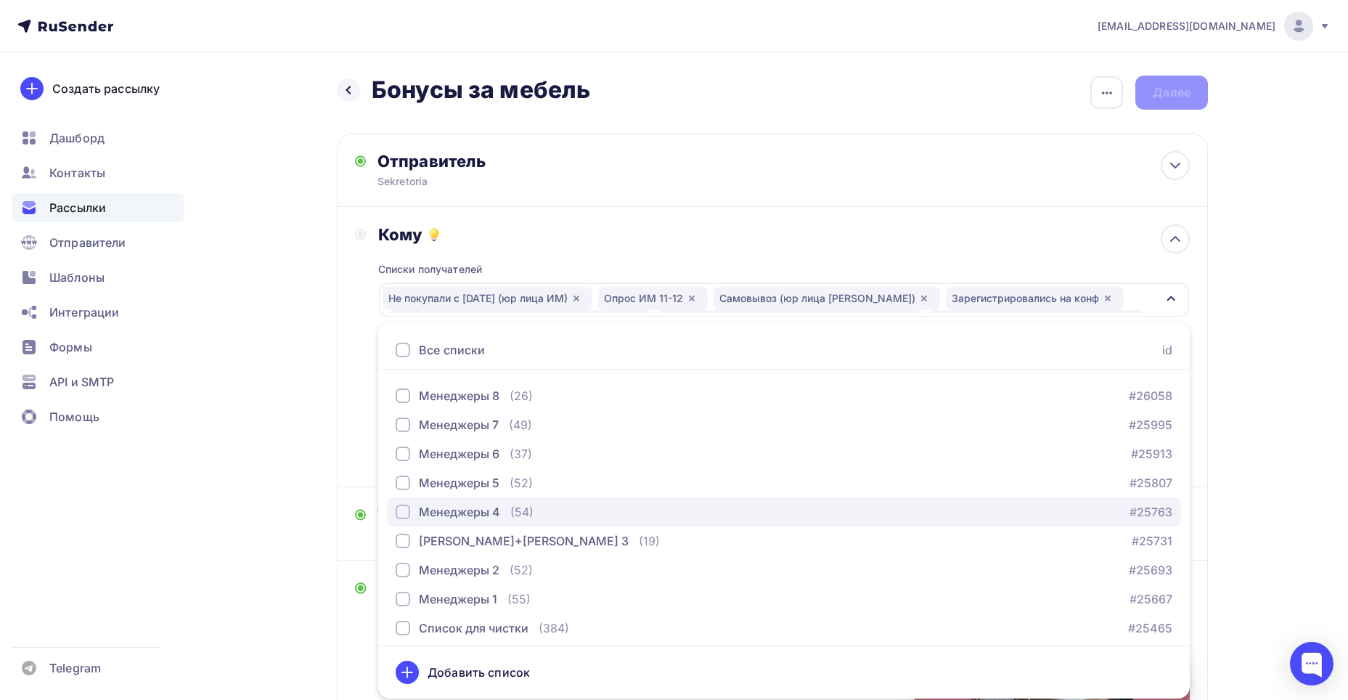
scroll to position [279, 0]
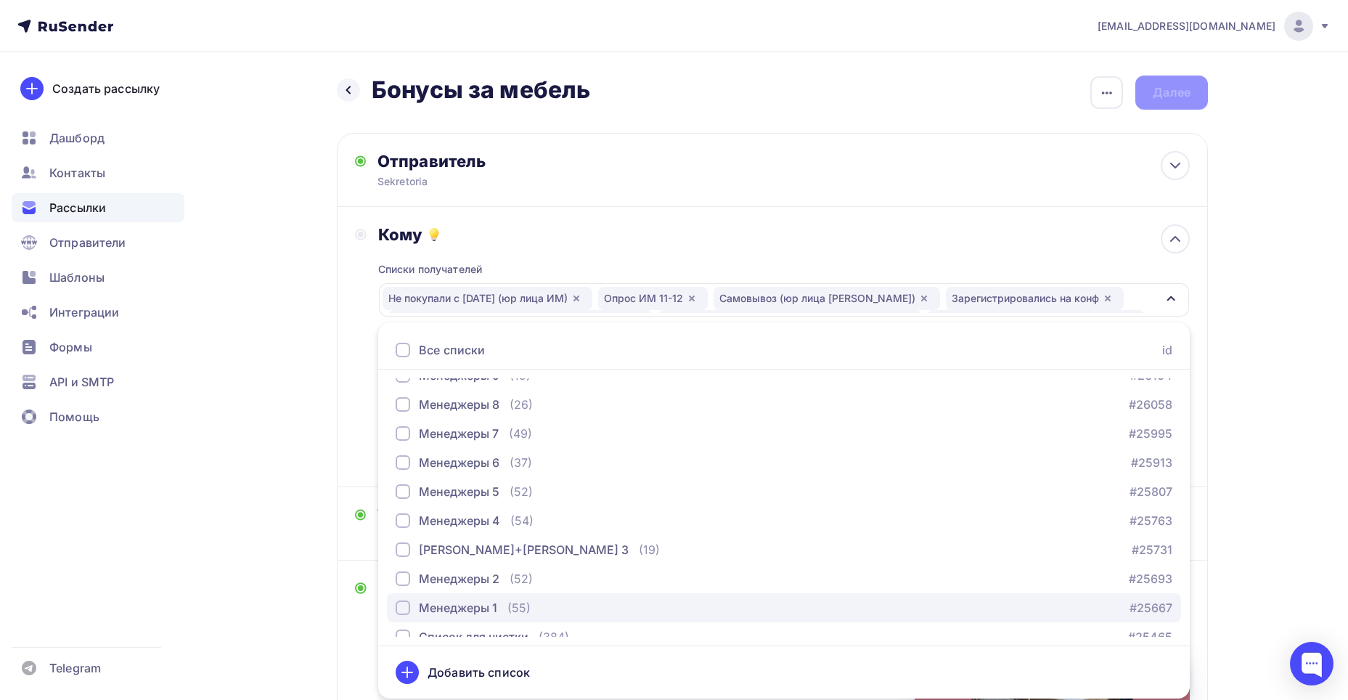
click at [542, 603] on div "Менеджеры 1 (55) #25667" at bounding box center [784, 607] width 777 height 17
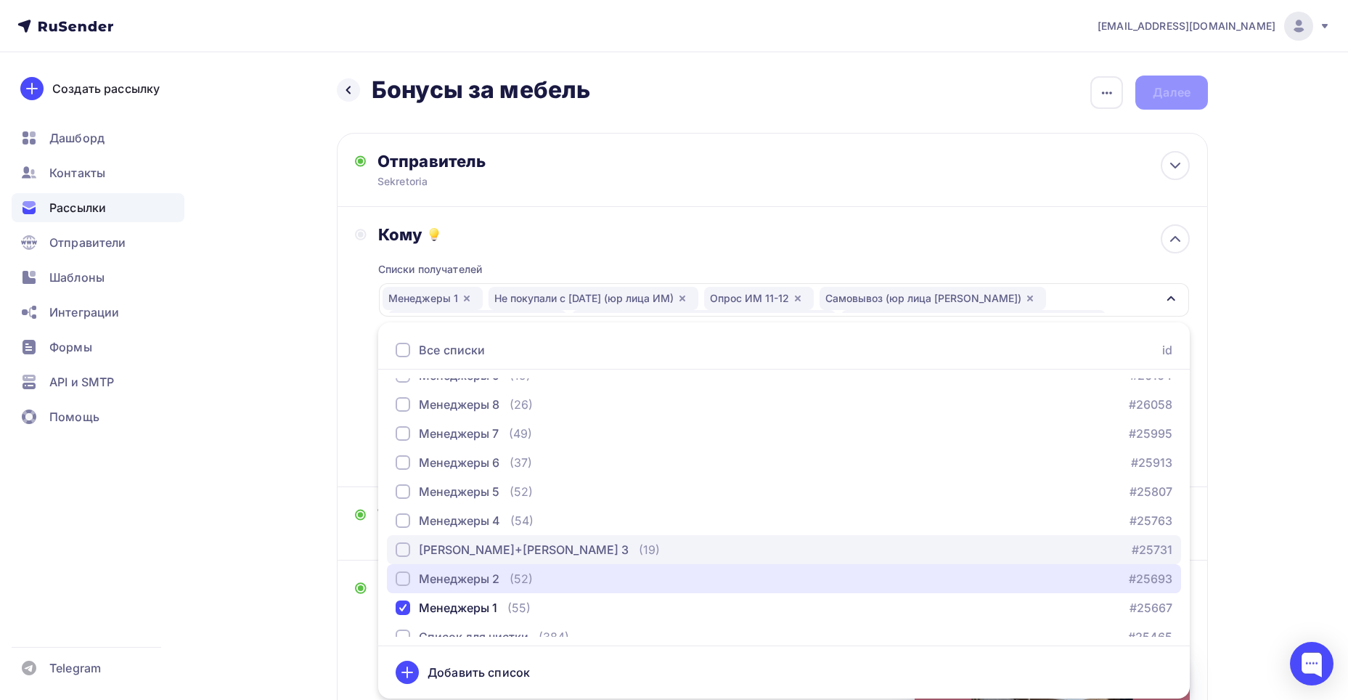
drag, startPoint x: 533, startPoint y: 576, endPoint x: 527, endPoint y: 556, distance: 21.3
click at [533, 573] on div "Менеджеры 2 (52) #25693" at bounding box center [784, 578] width 777 height 17
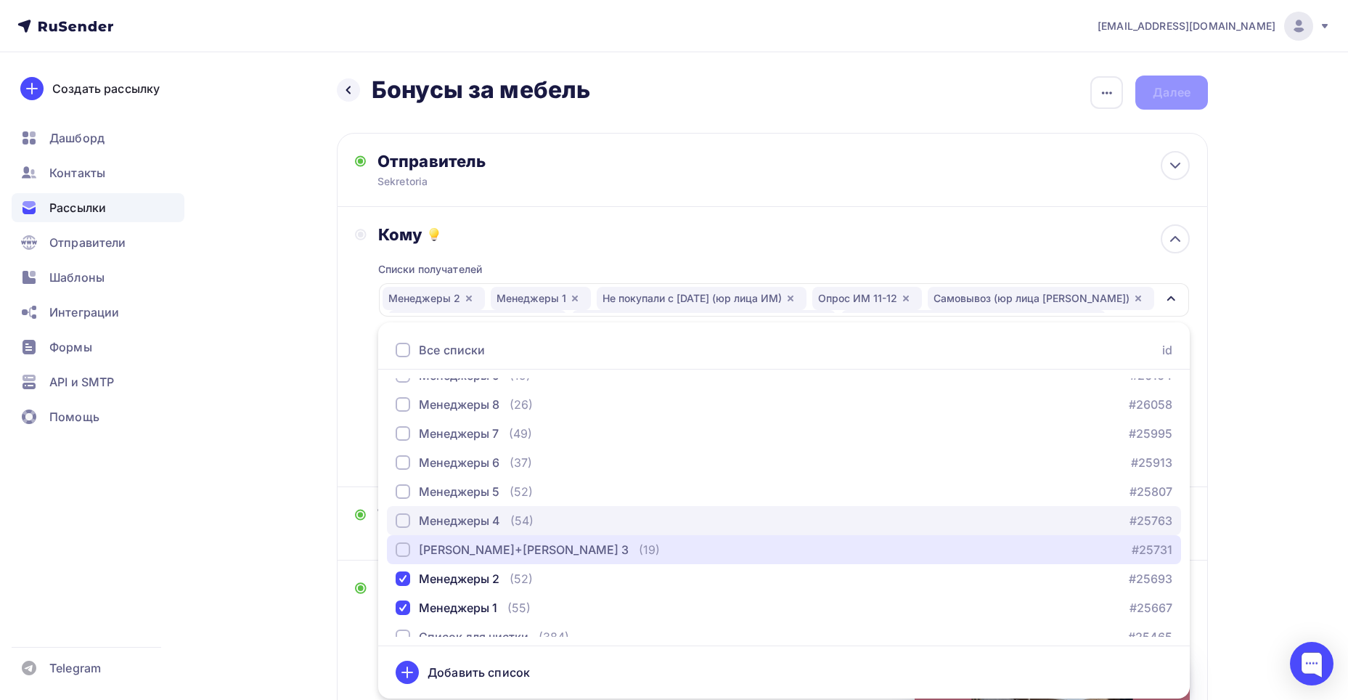
drag, startPoint x: 526, startPoint y: 547, endPoint x: 504, endPoint y: 512, distance: 41.1
click at [523, 542] on div "[PERSON_NAME]+[PERSON_NAME] 3" at bounding box center [524, 549] width 210 height 17
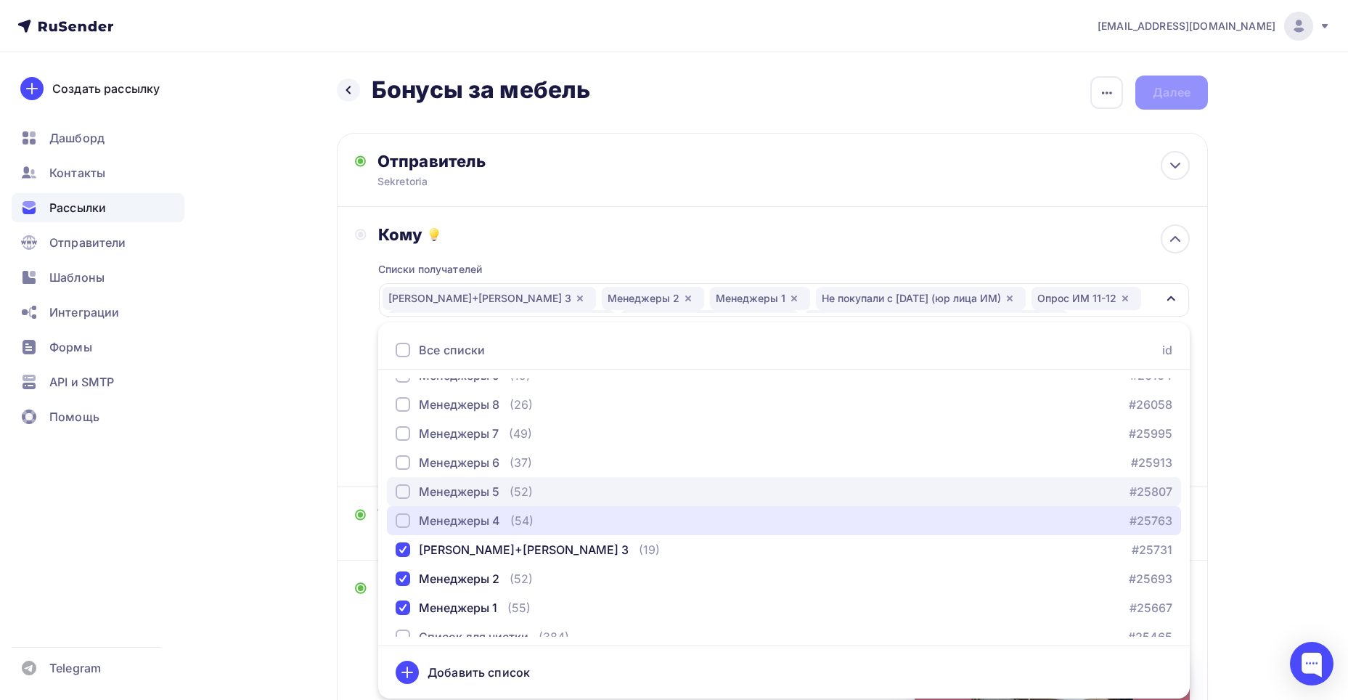
drag, startPoint x: 503, startPoint y: 511, endPoint x: 495, endPoint y: 494, distance: 19.2
click at [502, 510] on button "Менеджеры 4 (54) #25763" at bounding box center [784, 520] width 794 height 29
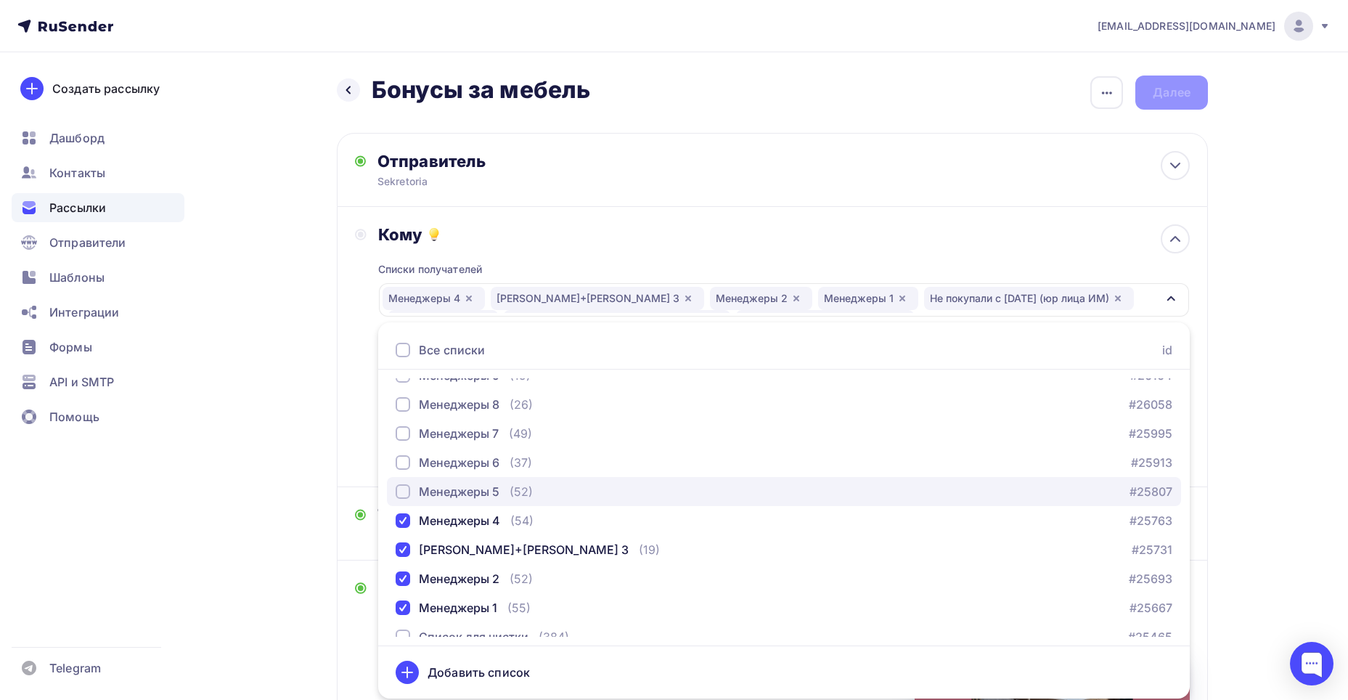
drag, startPoint x: 495, startPoint y: 492, endPoint x: 490, endPoint y: 479, distance: 14.0
click at [494, 486] on div "Менеджеры 5" at bounding box center [459, 491] width 81 height 17
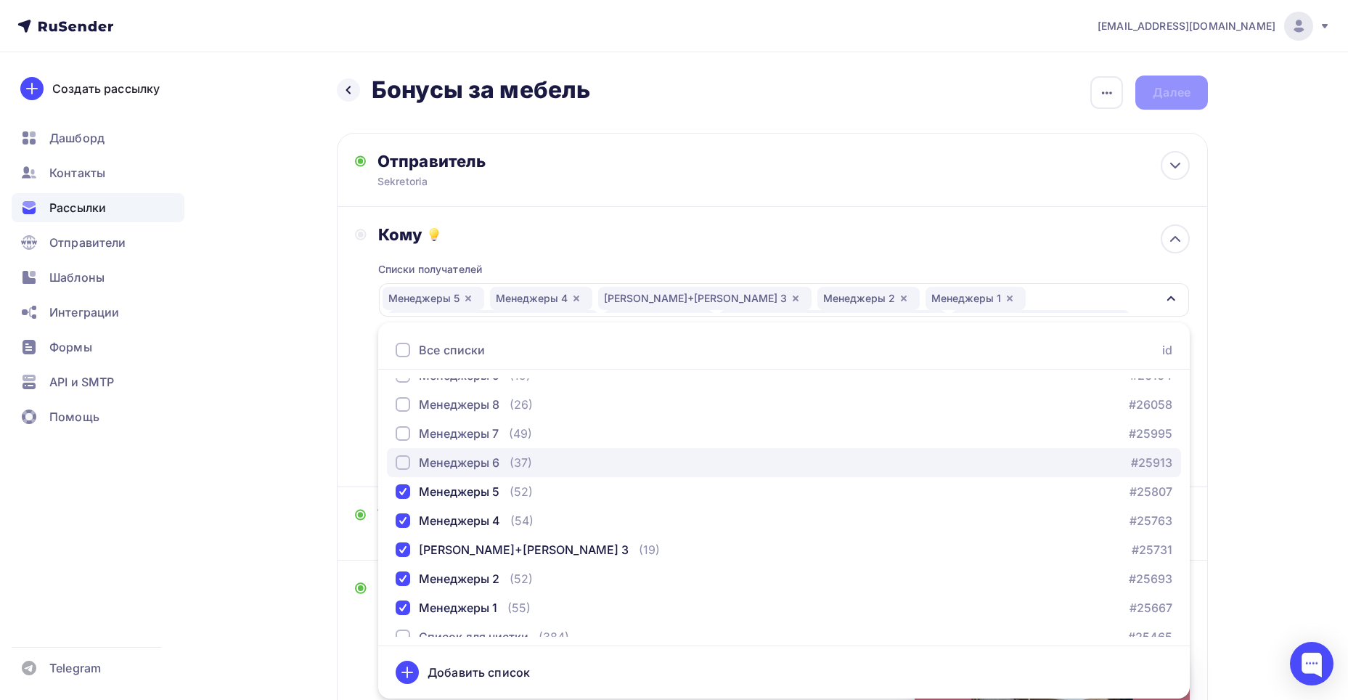
drag, startPoint x: 479, startPoint y: 462, endPoint x: 476, endPoint y: 455, distance: 7.8
click at [476, 455] on div "Менеджеры 6" at bounding box center [459, 462] width 81 height 17
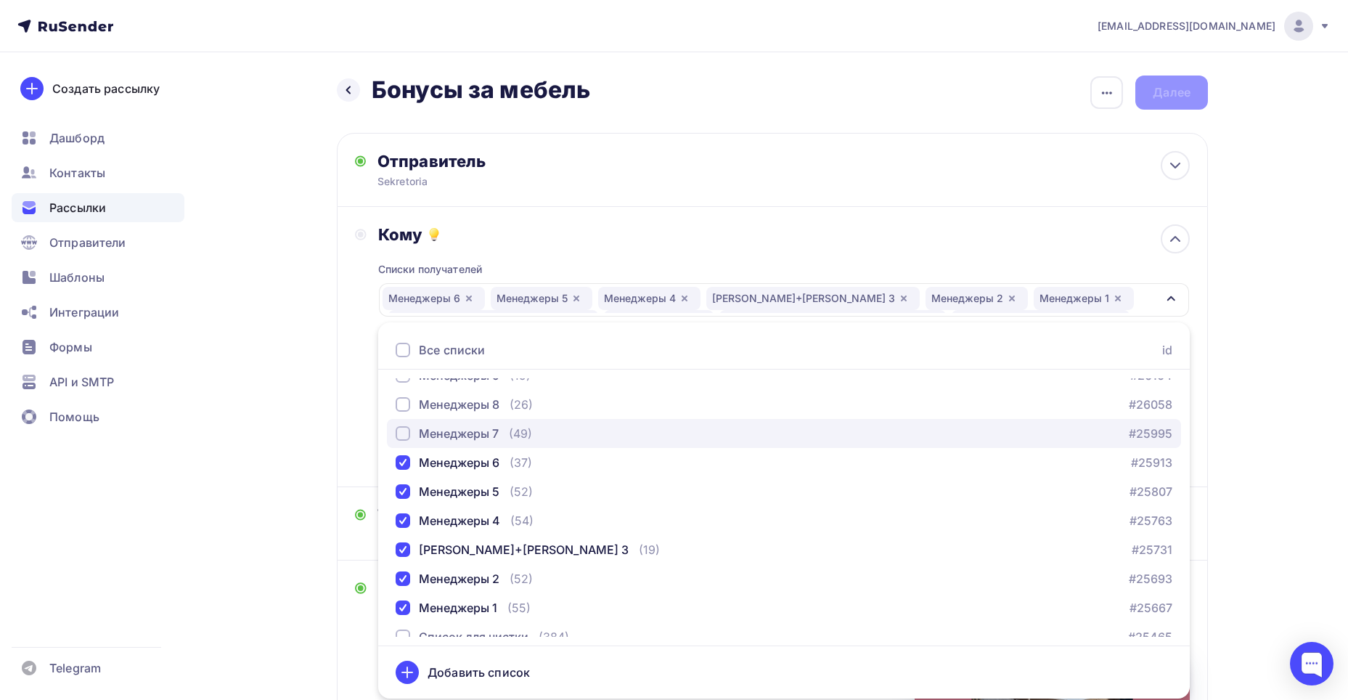
click at [446, 425] on div "Менеджеры 7" at bounding box center [459, 433] width 80 height 17
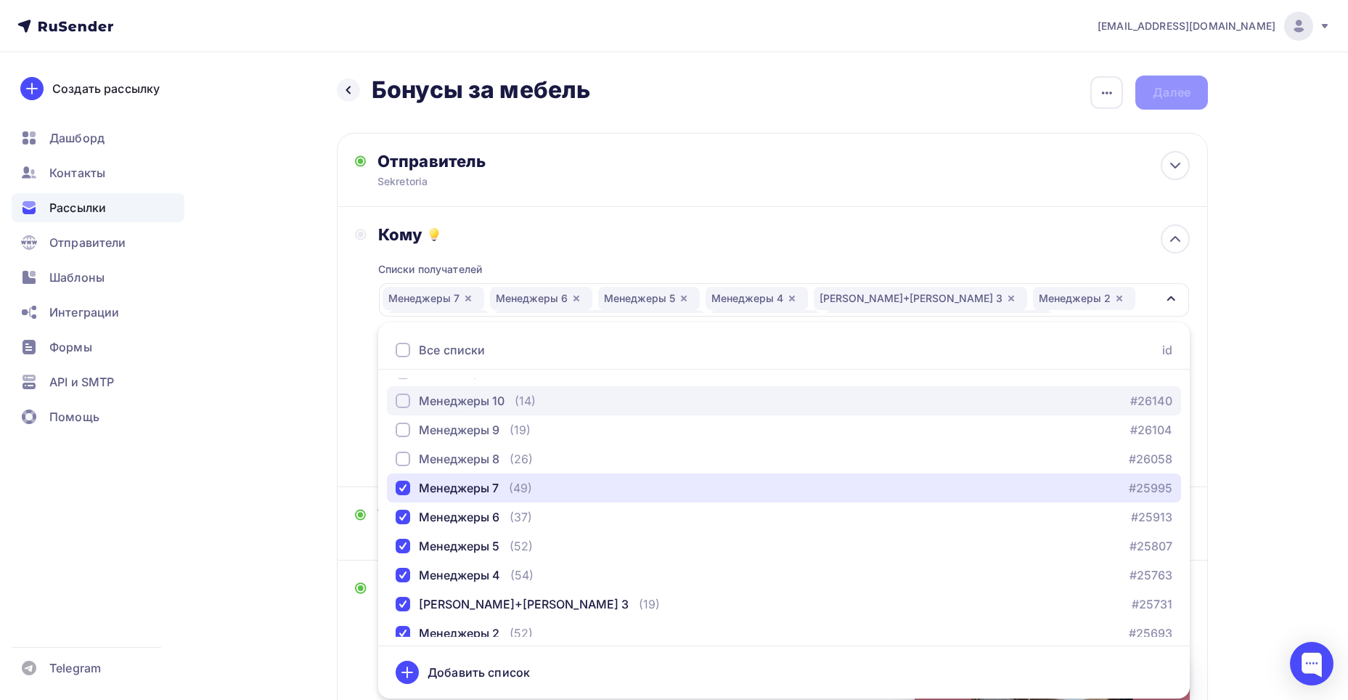
scroll to position [134, 0]
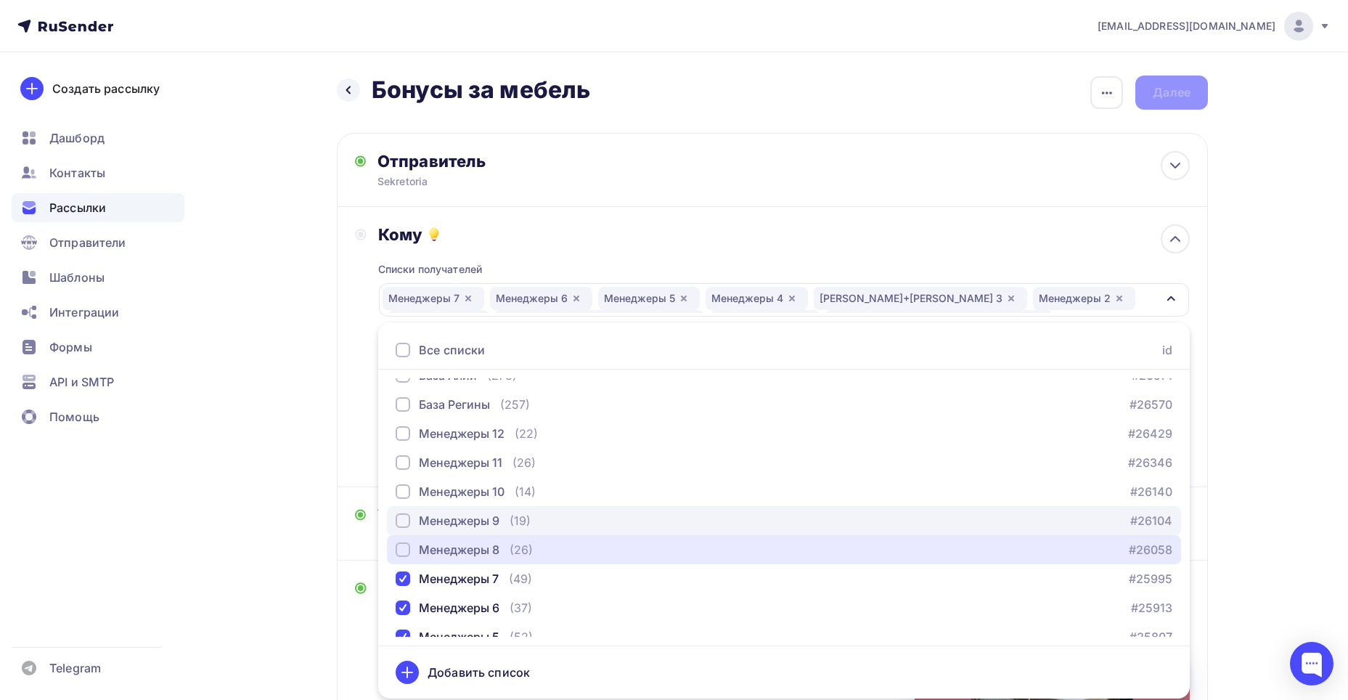
drag, startPoint x: 520, startPoint y: 549, endPoint x: 517, endPoint y: 523, distance: 27.1
click at [520, 547] on div "(26)" at bounding box center [521, 549] width 23 height 17
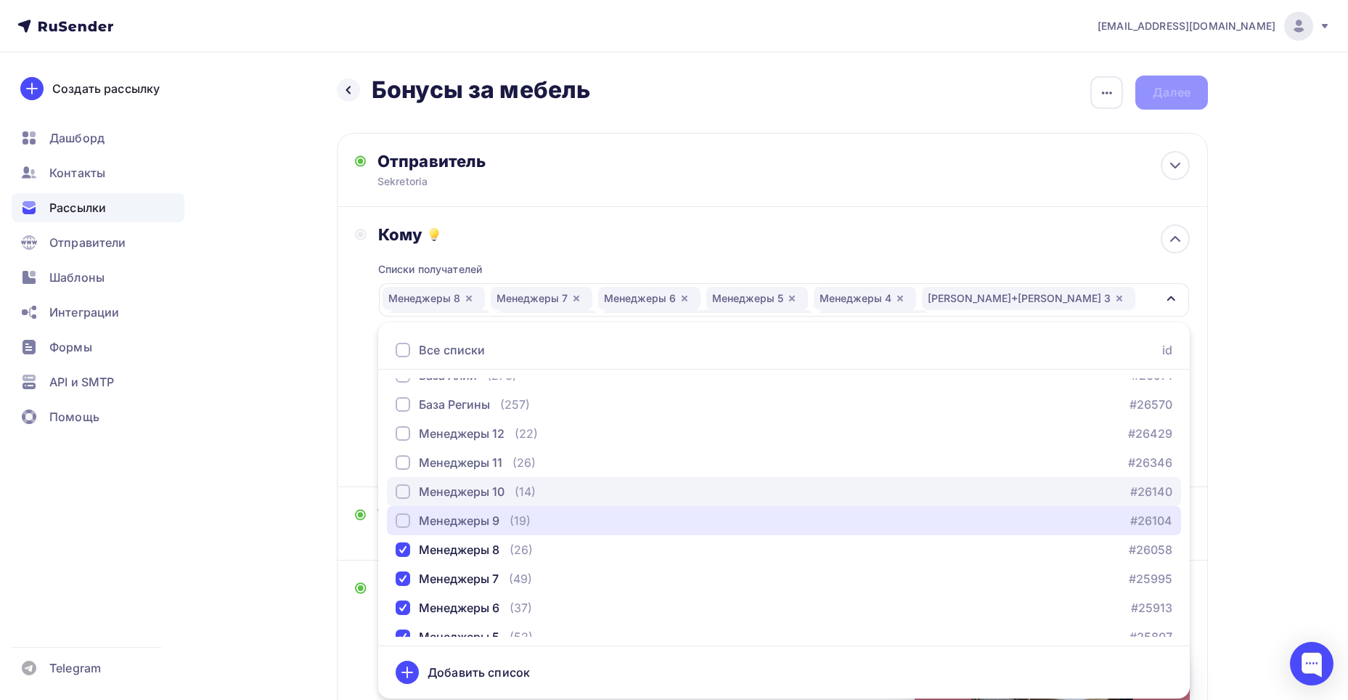
drag, startPoint x: 517, startPoint y: 521, endPoint x: 510, endPoint y: 502, distance: 20.7
click at [516, 518] on div "(19)" at bounding box center [520, 520] width 21 height 17
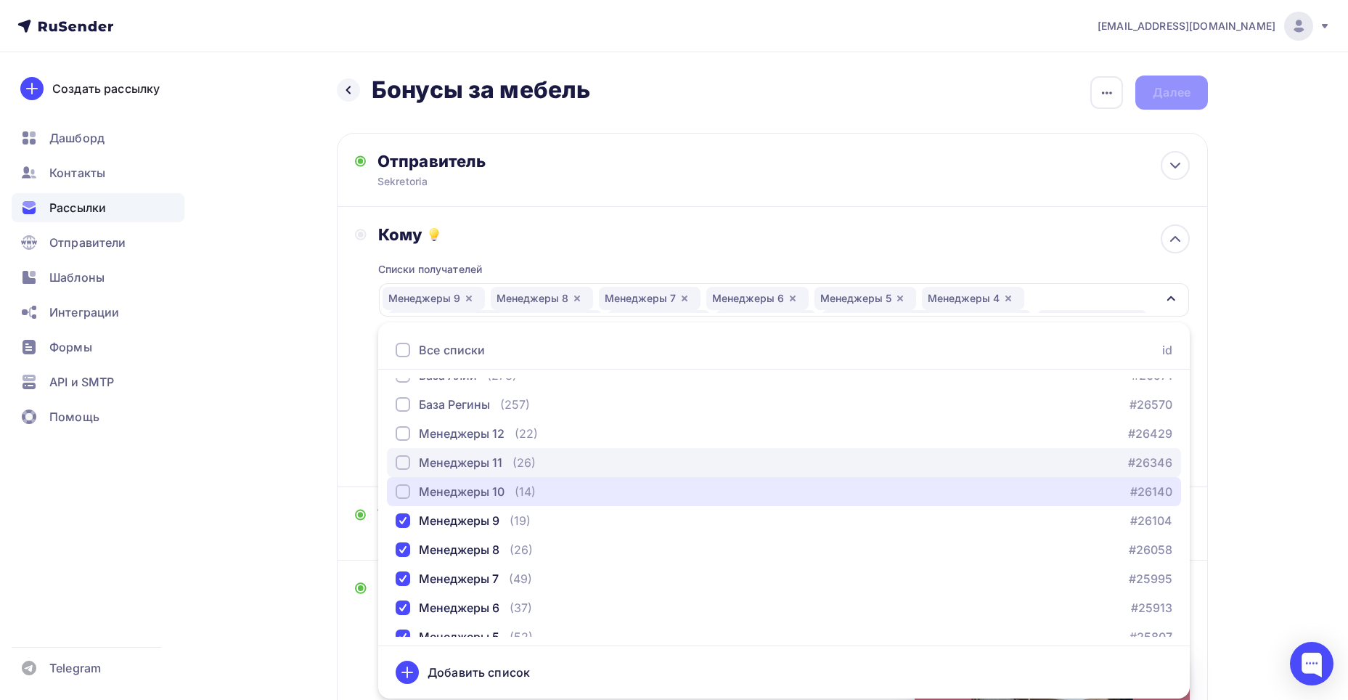
drag, startPoint x: 502, startPoint y: 482, endPoint x: 492, endPoint y: 457, distance: 27.4
click at [502, 480] on button "Менеджеры 10 (14) #26140" at bounding box center [784, 491] width 794 height 29
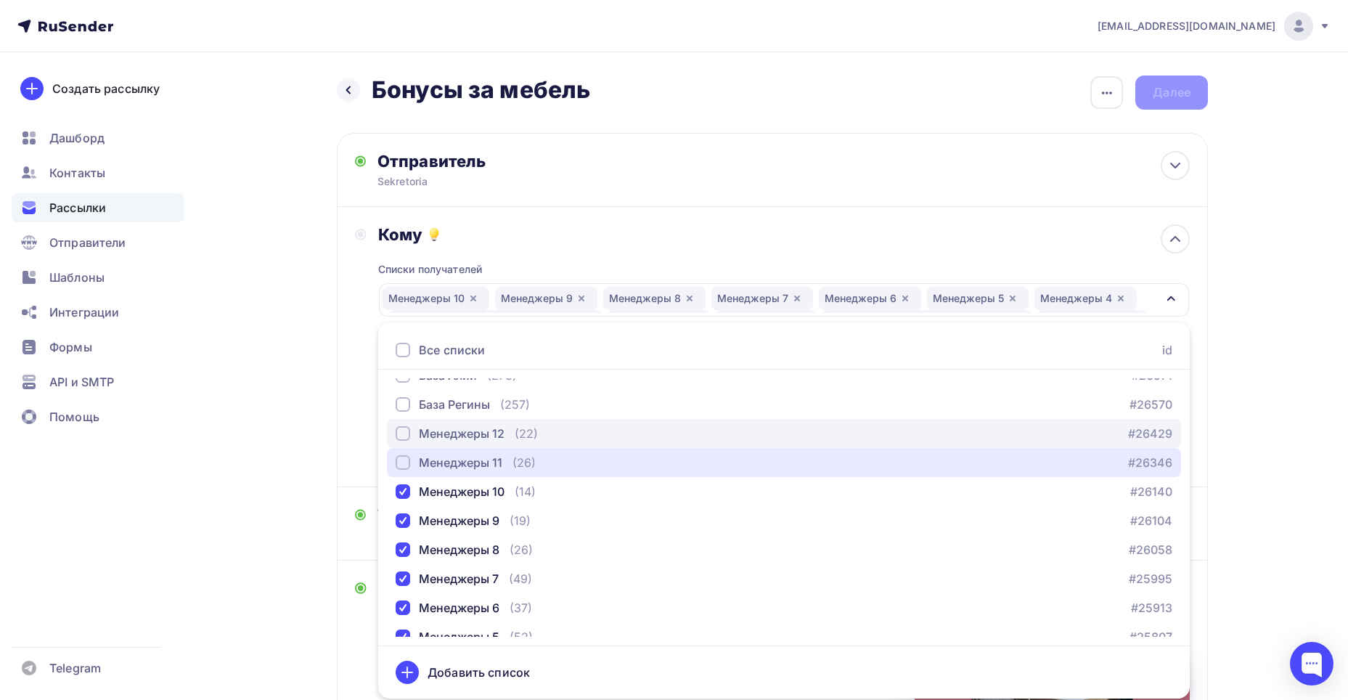
drag, startPoint x: 492, startPoint y: 457, endPoint x: 478, endPoint y: 433, distance: 27.6
click at [491, 454] on div "Менеджеры 11" at bounding box center [460, 462] width 83 height 17
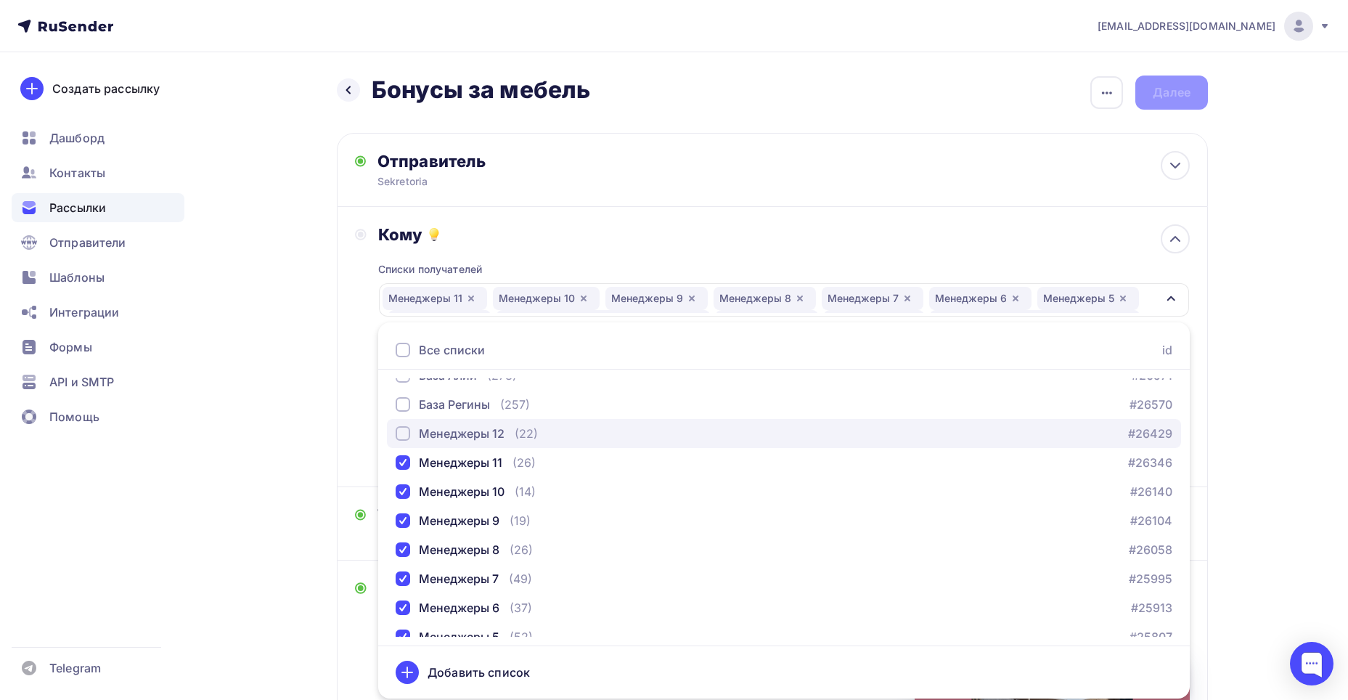
click at [476, 429] on div "Менеджеры 12" at bounding box center [462, 433] width 86 height 17
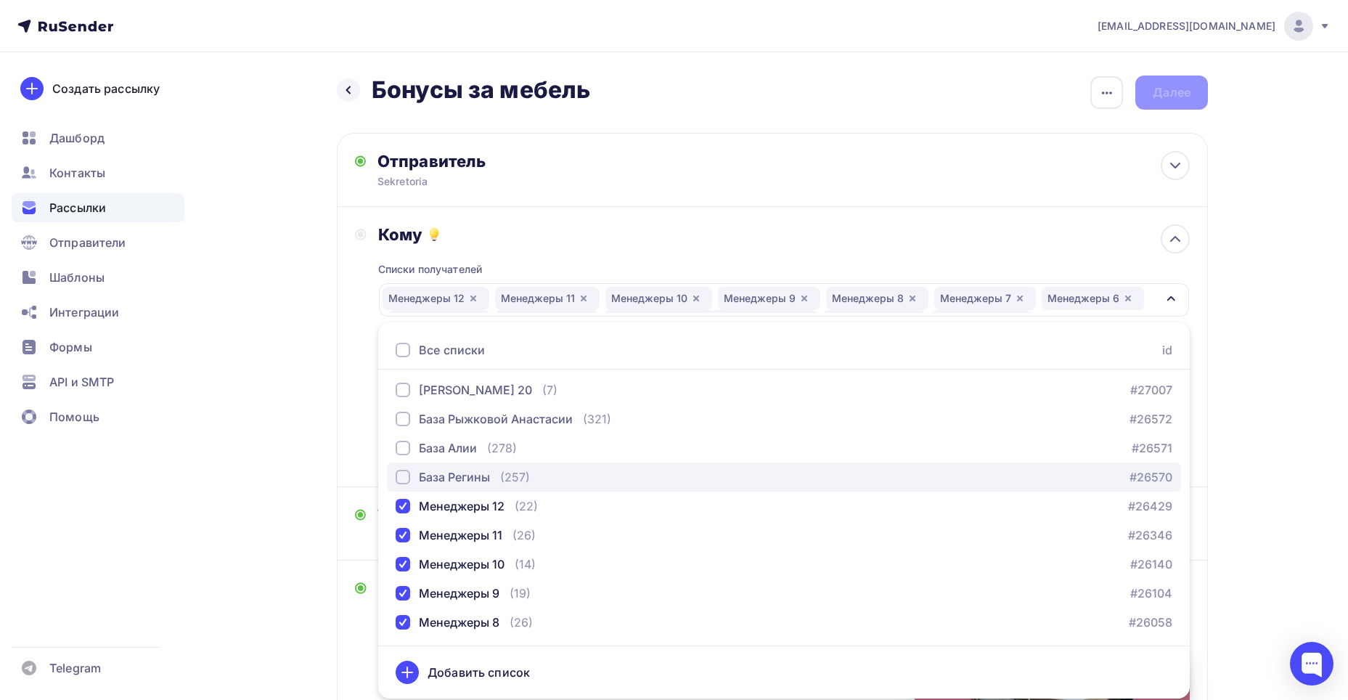
click at [505, 487] on button "База [PERSON_NAME] (257) #26570" at bounding box center [784, 476] width 794 height 29
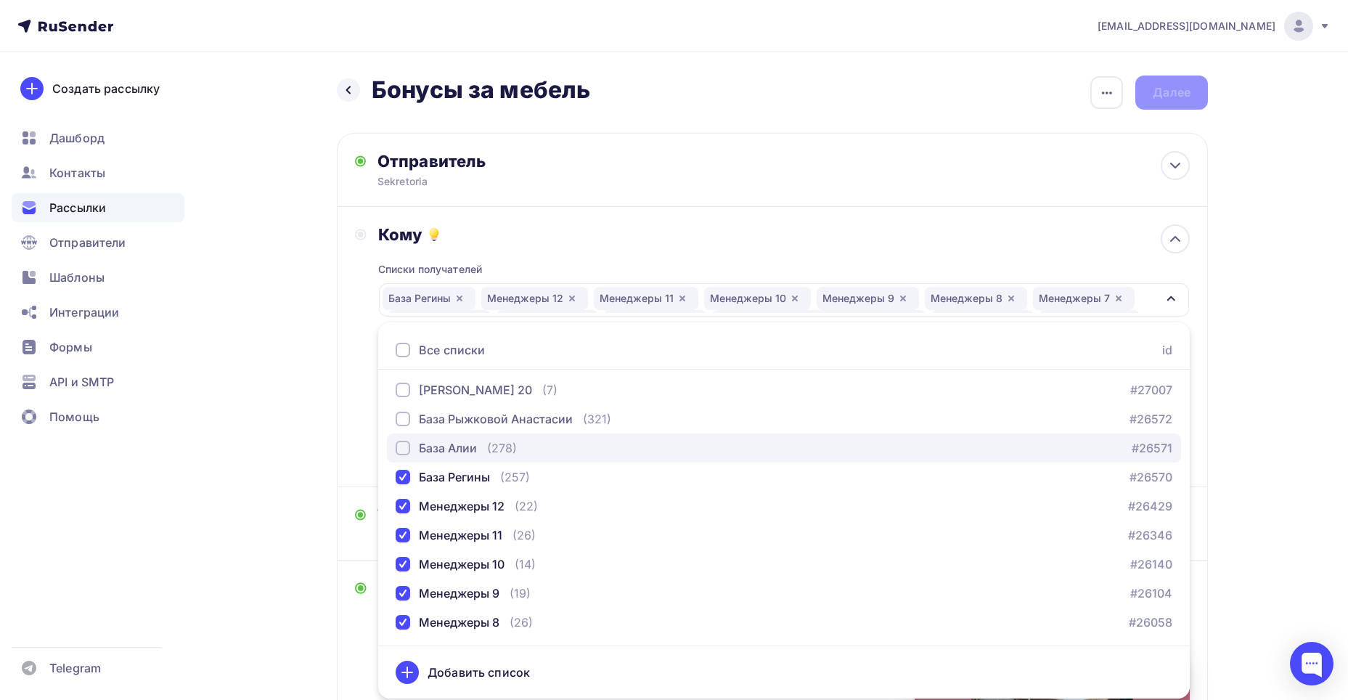
drag, startPoint x: 476, startPoint y: 442, endPoint x: 470, endPoint y: 436, distance: 9.2
click at [475, 441] on div "База Алии" at bounding box center [448, 447] width 58 height 17
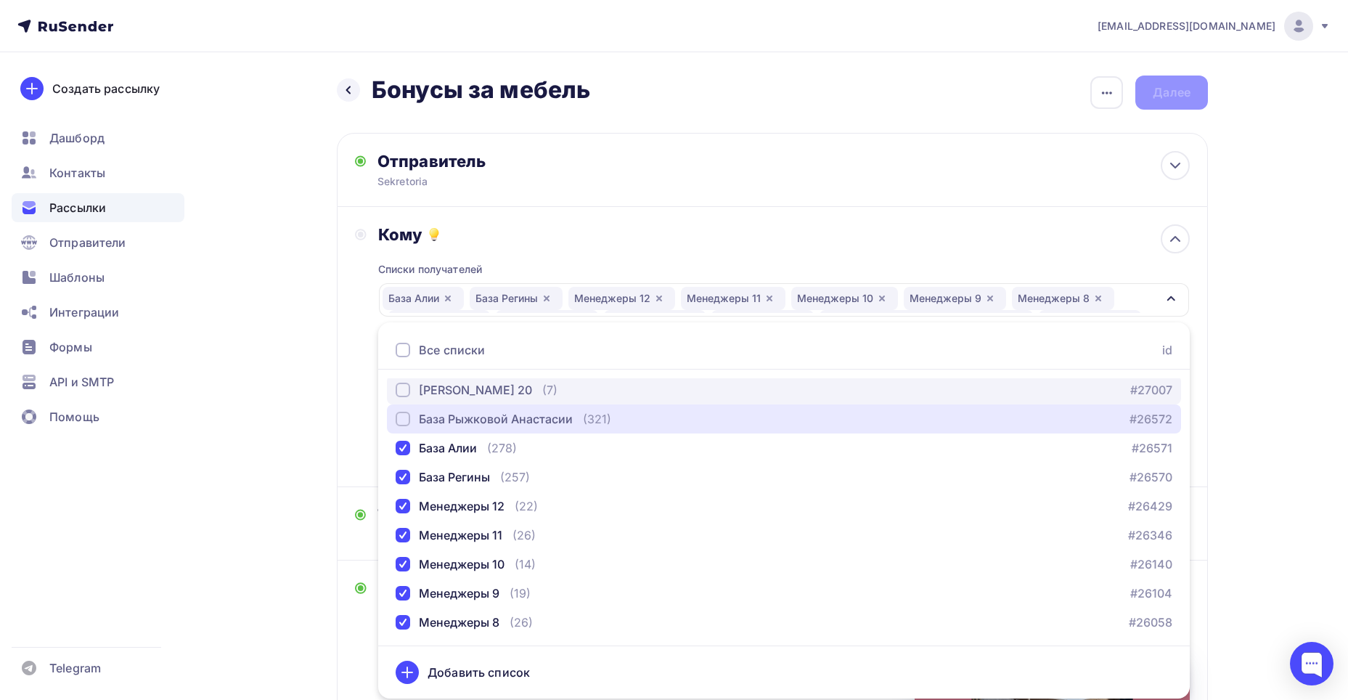
drag, startPoint x: 453, startPoint y: 414, endPoint x: 440, endPoint y: 385, distance: 31.8
click at [449, 405] on button "База [PERSON_NAME] (321) #26572" at bounding box center [784, 418] width 794 height 29
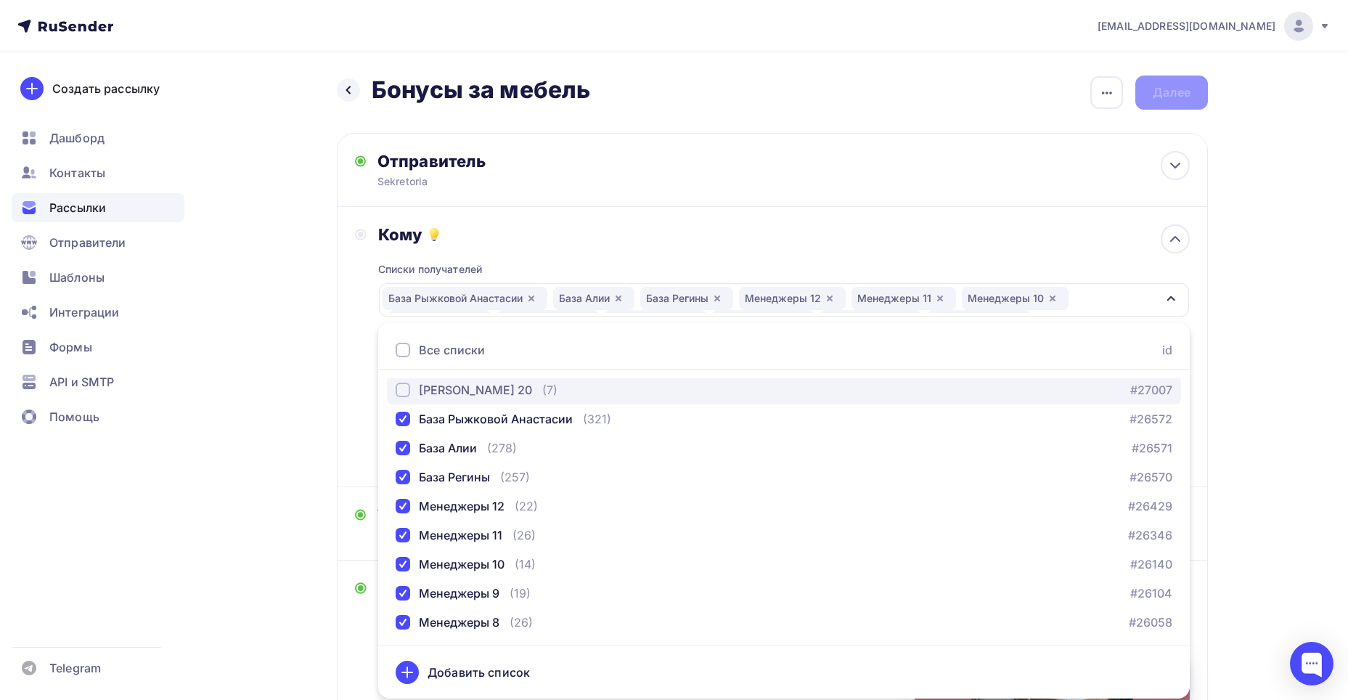
drag, startPoint x: 440, startPoint y: 380, endPoint x: 449, endPoint y: 381, distance: 8.7
click at [441, 380] on button "[PERSON_NAME] 20 (7) #27007" at bounding box center [784, 389] width 794 height 29
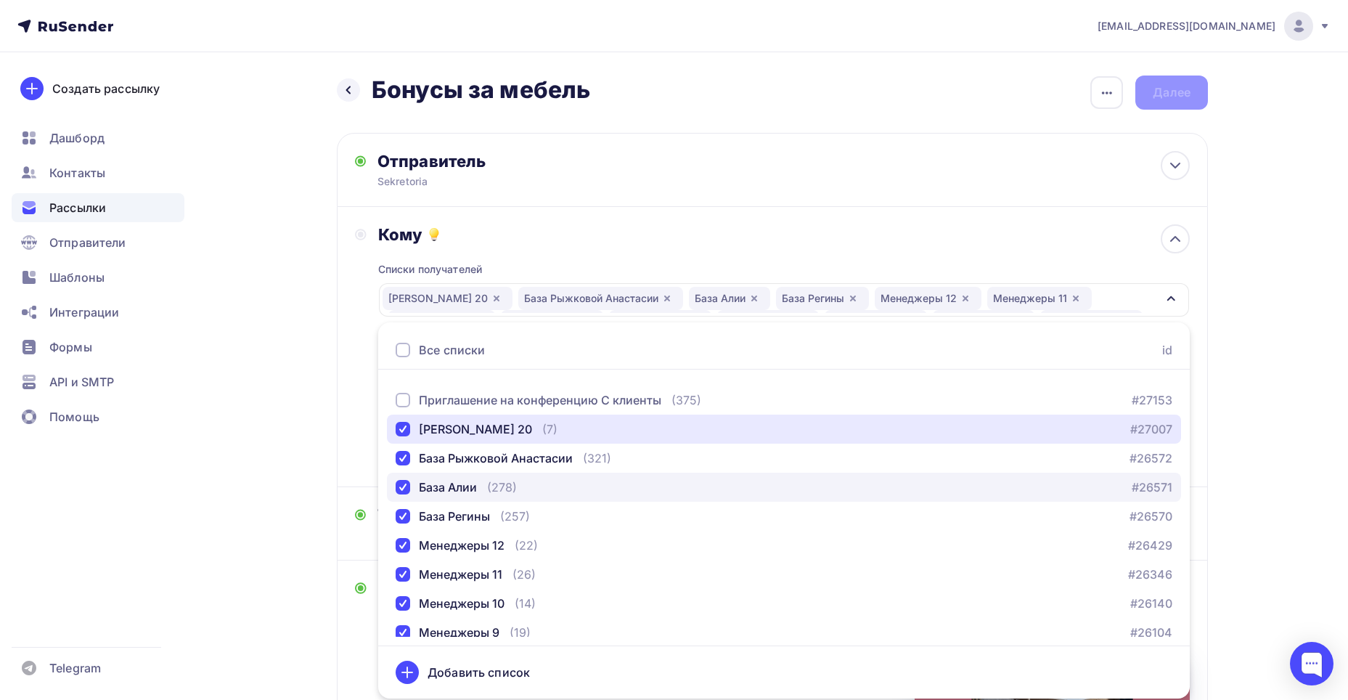
scroll to position [0, 0]
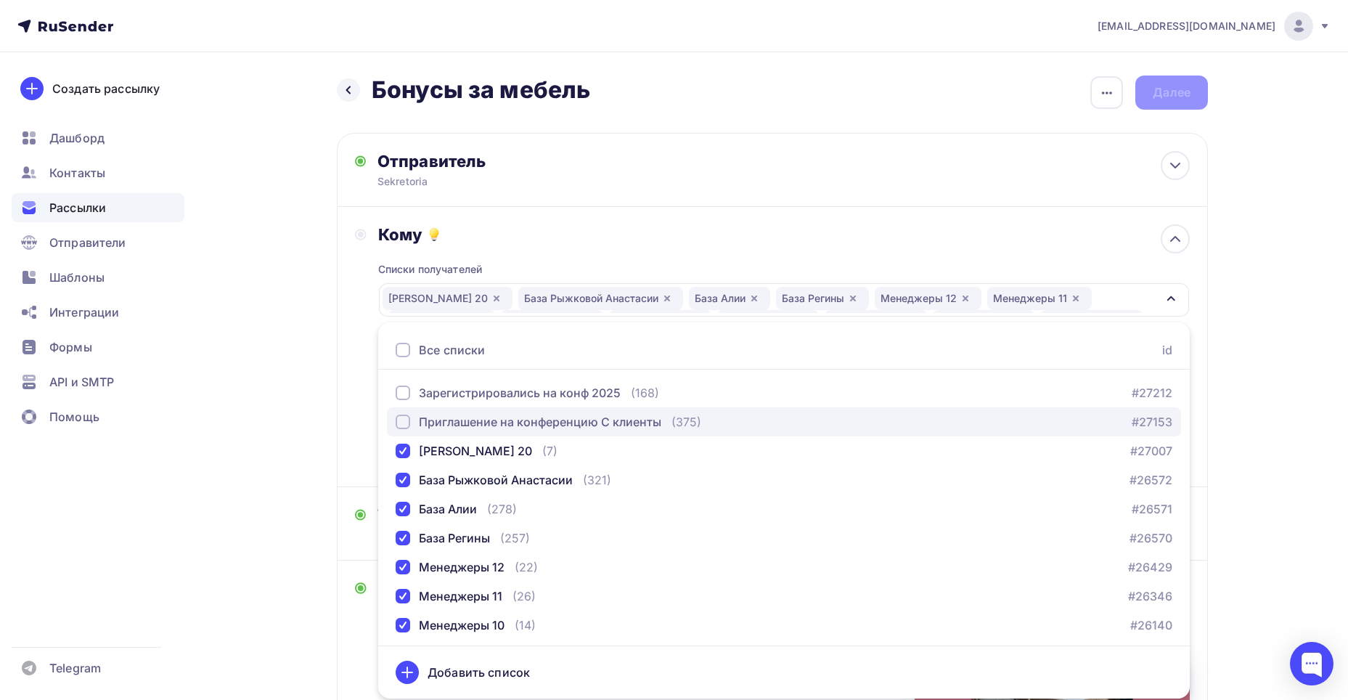
click at [505, 426] on div "Приглашение на конференцию С клиенты" at bounding box center [540, 421] width 242 height 17
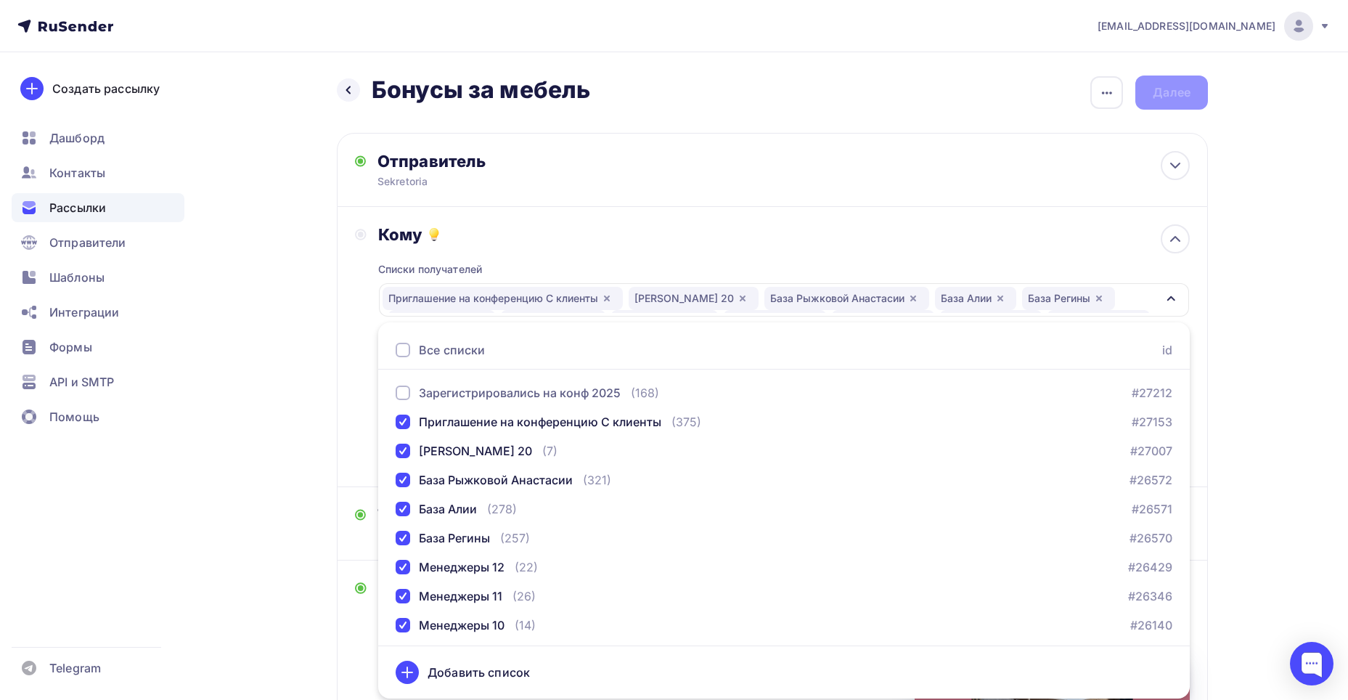
click at [352, 346] on div "Кому Списки получателей Приглашение на конференцию С клиенты [PERSON_NAME] 20 Б…" at bounding box center [772, 347] width 871 height 280
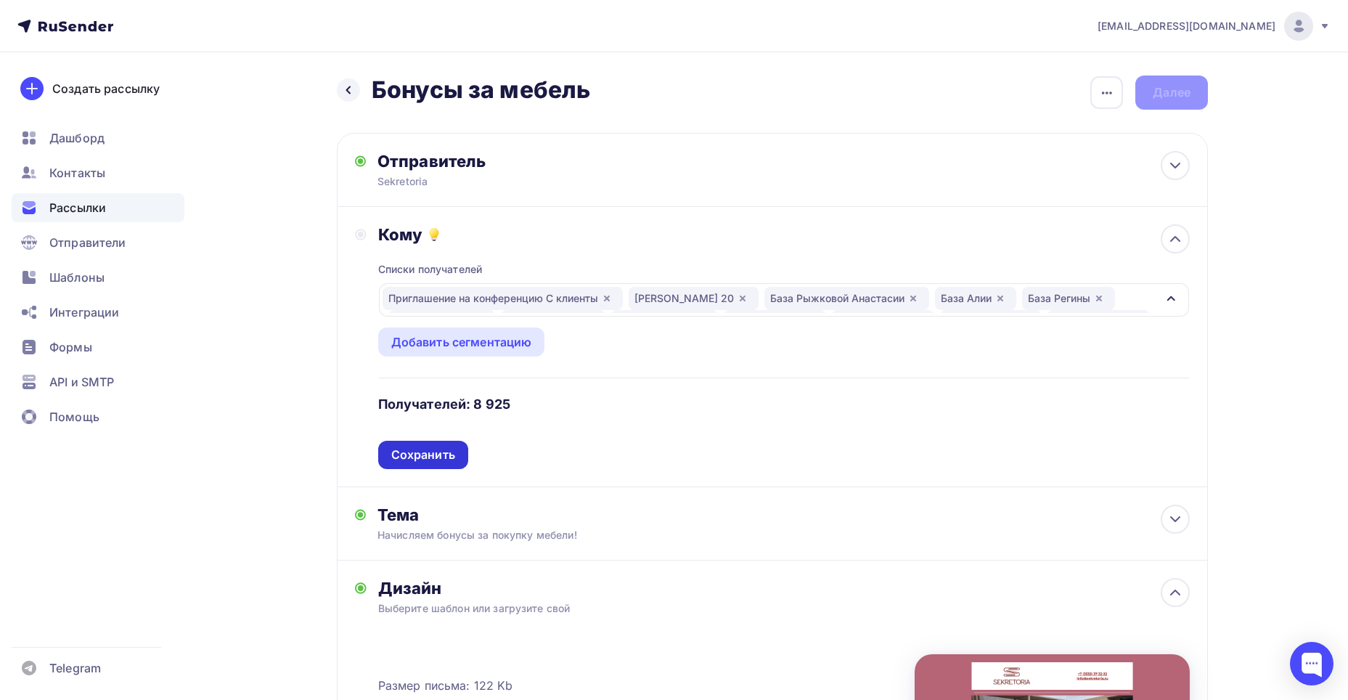
click at [409, 458] on div "Сохранить" at bounding box center [423, 454] width 64 height 17
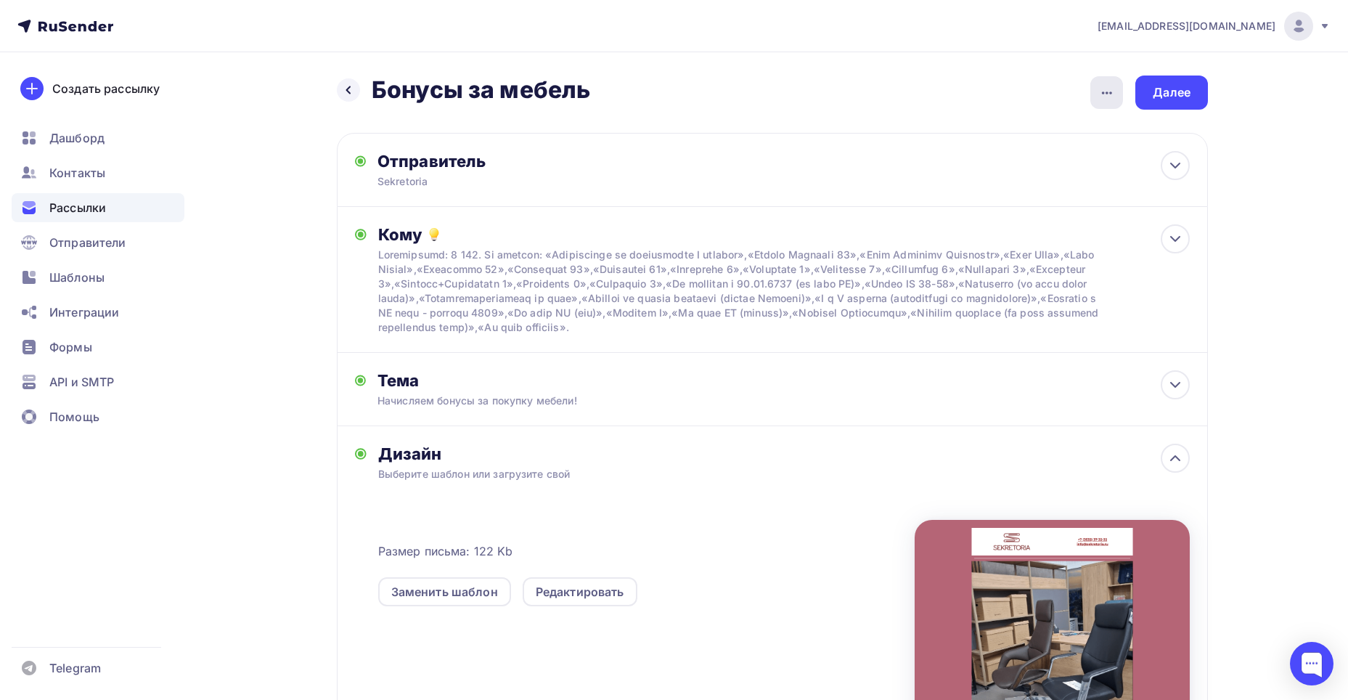
click at [1097, 100] on div "button" at bounding box center [1106, 92] width 33 height 33
click at [1028, 139] on div "Закончить позже" at bounding box center [1030, 137] width 180 height 17
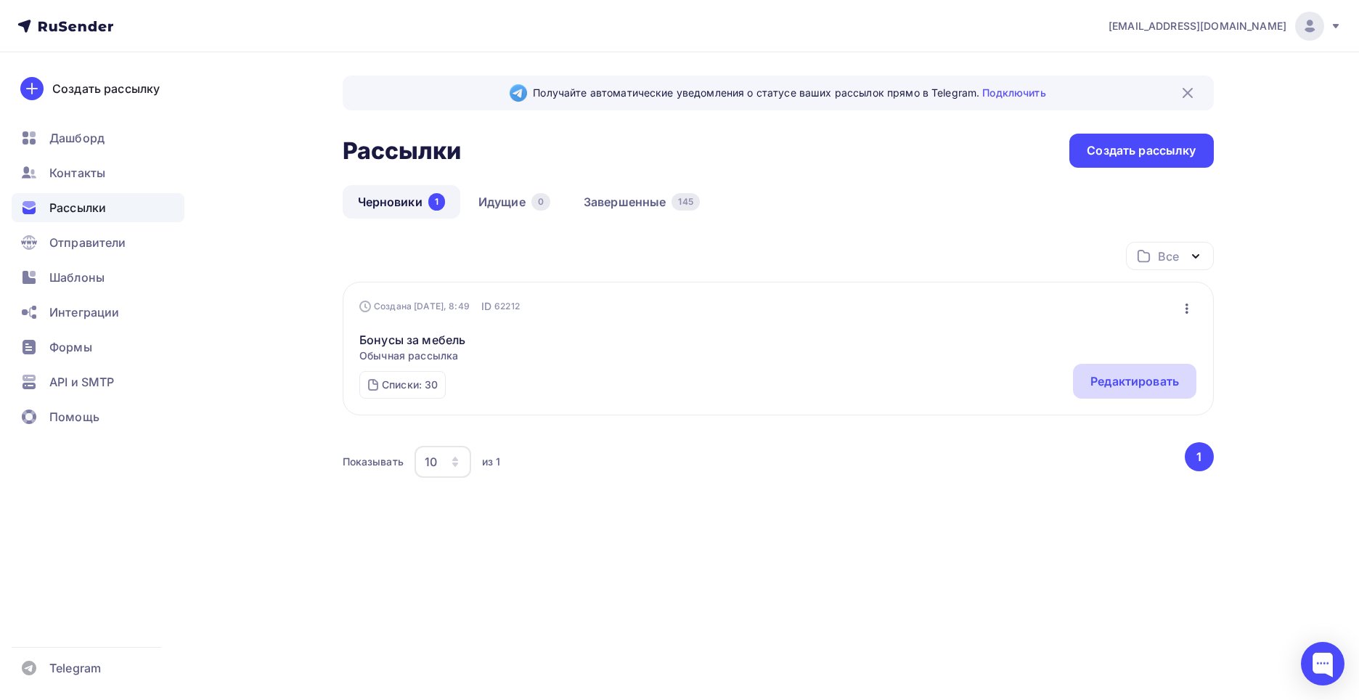
click at [1083, 380] on div "Редактировать" at bounding box center [1134, 381] width 123 height 35
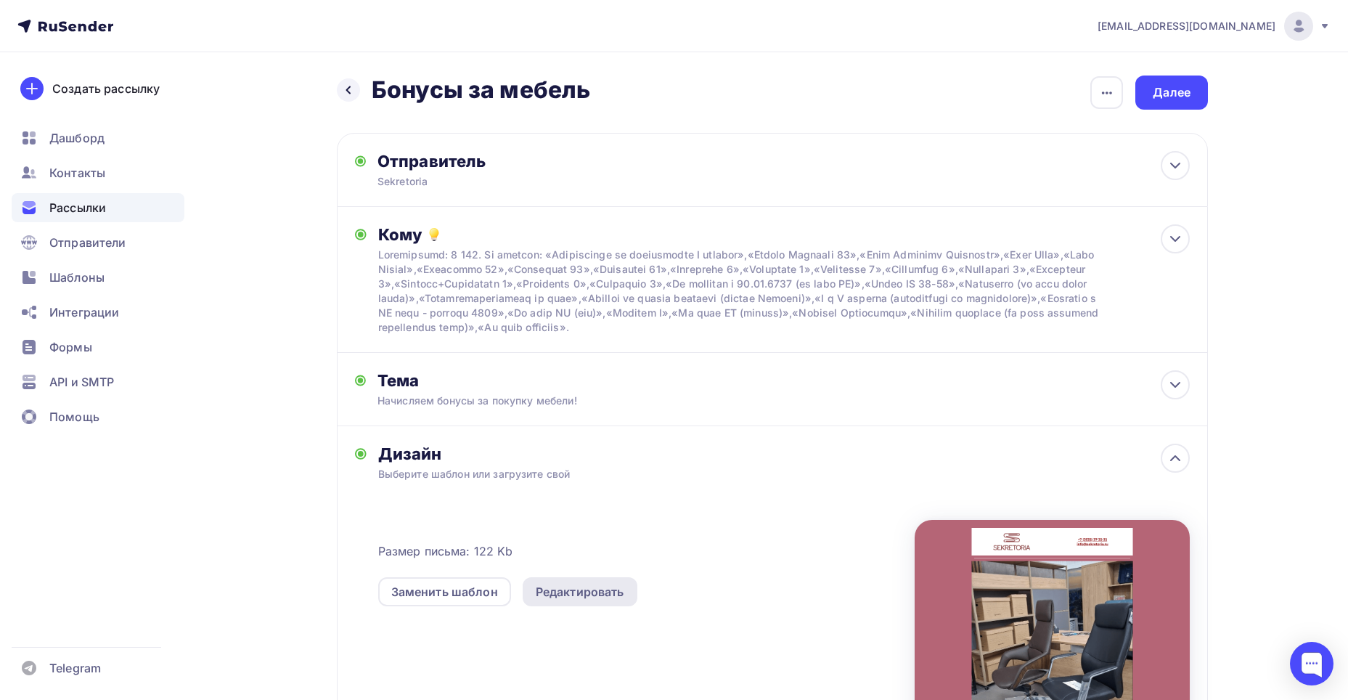
click at [544, 596] on div "Редактировать" at bounding box center [580, 591] width 89 height 17
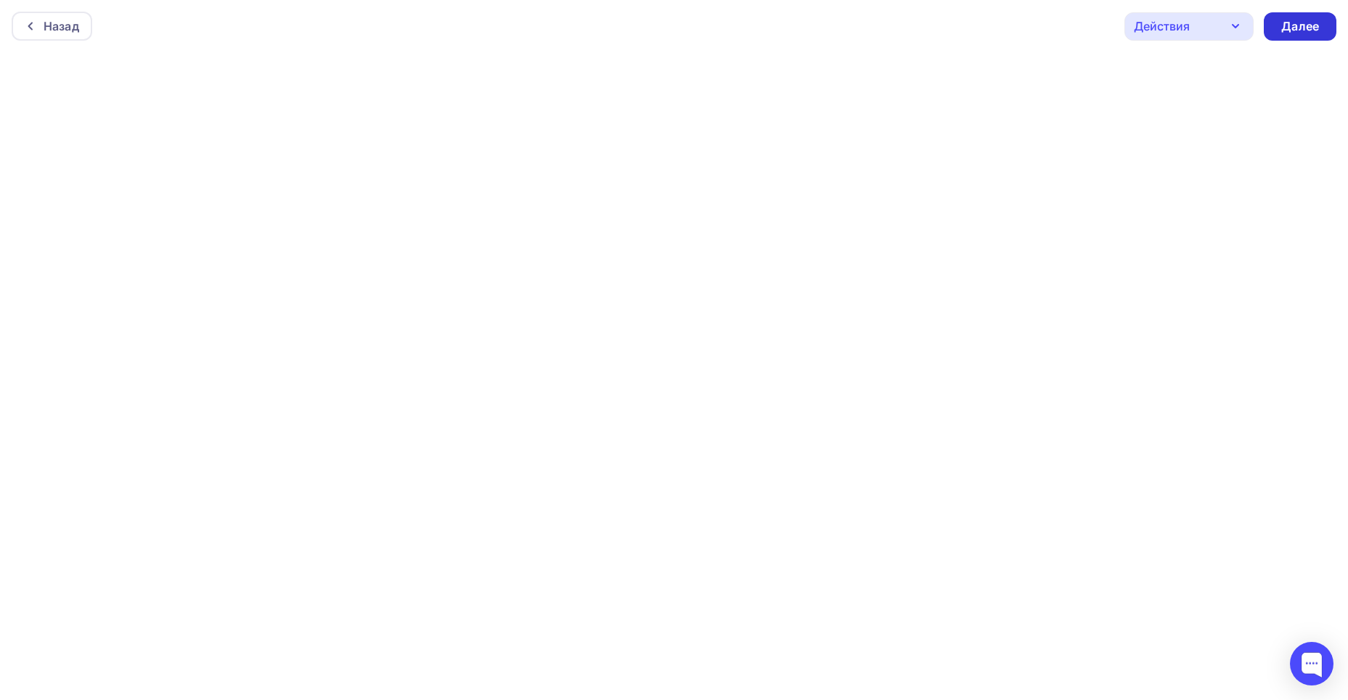
click at [1297, 20] on div "Далее" at bounding box center [1300, 26] width 38 height 17
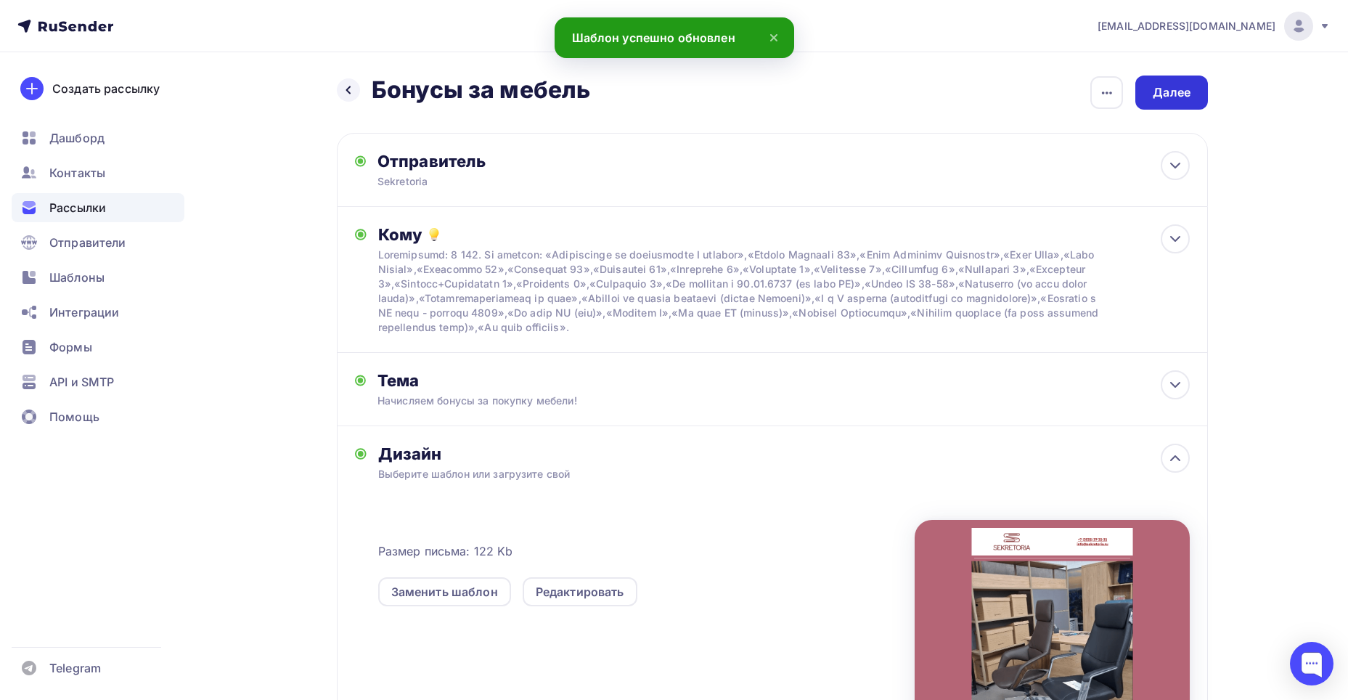
click at [1143, 89] on div "Далее" at bounding box center [1171, 92] width 73 height 34
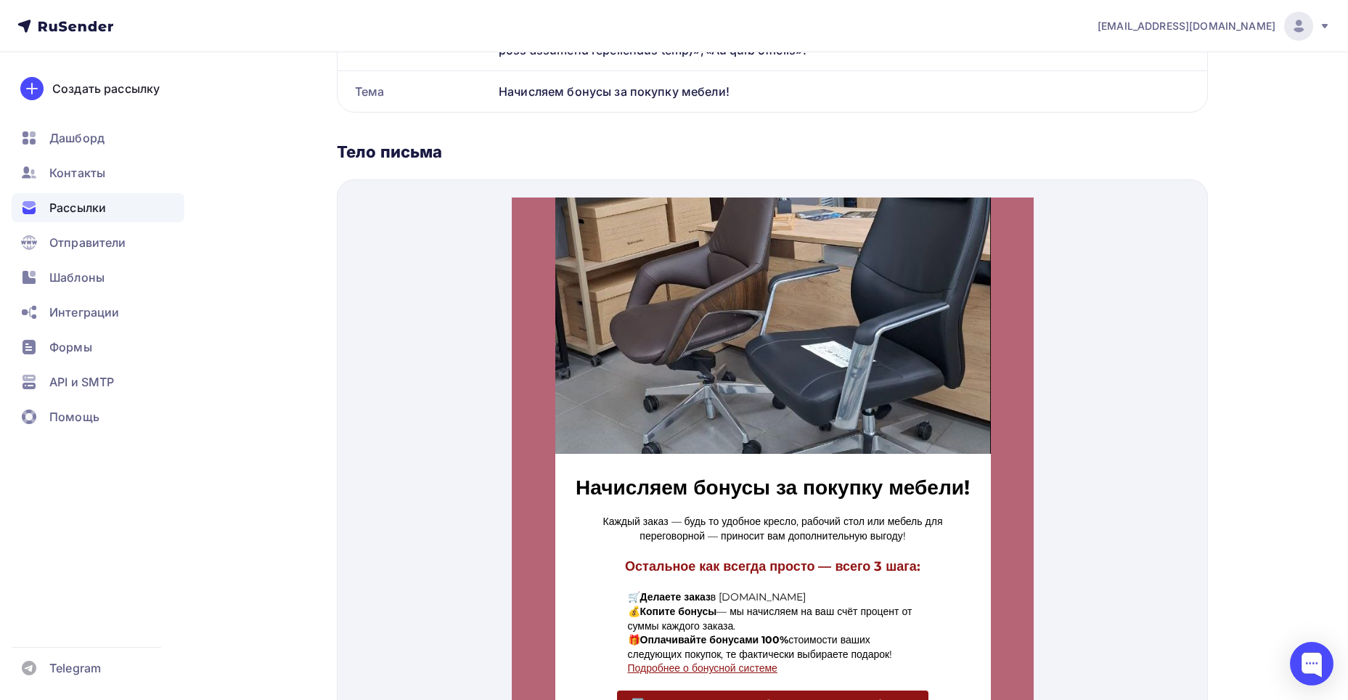
scroll to position [508, 0]
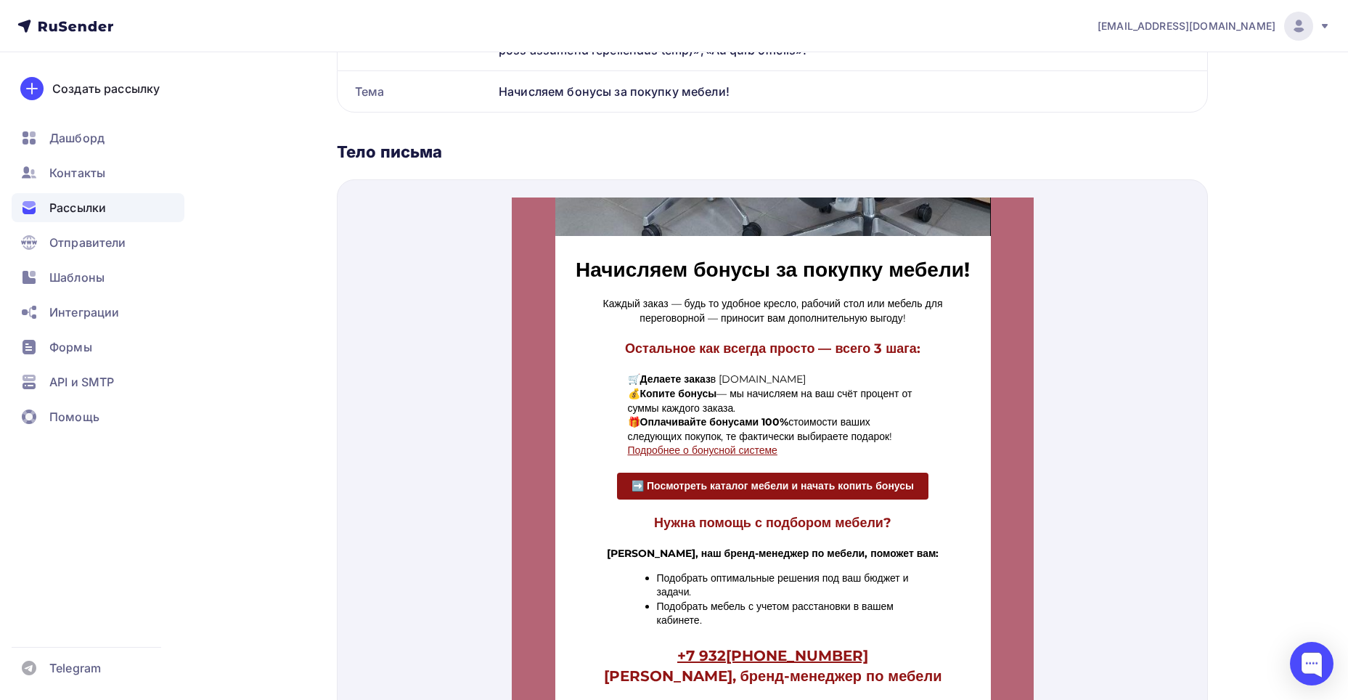
click at [734, 475] on strong "➡️ Посмотреть каталог мебели и начать копить бонусы" at bounding box center [772, 468] width 282 height 13
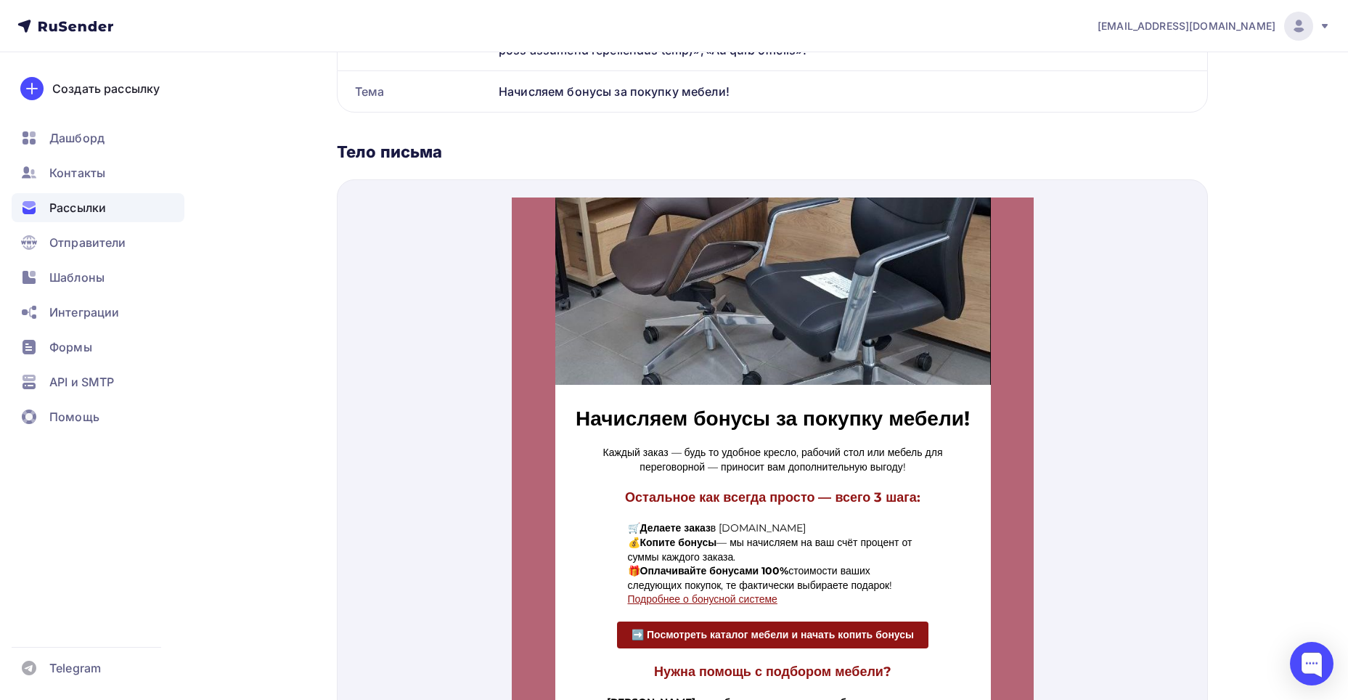
scroll to position [145, 0]
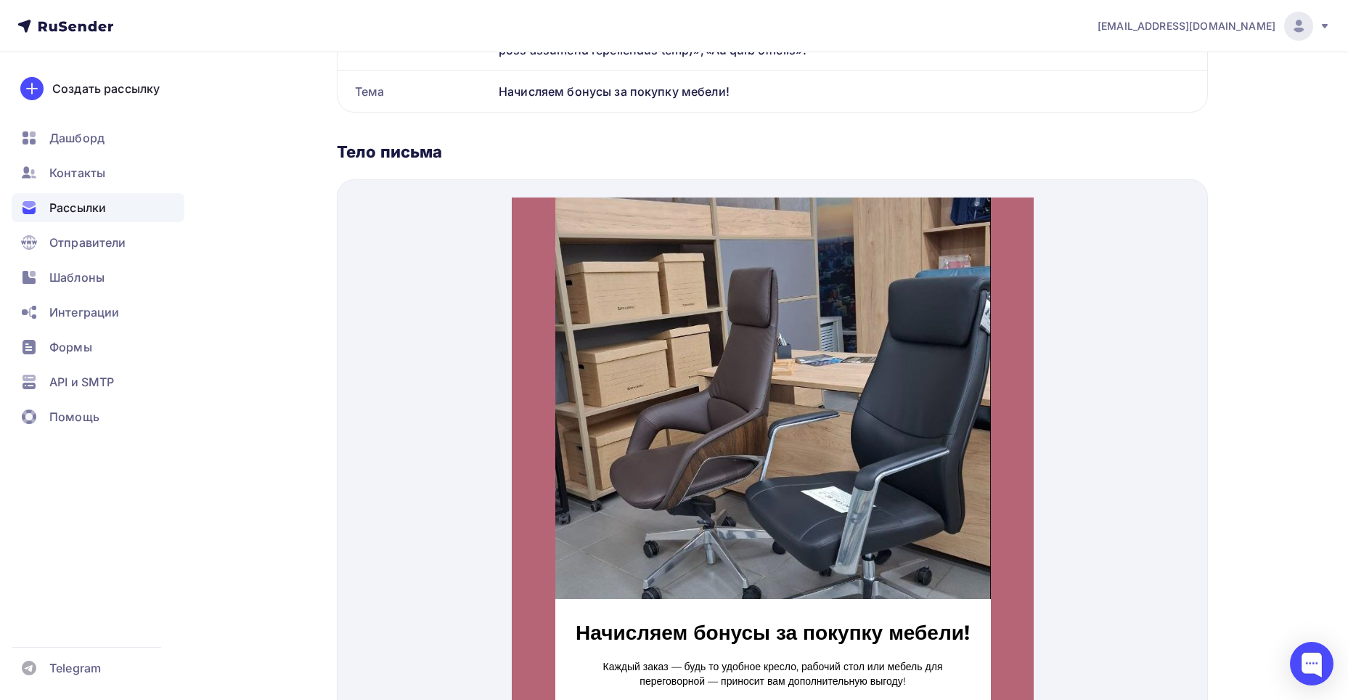
click at [804, 330] on img at bounding box center [773, 364] width 436 height 436
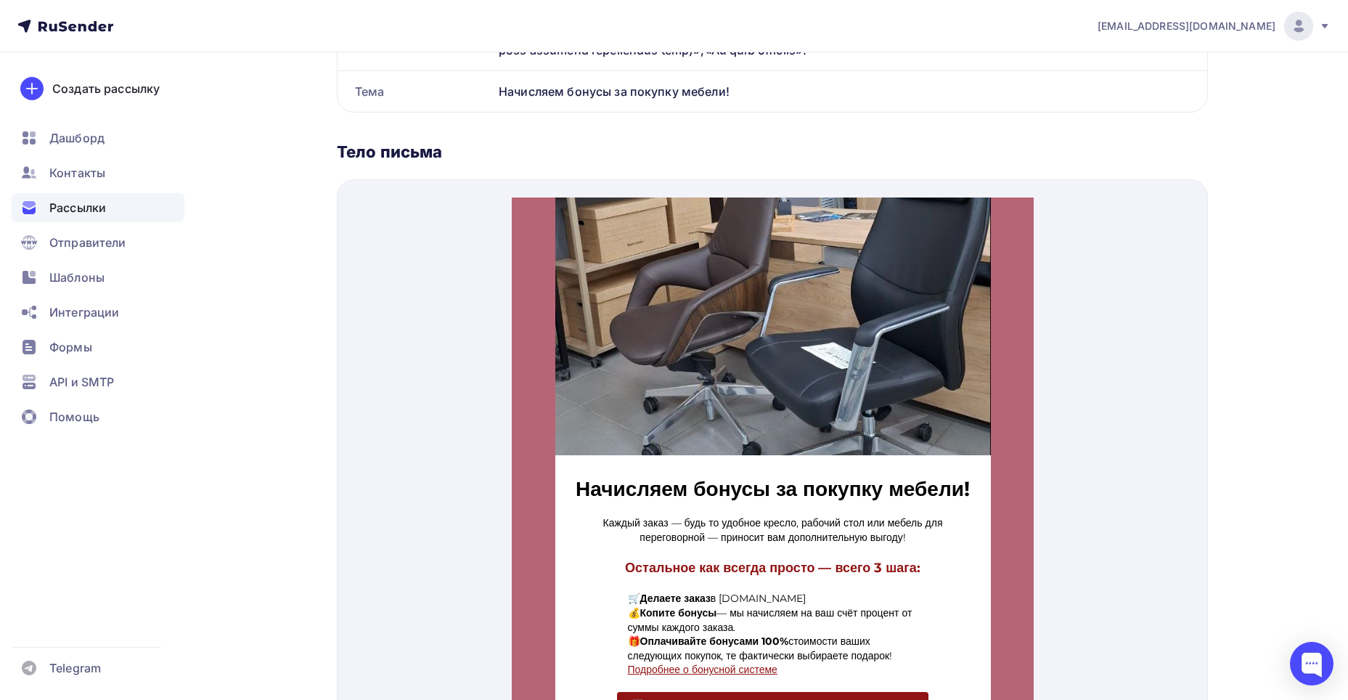
scroll to position [0, 0]
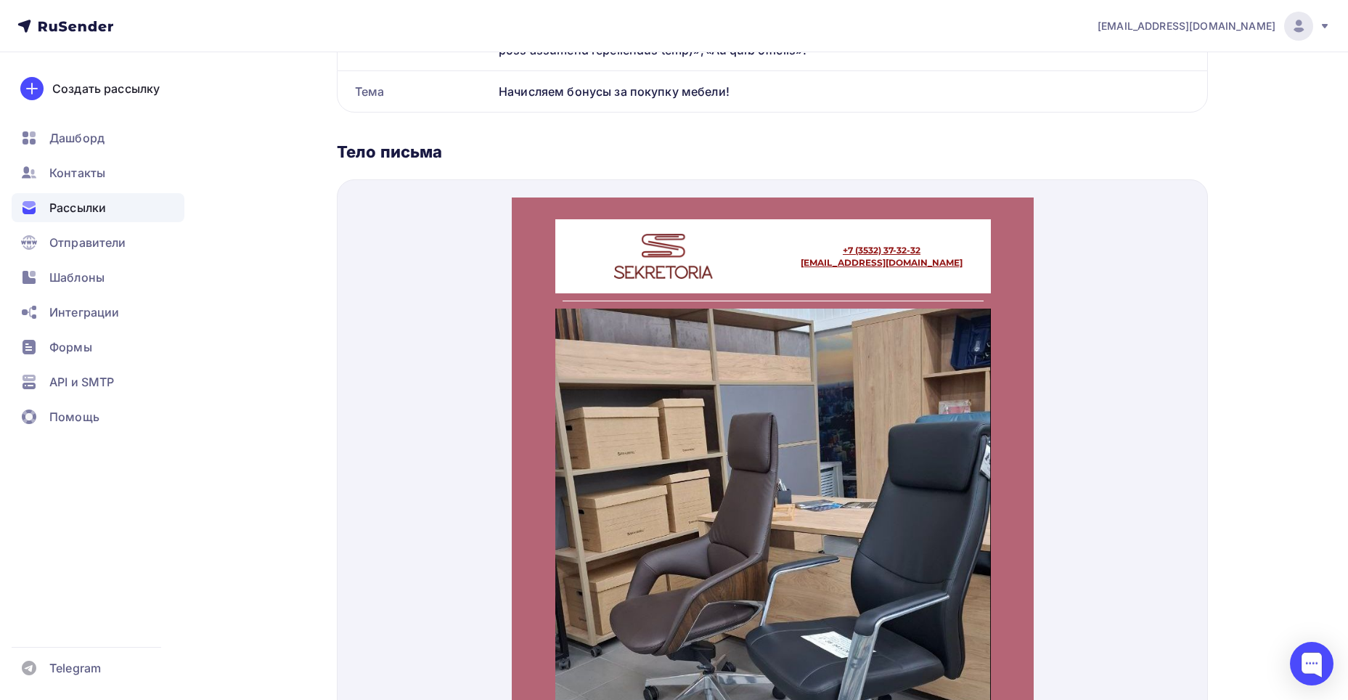
click at [732, 374] on img at bounding box center [773, 509] width 436 height 436
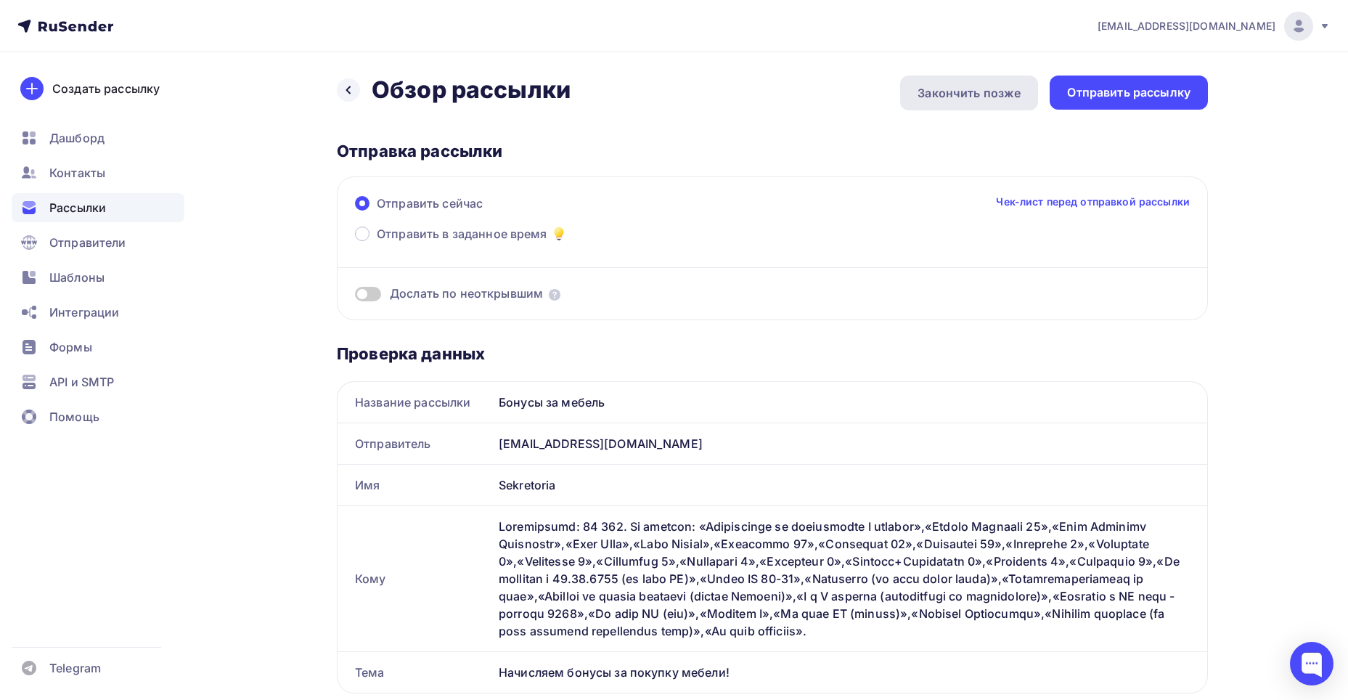
click at [968, 97] on div "Закончить позже" at bounding box center [968, 92] width 103 height 17
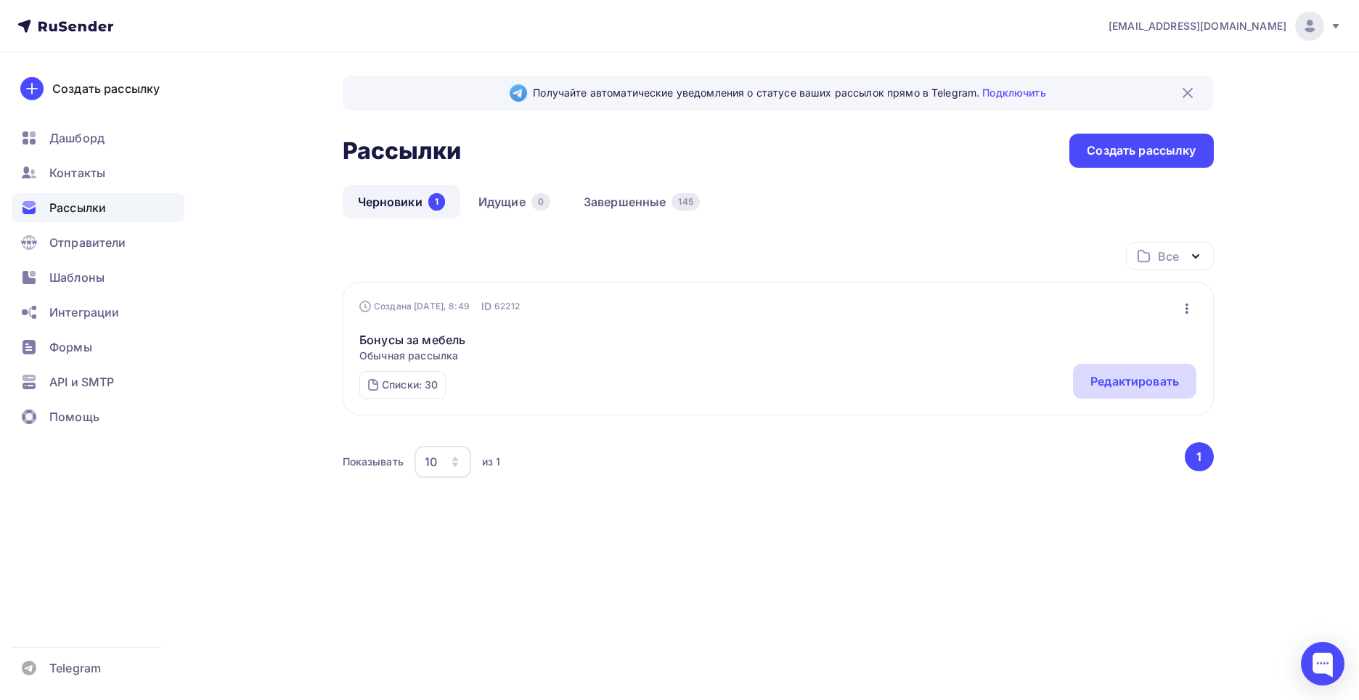
click at [1103, 375] on div "Редактировать" at bounding box center [1134, 380] width 89 height 17
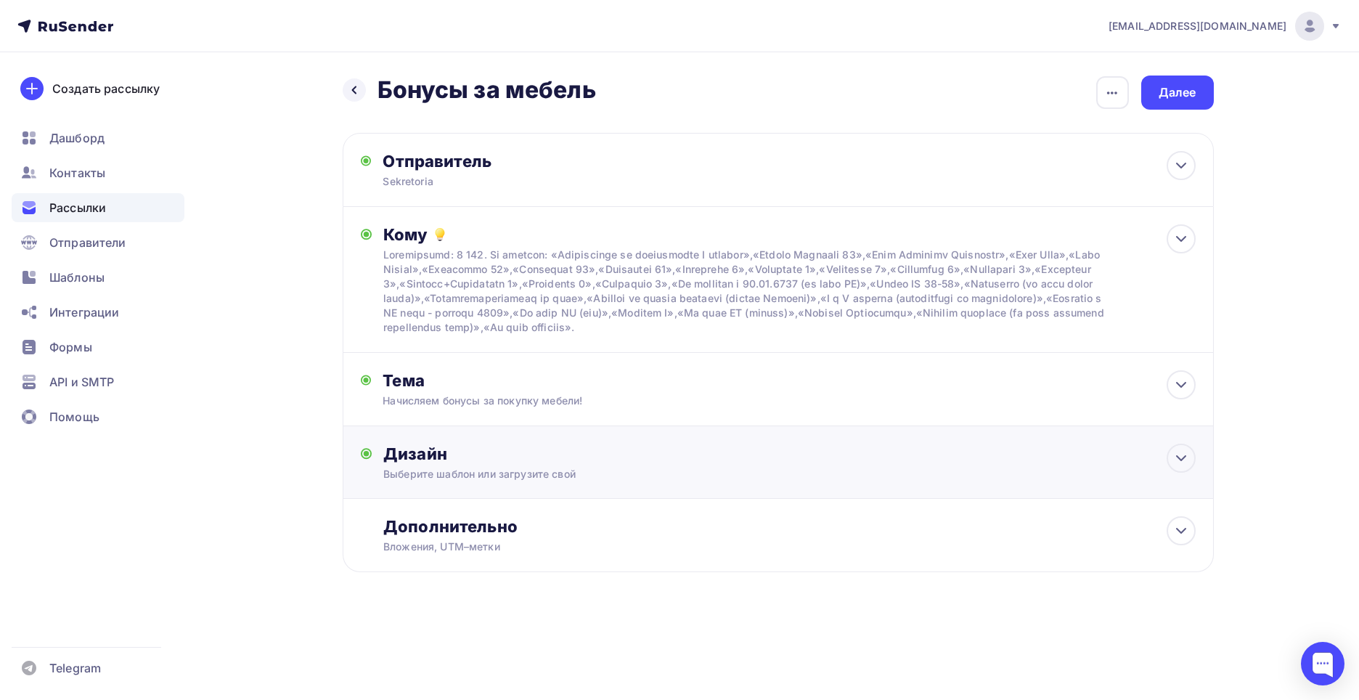
click at [446, 455] on div "Дизайн" at bounding box center [788, 453] width 811 height 20
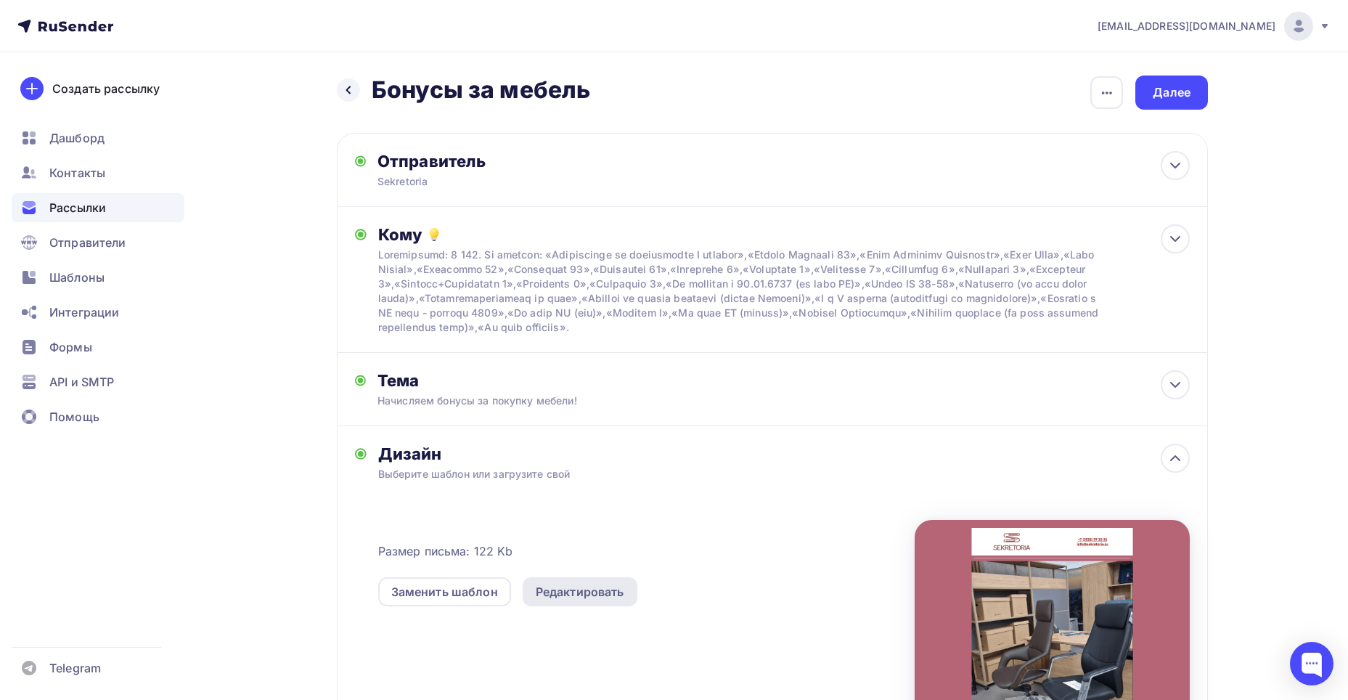
click at [563, 589] on div "Редактировать" at bounding box center [580, 591] width 89 height 17
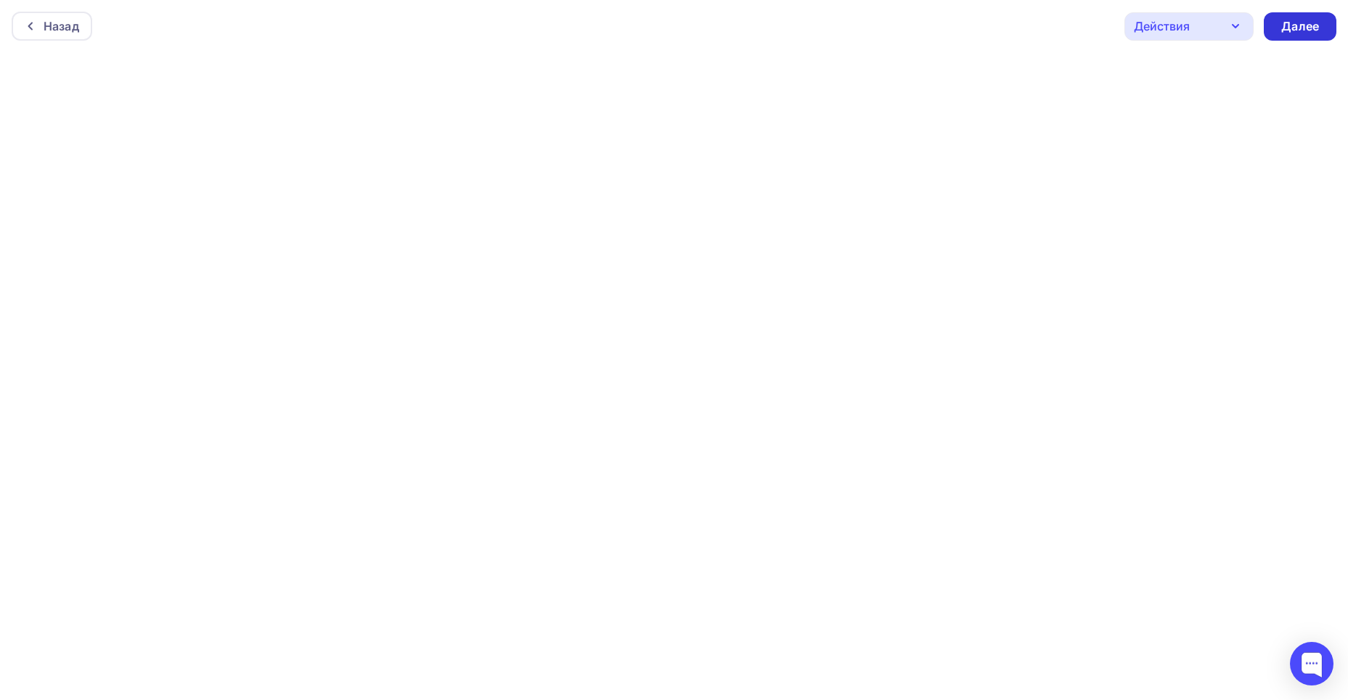
click at [1293, 33] on div "Далее" at bounding box center [1300, 26] width 38 height 17
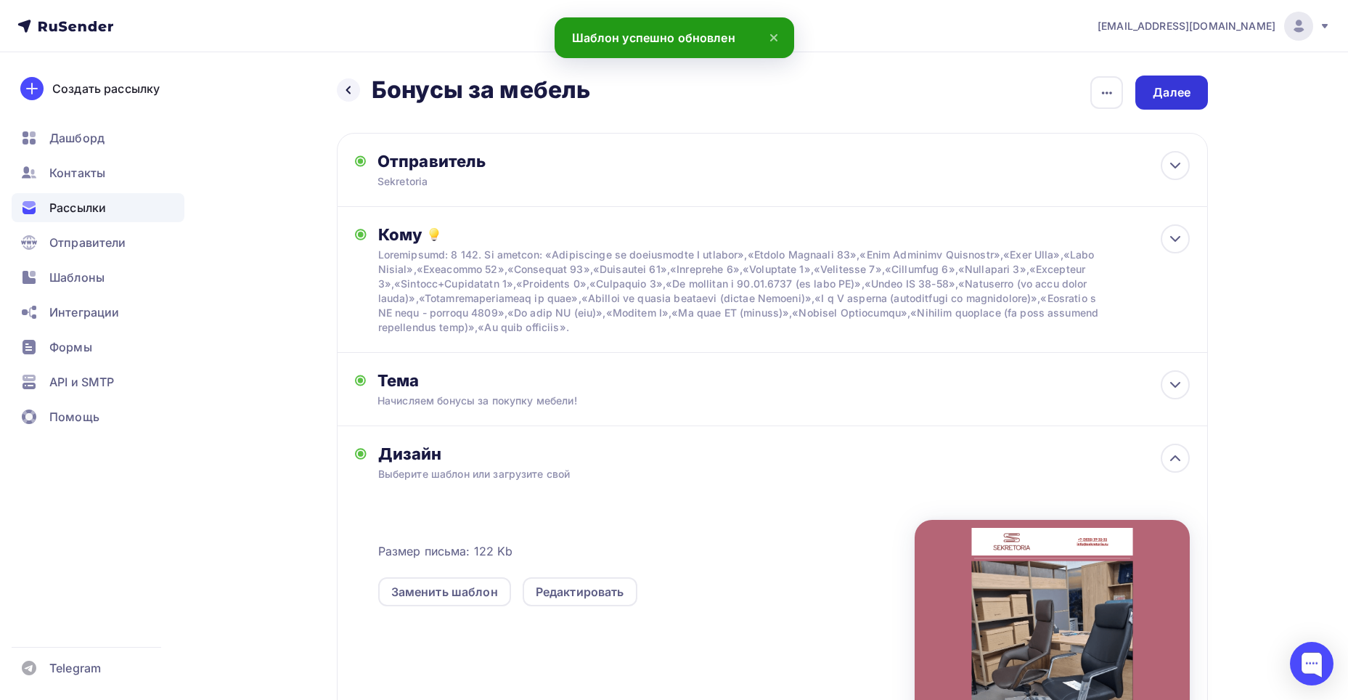
click at [1182, 97] on div "Далее" at bounding box center [1172, 92] width 38 height 17
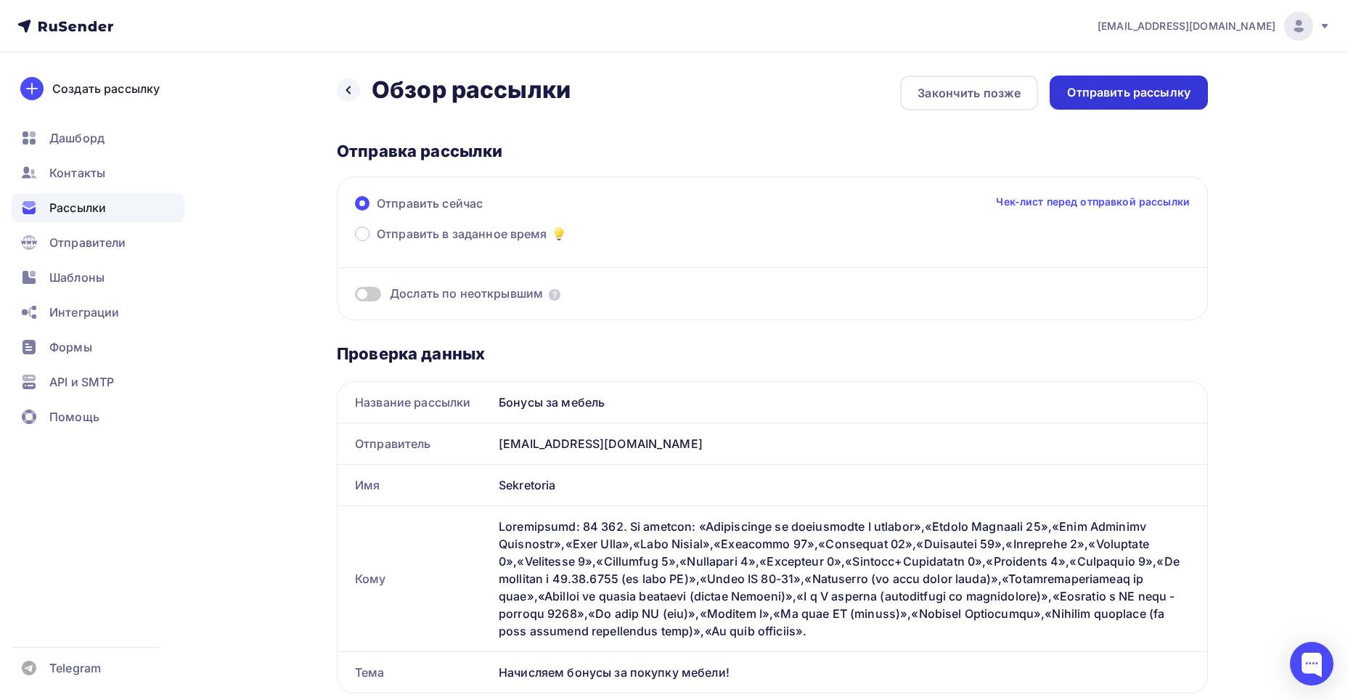
click at [1124, 90] on div "Отправить рассылку" at bounding box center [1128, 92] width 123 height 17
